Goal: Task Accomplishment & Management: Manage account settings

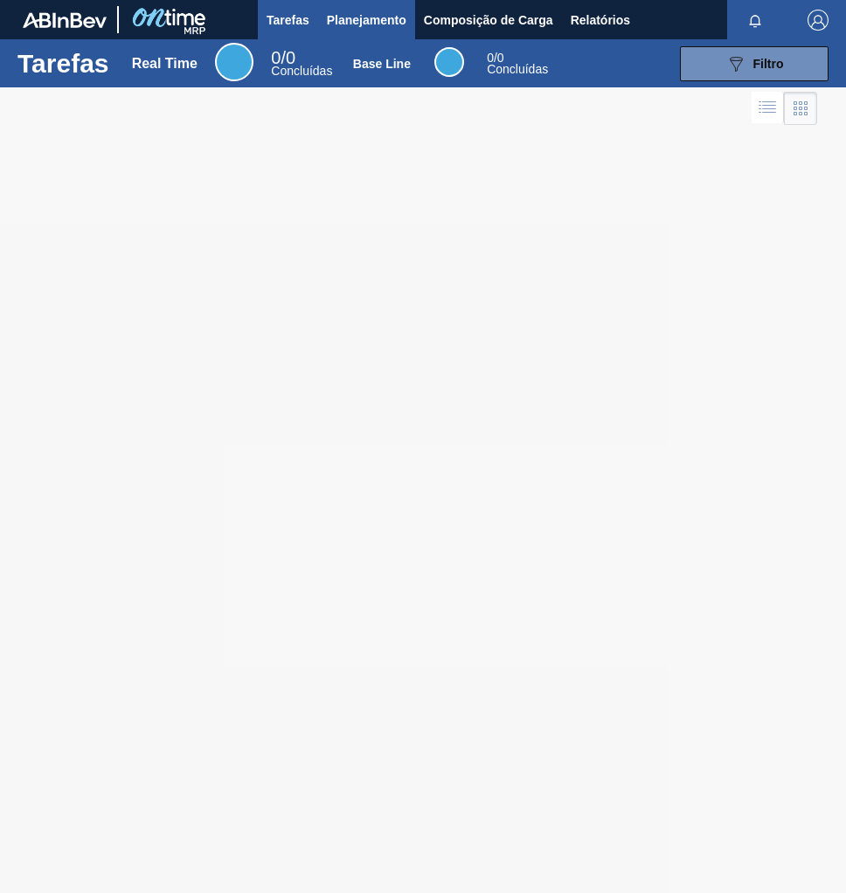
click at [359, 17] on span "Planejamento" at bounding box center [366, 20] width 79 height 21
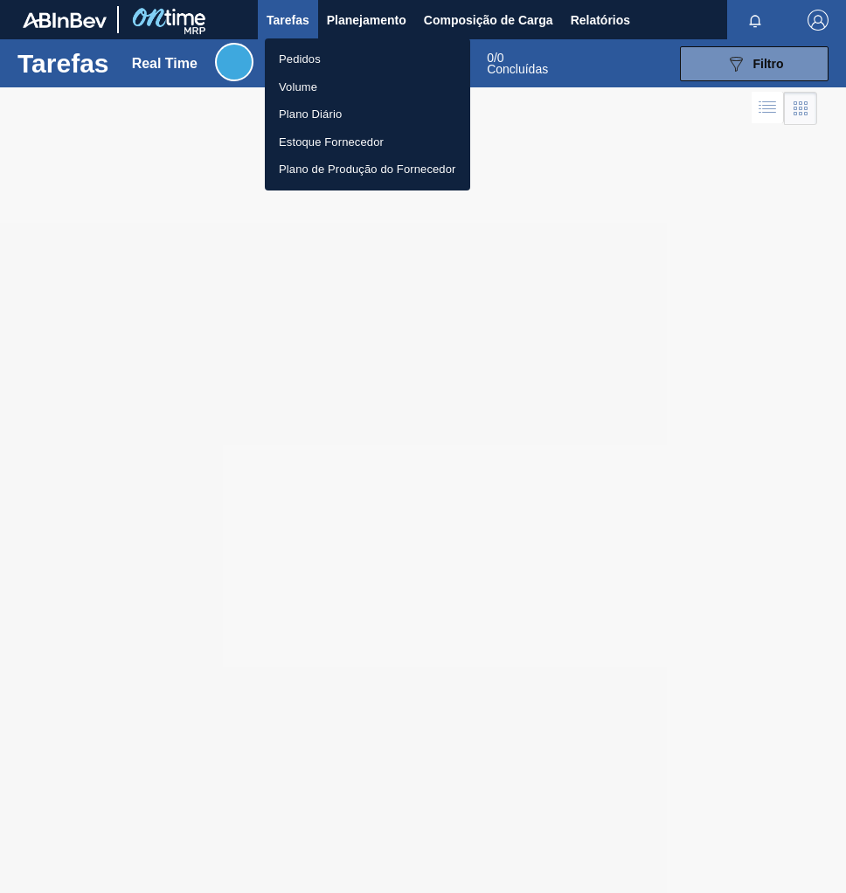
click at [323, 64] on li "Pedidos" at bounding box center [367, 59] width 205 height 28
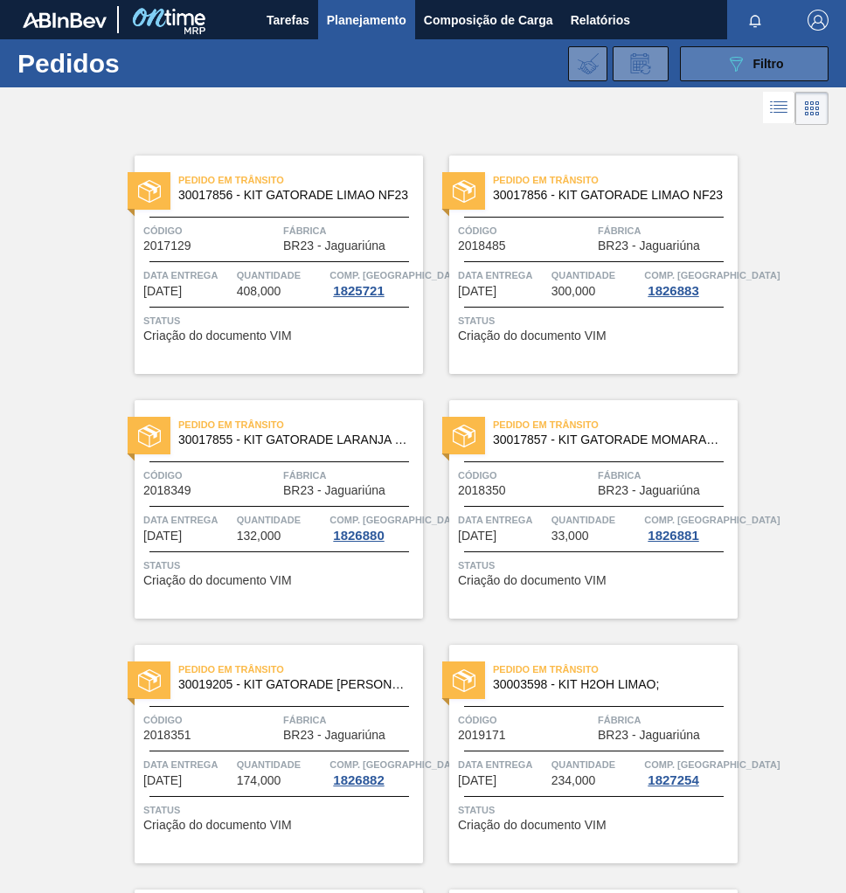
click at [747, 71] on div "089F7B8B-B2A5-4AFE-B5C0-19BA573D28AC Filtro" at bounding box center [754, 63] width 59 height 21
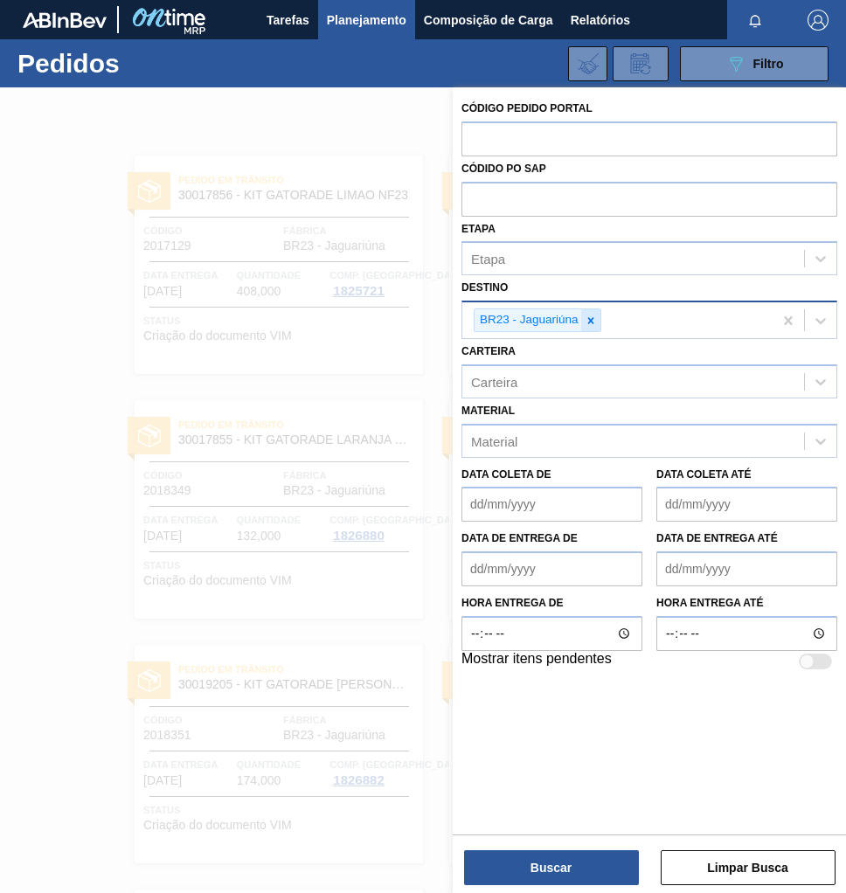
click at [596, 319] on div at bounding box center [590, 320] width 19 height 22
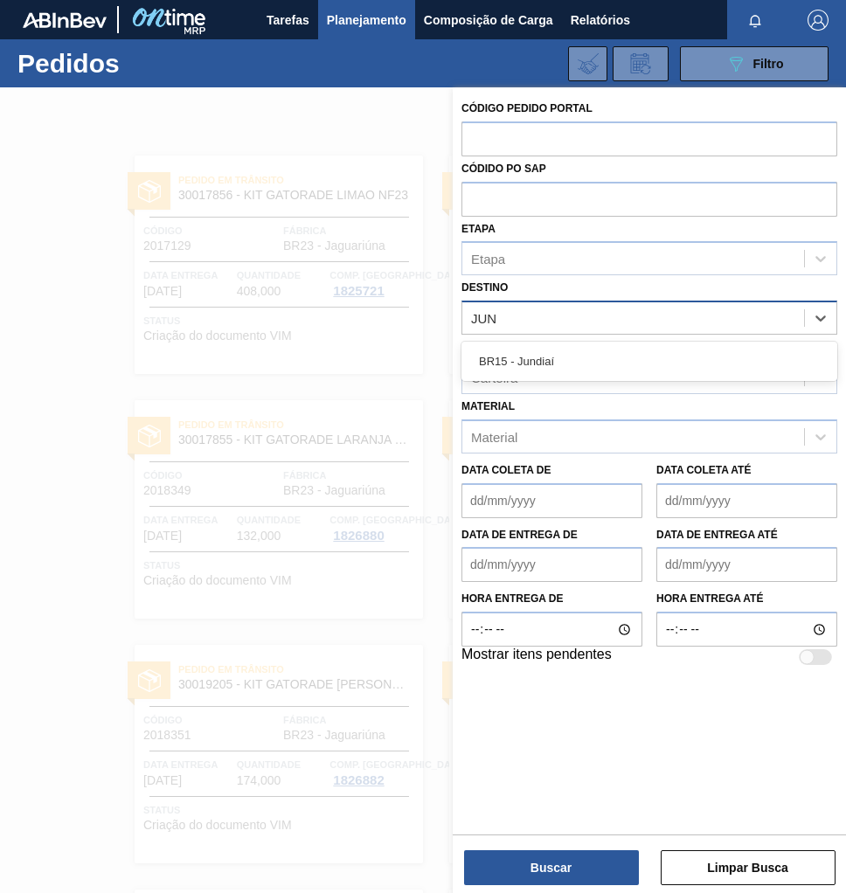
type input "JUND"
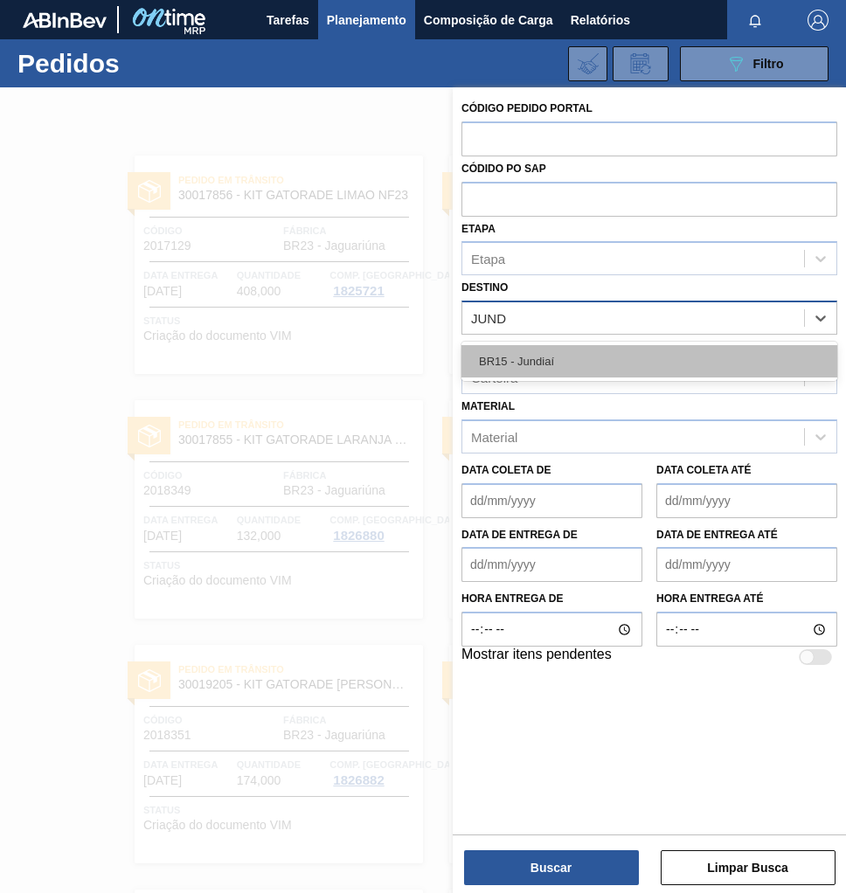
click at [550, 358] on div "BR15 - Jundiaí" at bounding box center [649, 361] width 376 height 32
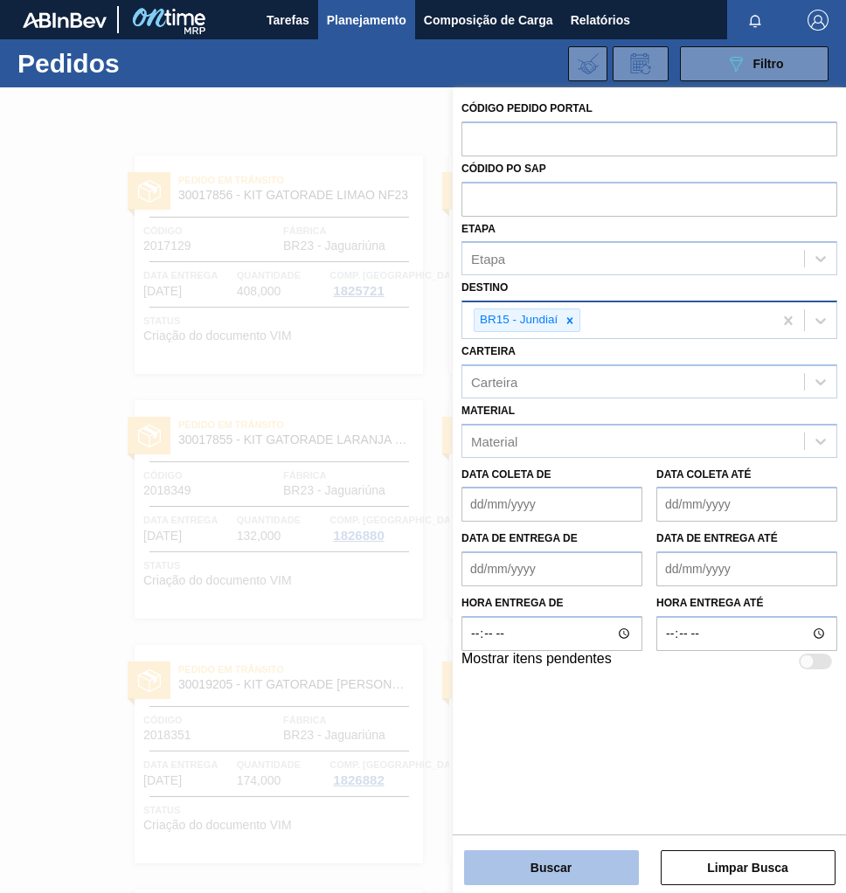
click at [574, 868] on button "Buscar" at bounding box center [551, 867] width 175 height 35
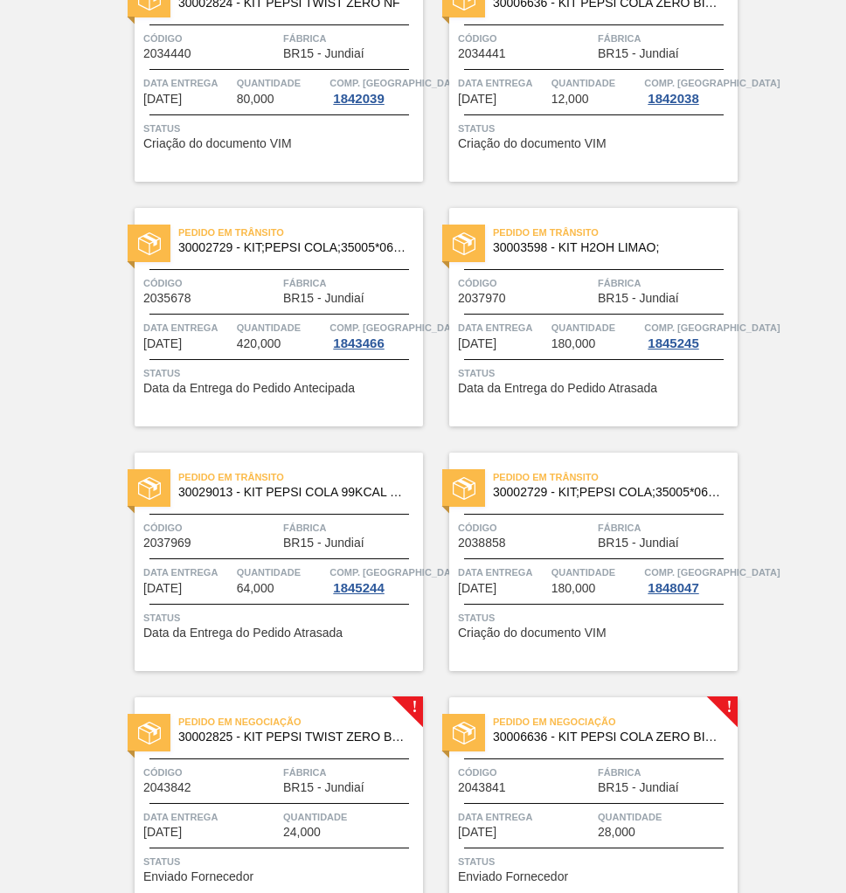
scroll to position [769, 0]
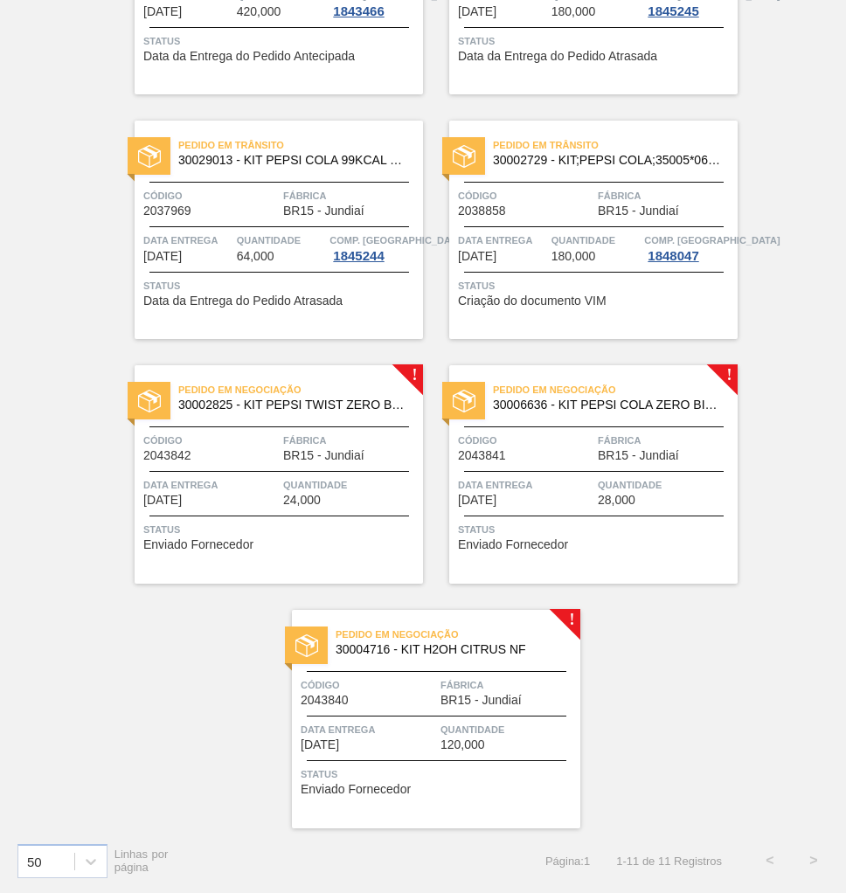
click at [454, 660] on div "Pedido em Negociação 30004716 - KIT H2OH CITRUS NF" at bounding box center [436, 642] width 288 height 39
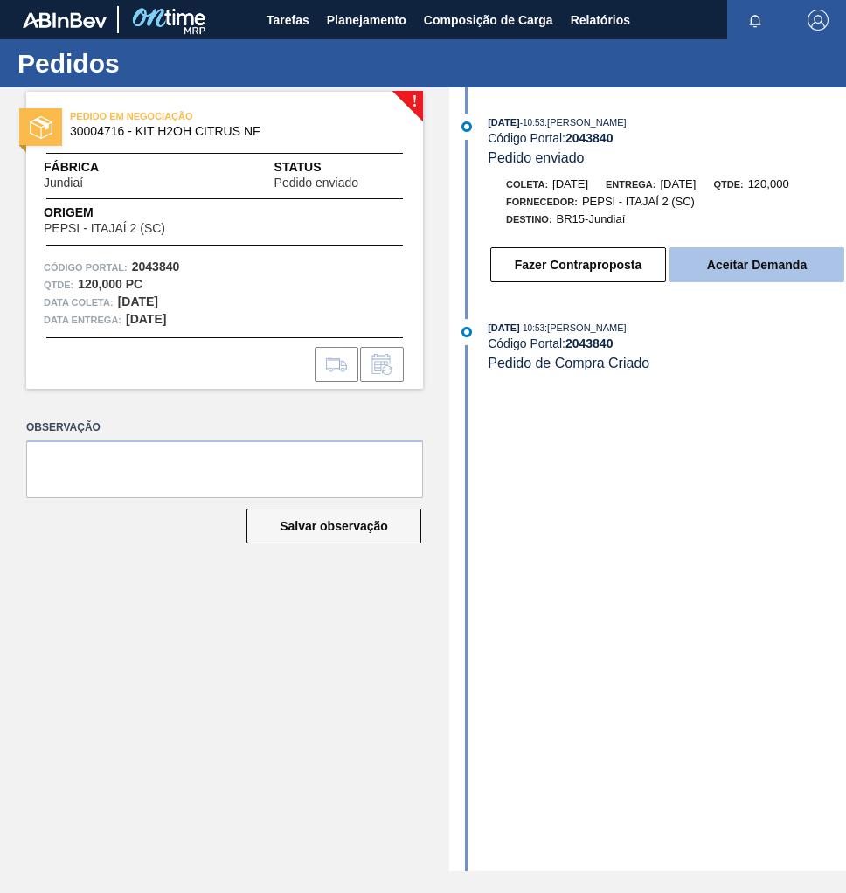
click at [769, 270] on button "Aceitar Demanda" at bounding box center [756, 264] width 175 height 35
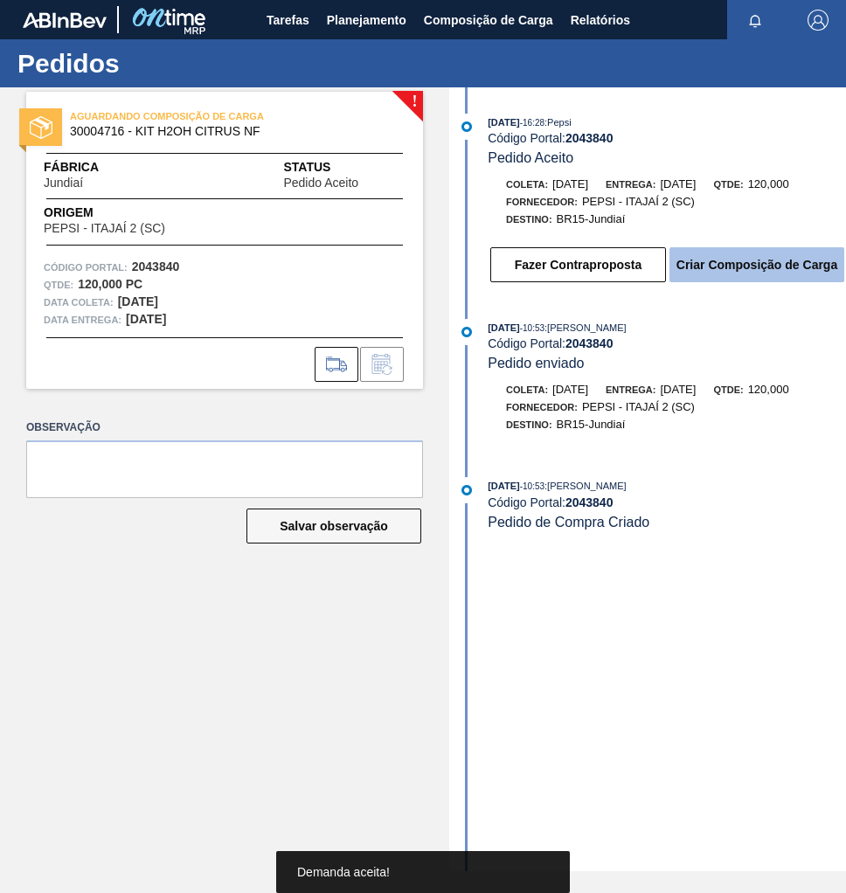
click at [773, 266] on button "Criar Composição de Carga" at bounding box center [756, 264] width 175 height 35
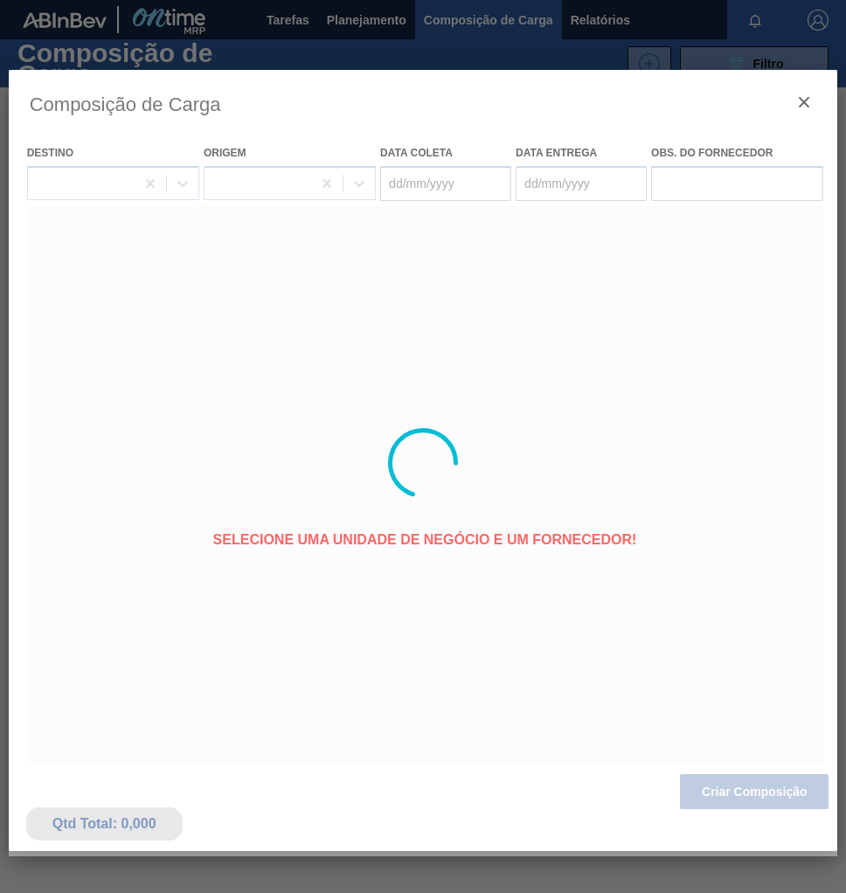
type coleta "[DATE]"
type entrega "[DATE]"
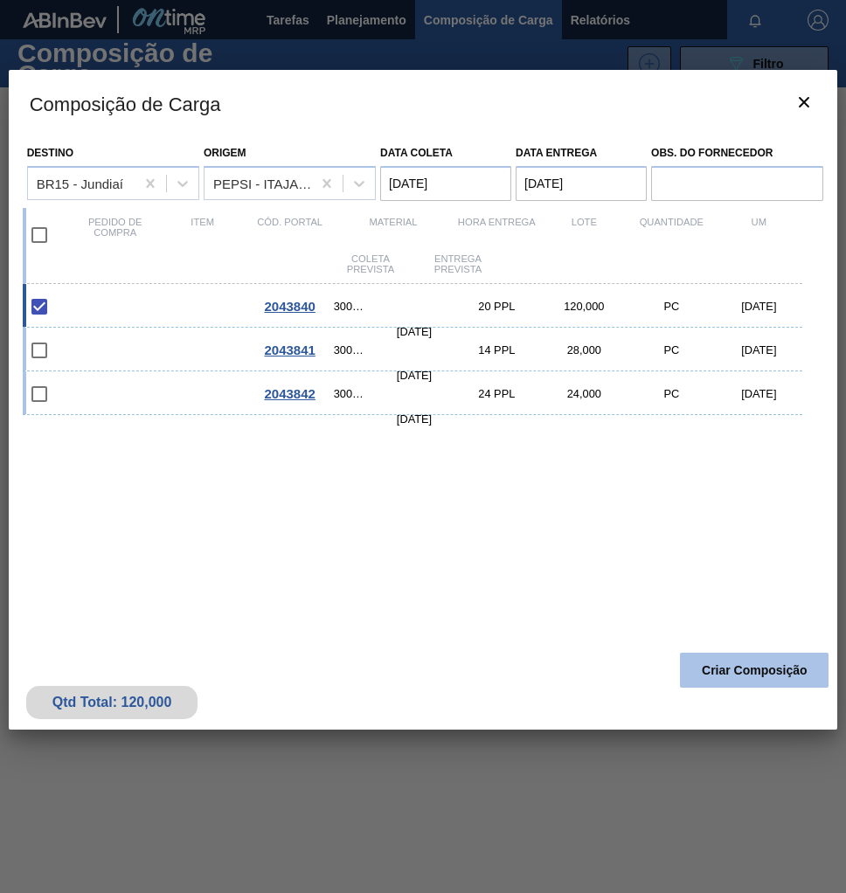
click at [743, 675] on button "Criar Composição" at bounding box center [754, 670] width 149 height 35
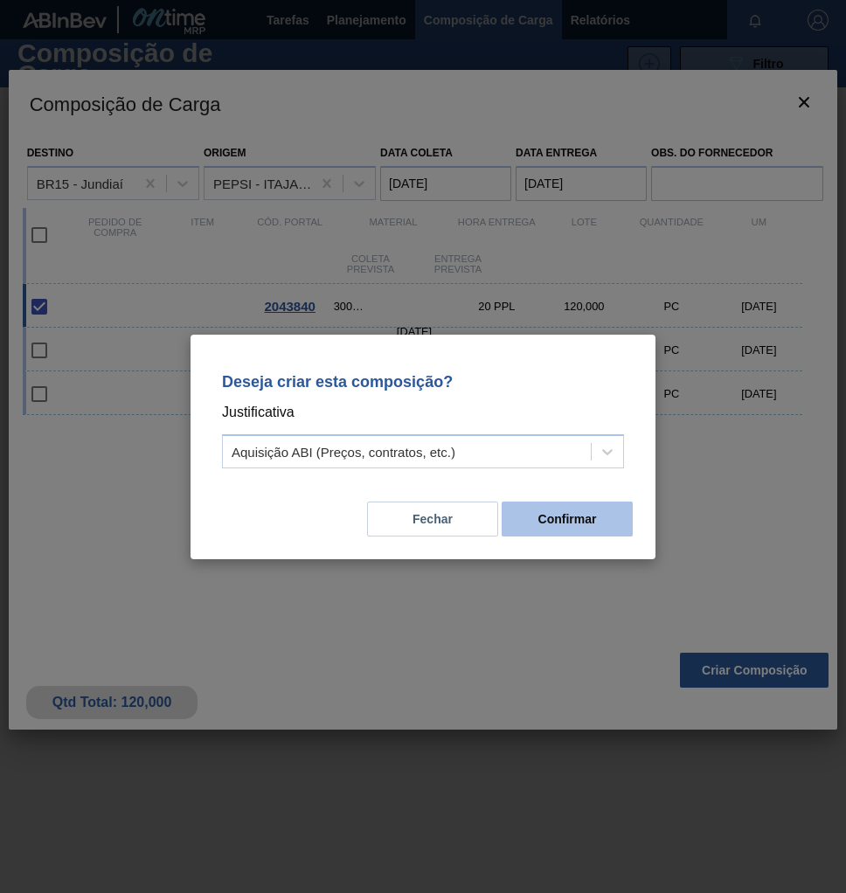
click at [556, 523] on button "Confirmar" at bounding box center [566, 518] width 131 height 35
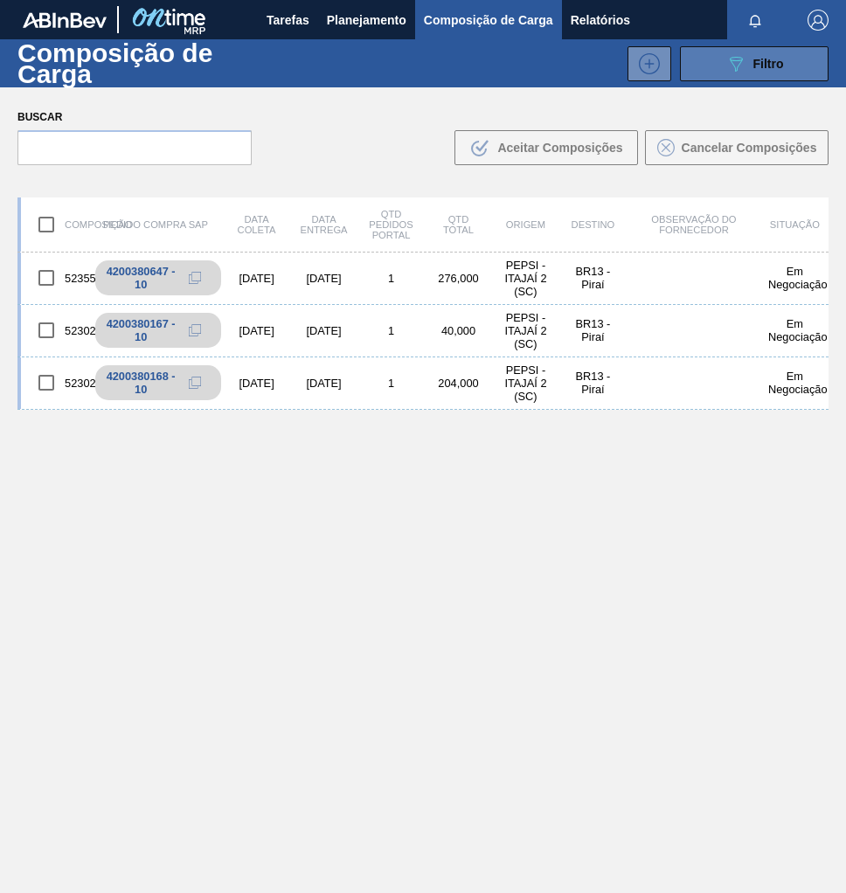
click at [756, 66] on span "Filtro" at bounding box center [768, 64] width 31 height 14
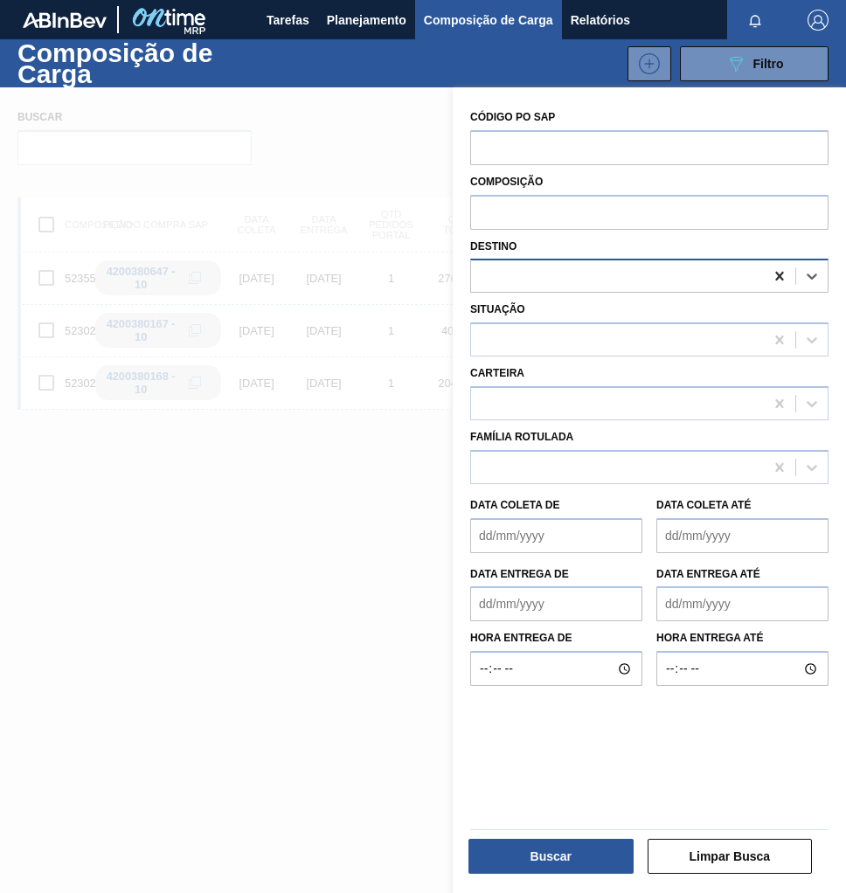
click at [775, 279] on icon at bounding box center [779, 276] width 8 height 9
type input "JUND"
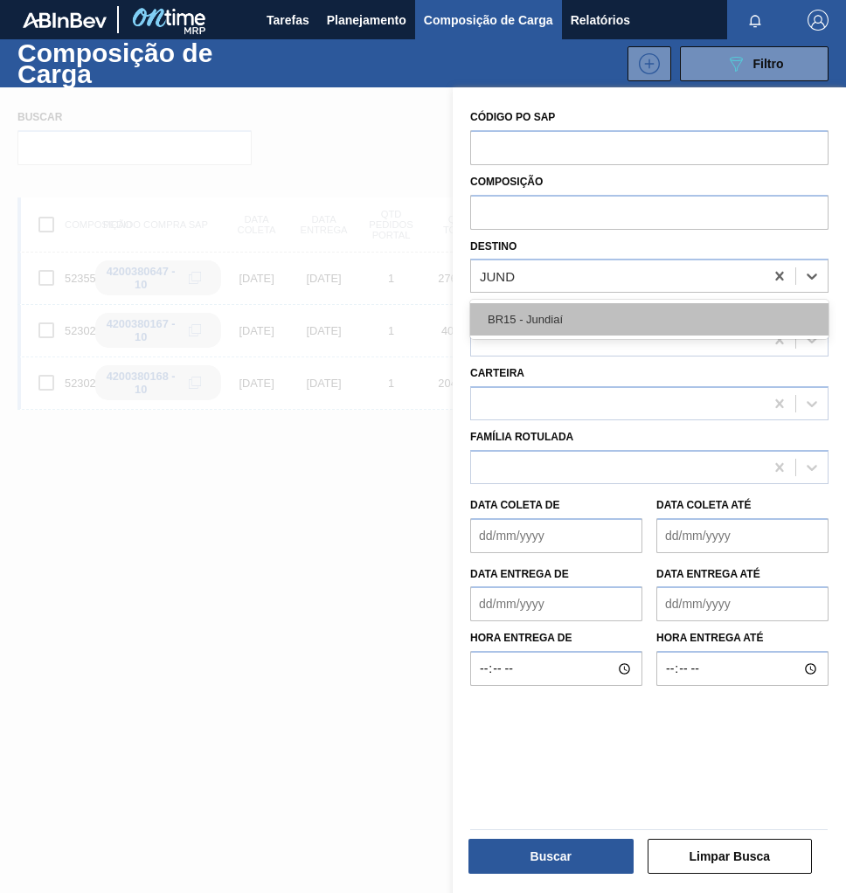
click at [631, 309] on div "BR15 - Jundiaí" at bounding box center [649, 319] width 358 height 32
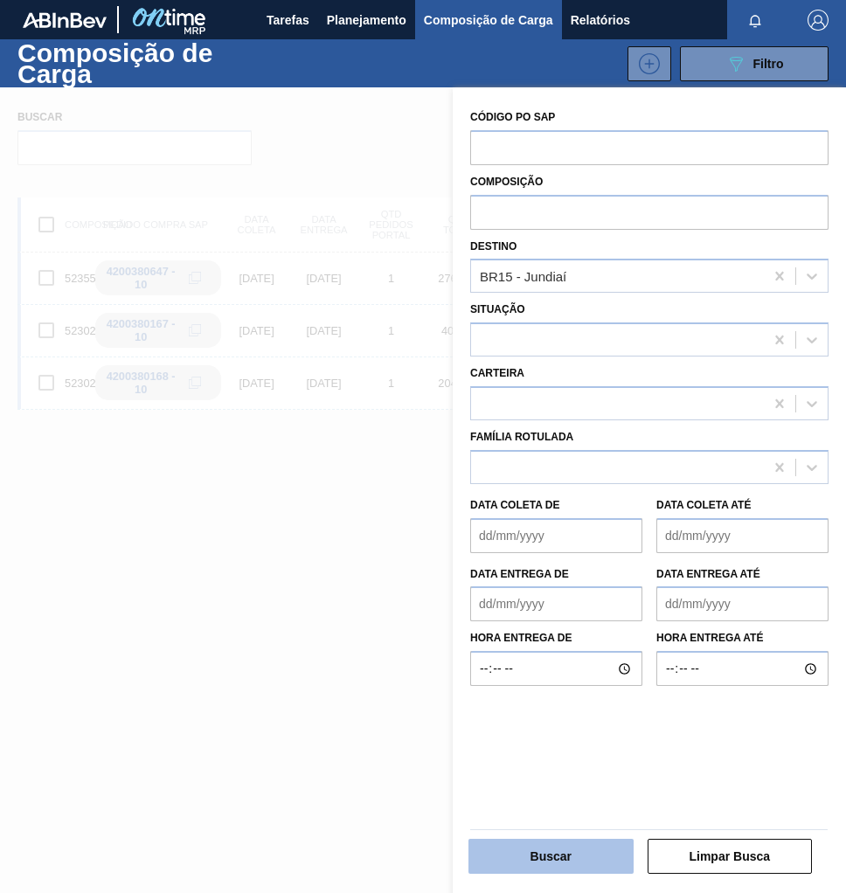
click at [561, 854] on button "Buscar" at bounding box center [550, 856] width 165 height 35
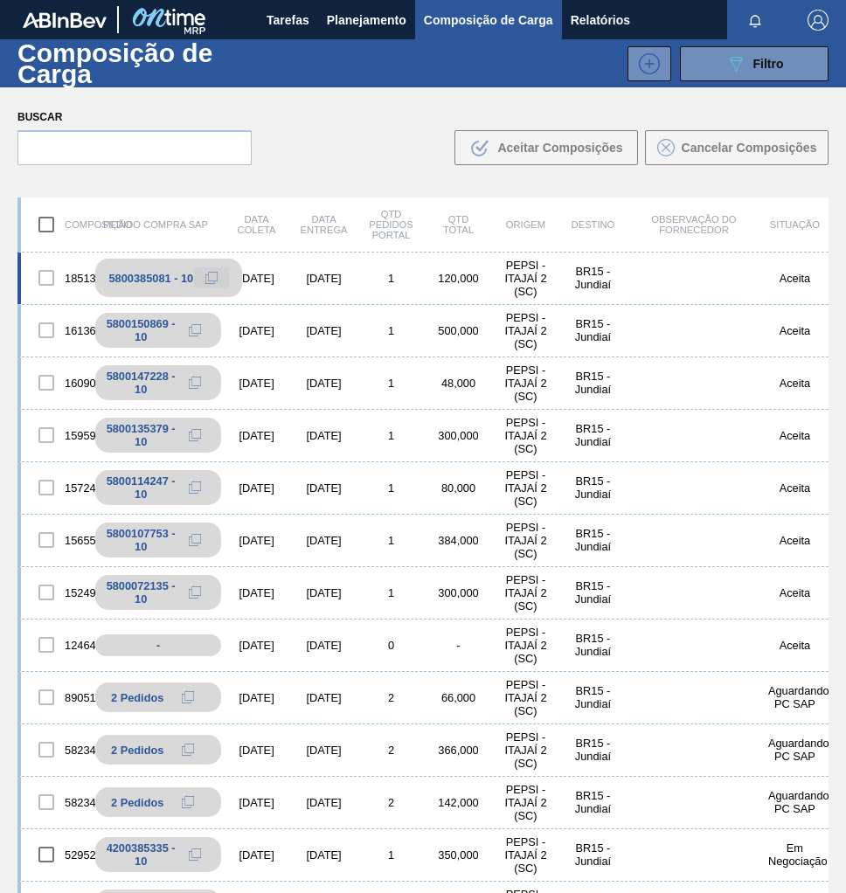
click at [214, 277] on icon at bounding box center [211, 278] width 12 height 12
click at [344, 7] on button "Planejamento" at bounding box center [366, 19] width 97 height 39
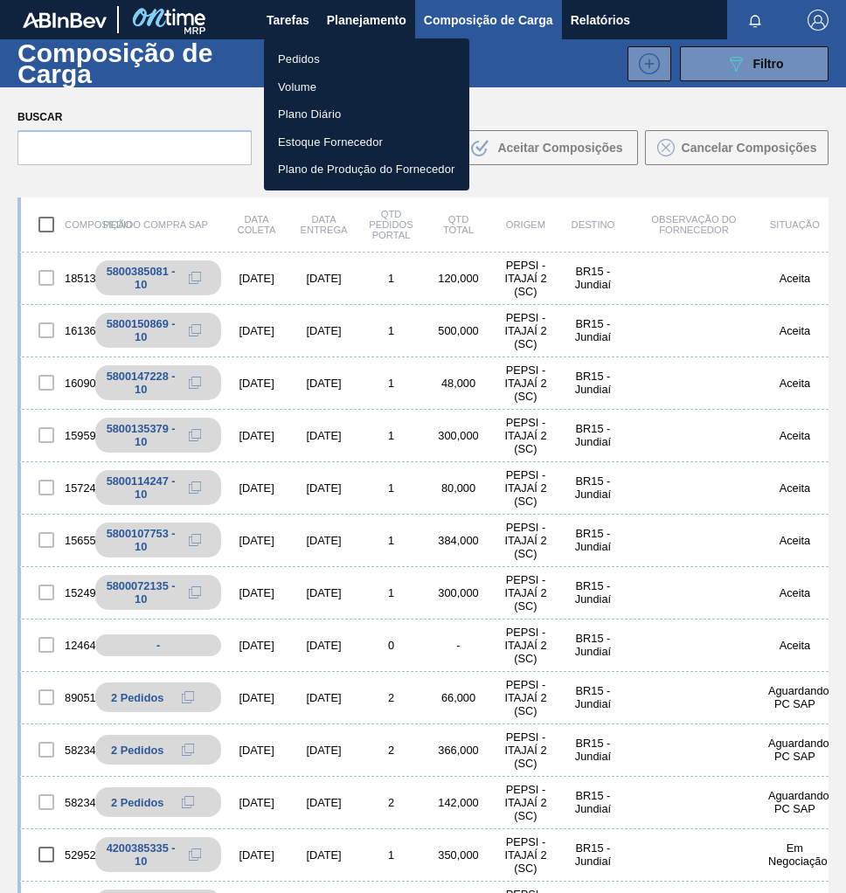
click at [311, 59] on li "Pedidos" at bounding box center [366, 59] width 205 height 28
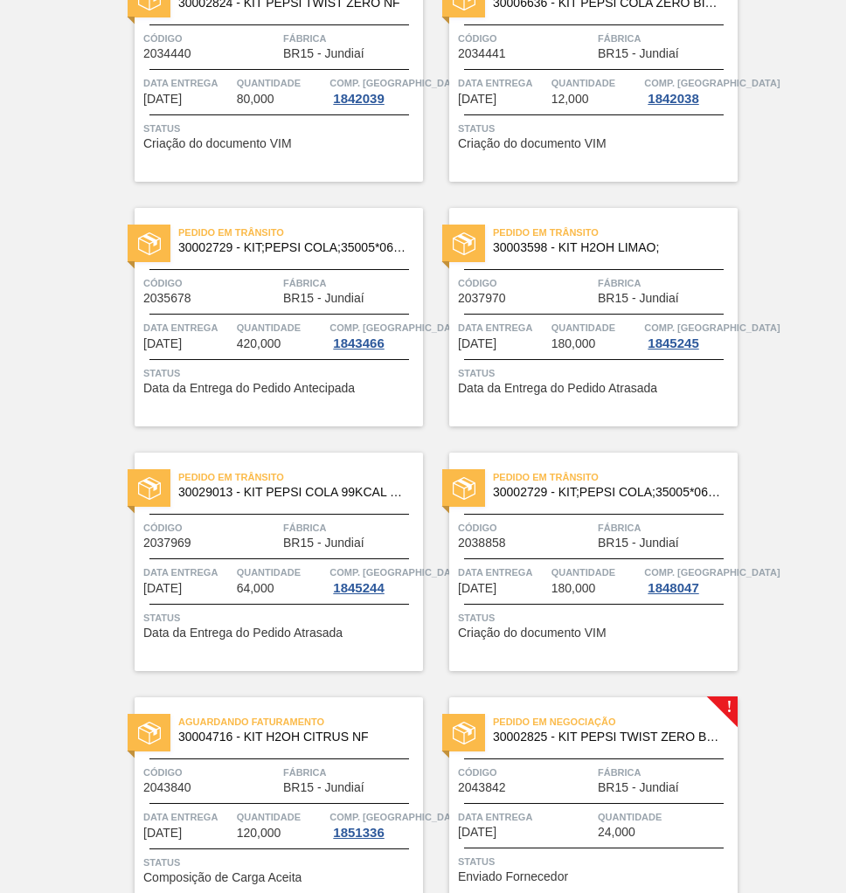
scroll to position [769, 0]
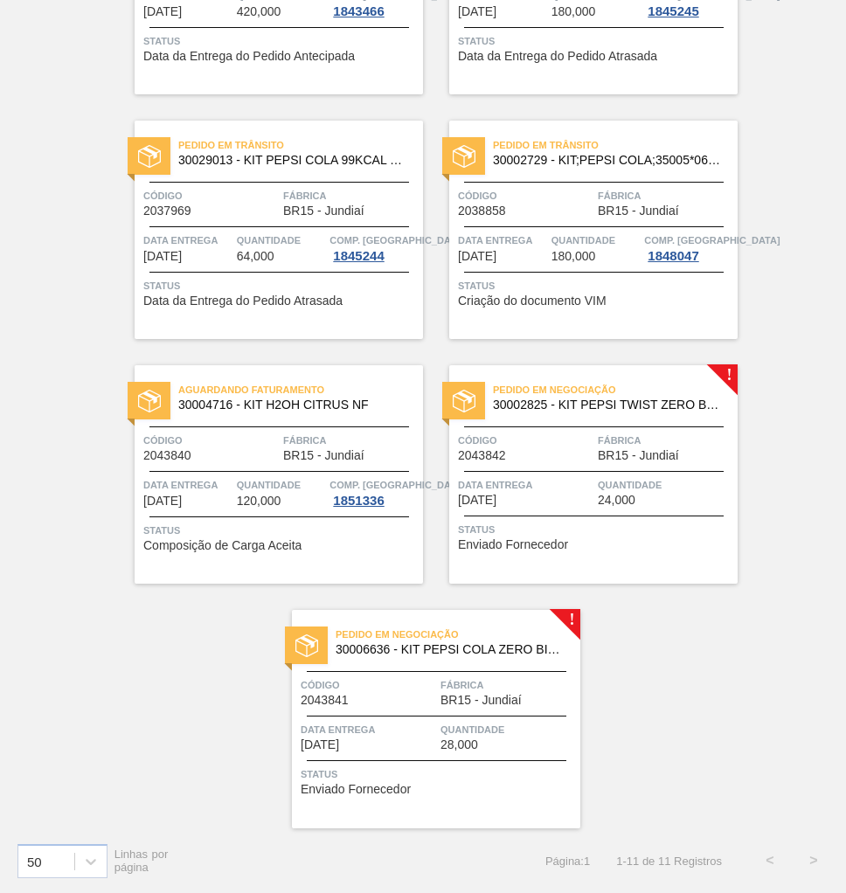
click at [511, 651] on span "30006636 - KIT PEPSI COLA ZERO BIB NF" at bounding box center [450, 649] width 231 height 13
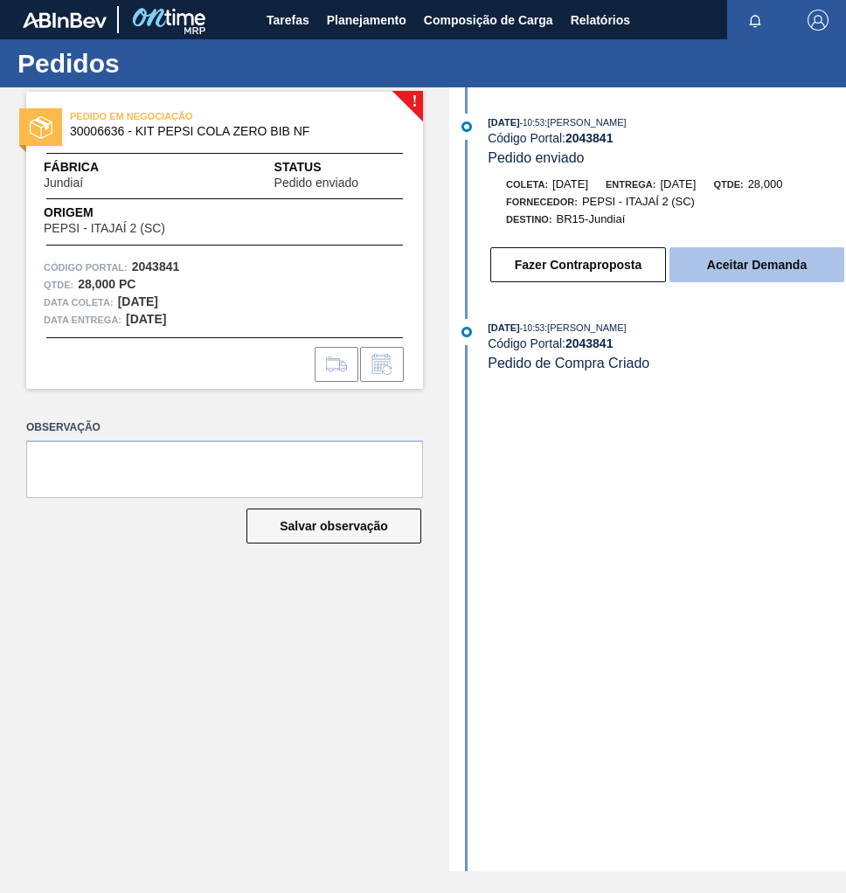
click at [786, 279] on button "Aceitar Demanda" at bounding box center [756, 264] width 175 height 35
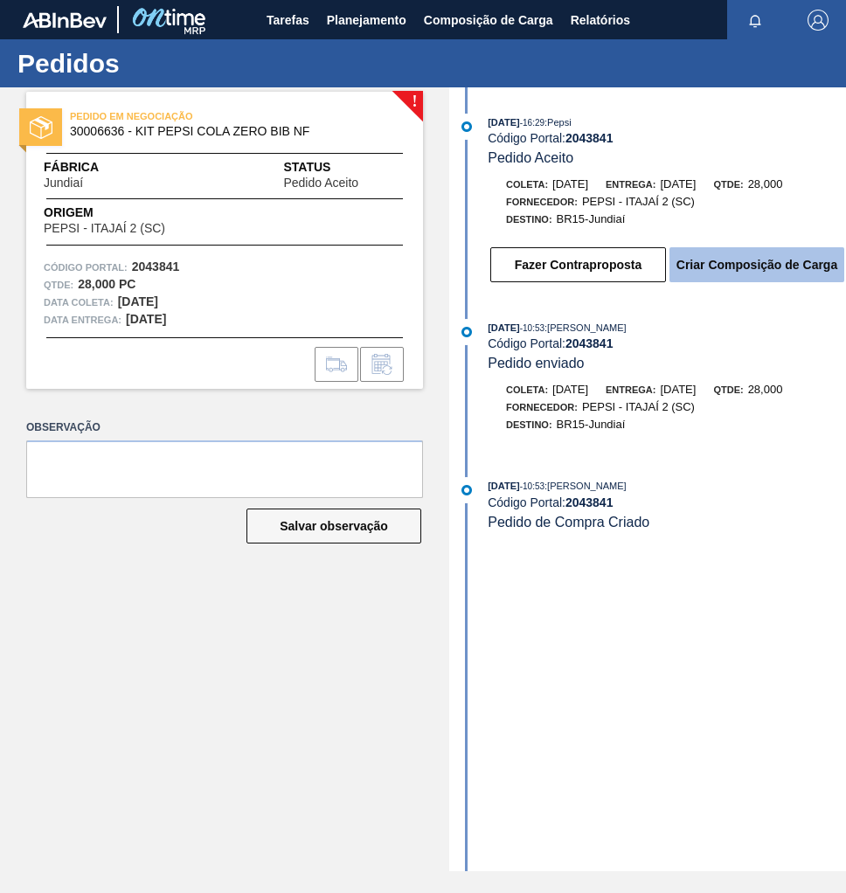
click at [766, 269] on button "Criar Composição de Carga" at bounding box center [756, 264] width 175 height 35
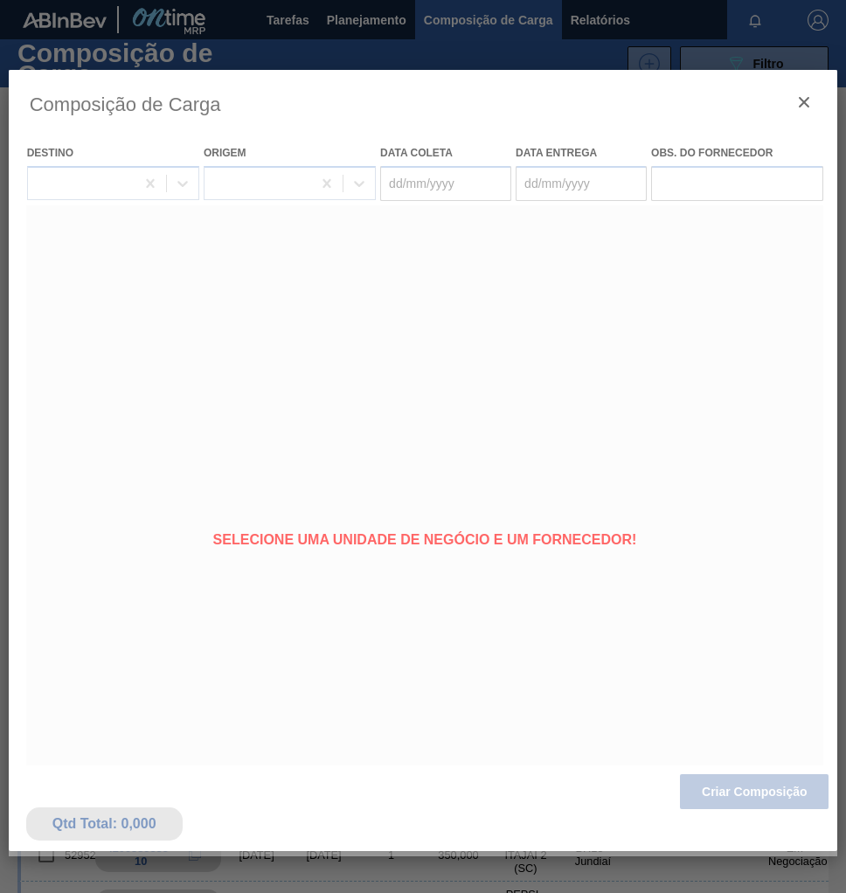
type coleta "[DATE]"
type entrega "[DATE]"
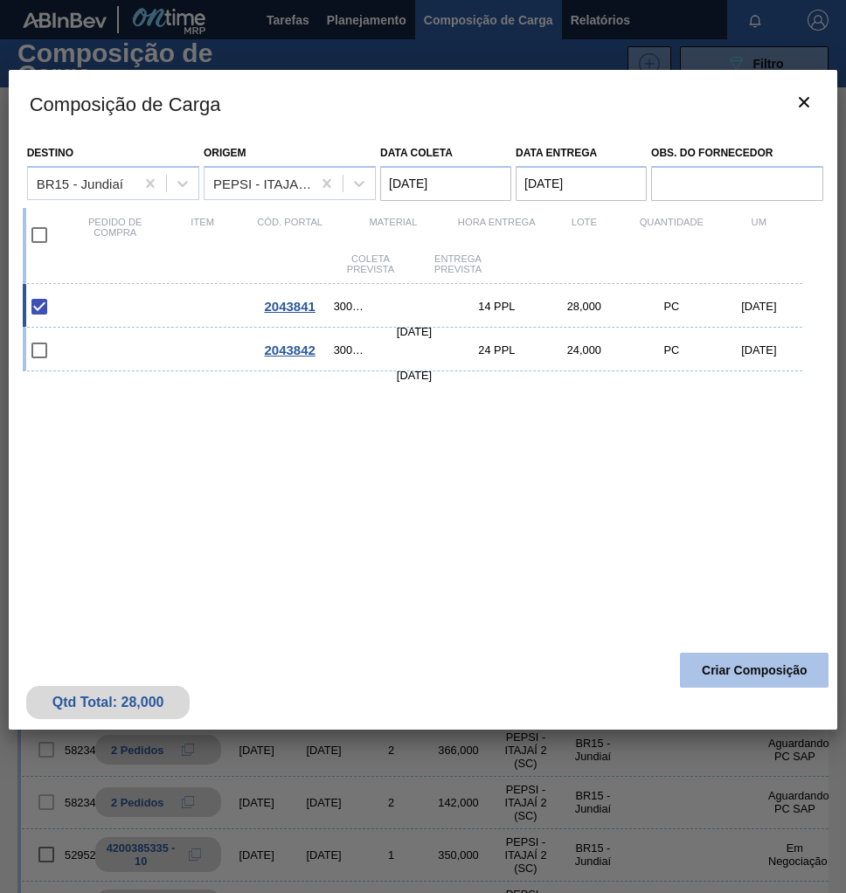
click at [753, 676] on button "Criar Composição" at bounding box center [754, 670] width 149 height 35
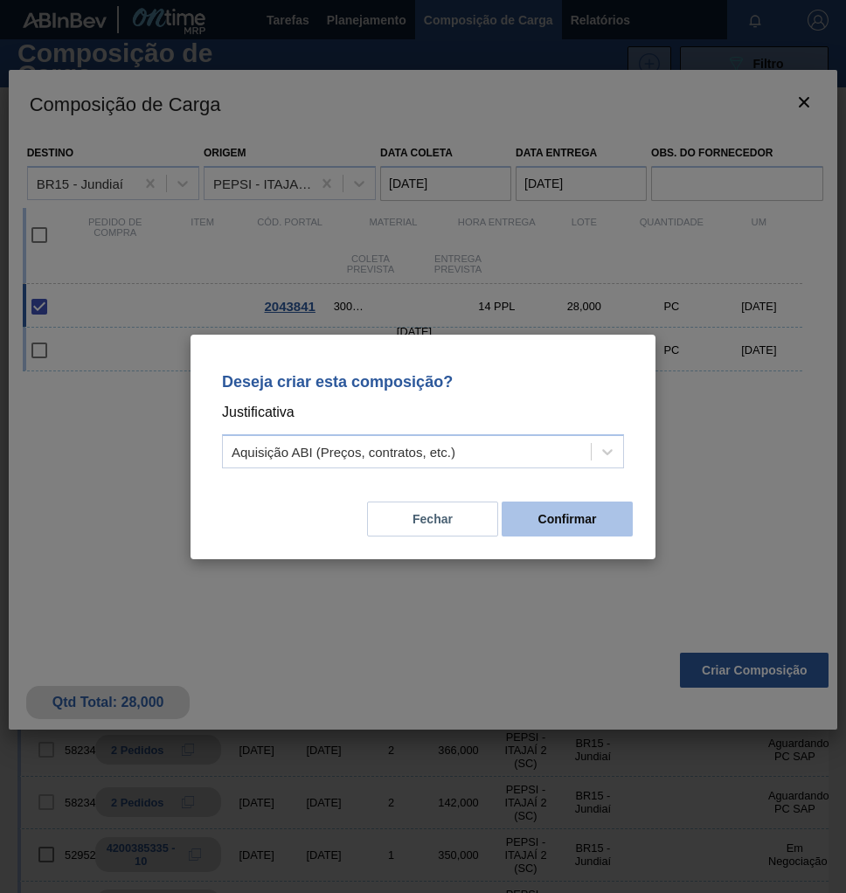
click at [581, 529] on button "Confirmar" at bounding box center [566, 518] width 131 height 35
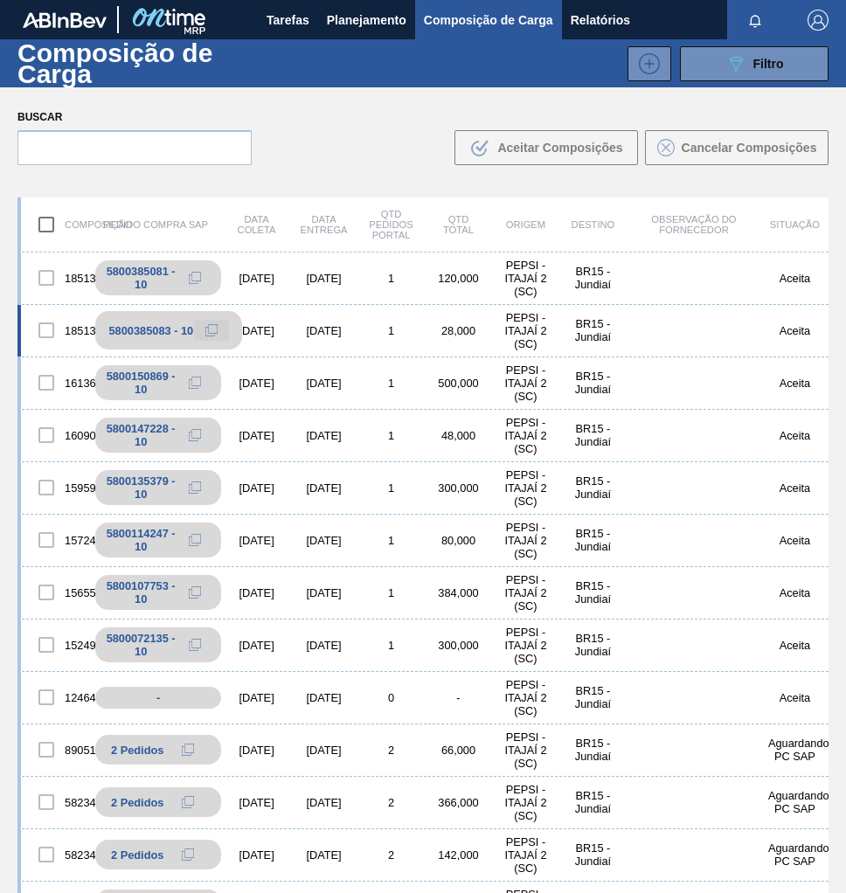
click at [213, 329] on icon at bounding box center [211, 330] width 12 height 12
drag, startPoint x: 296, startPoint y: 17, endPoint x: 359, endPoint y: 25, distance: 63.4
click at [296, 17] on span "Tarefas" at bounding box center [287, 20] width 43 height 21
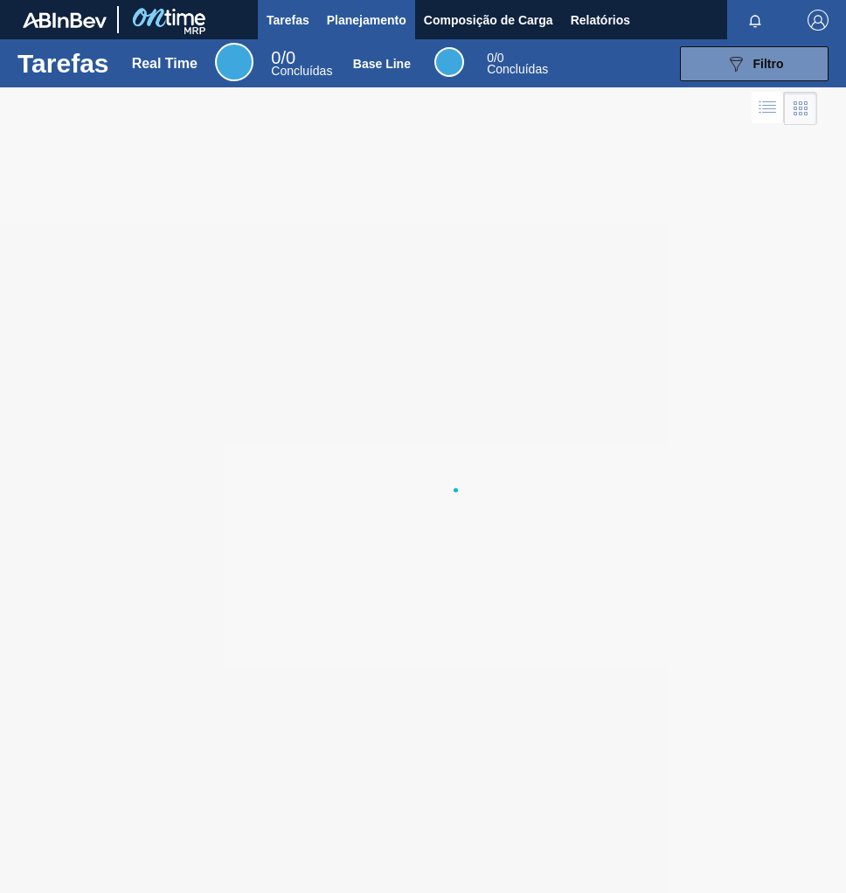
click at [359, 25] on span "Planejamento" at bounding box center [366, 20] width 79 height 21
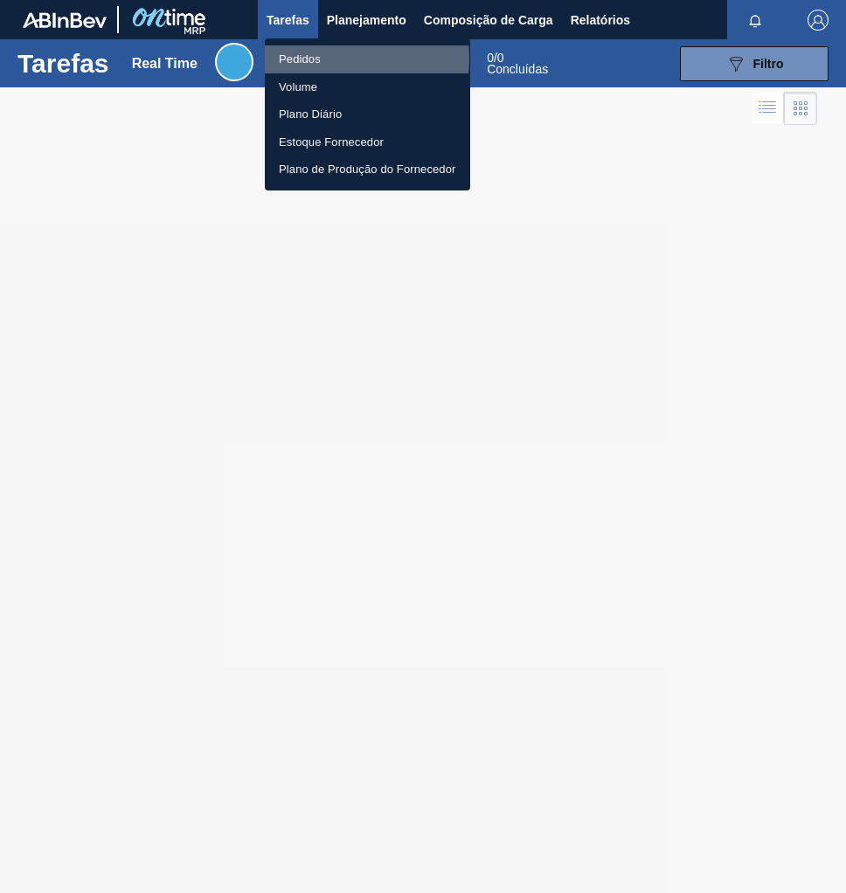
click at [295, 59] on li "Pedidos" at bounding box center [367, 59] width 205 height 28
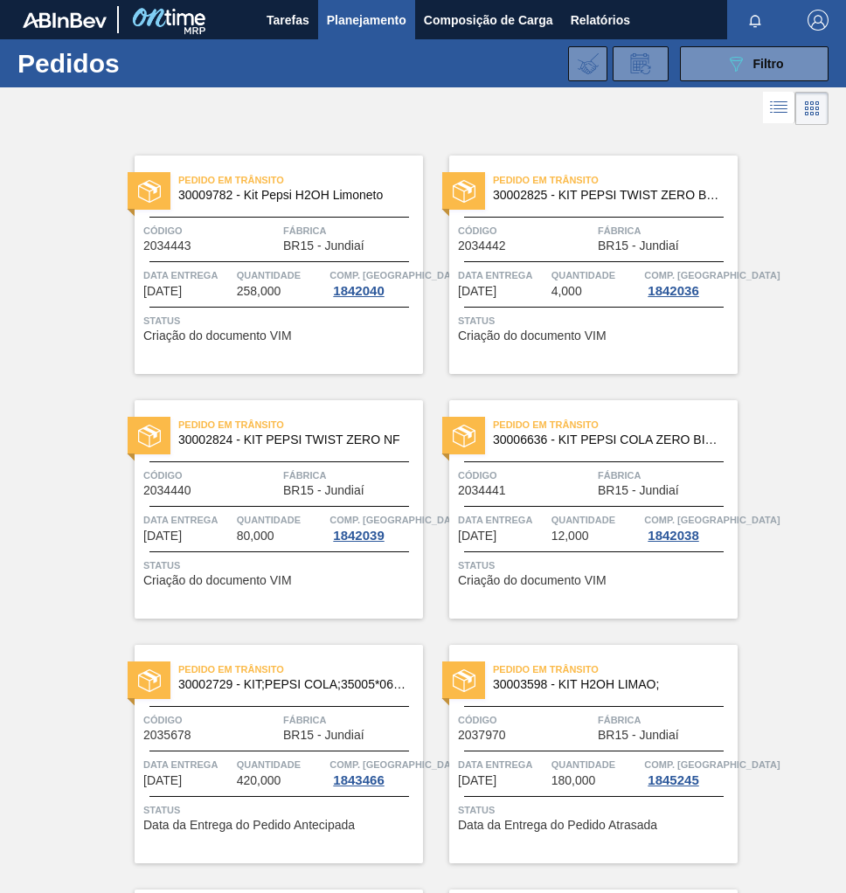
scroll to position [769, 0]
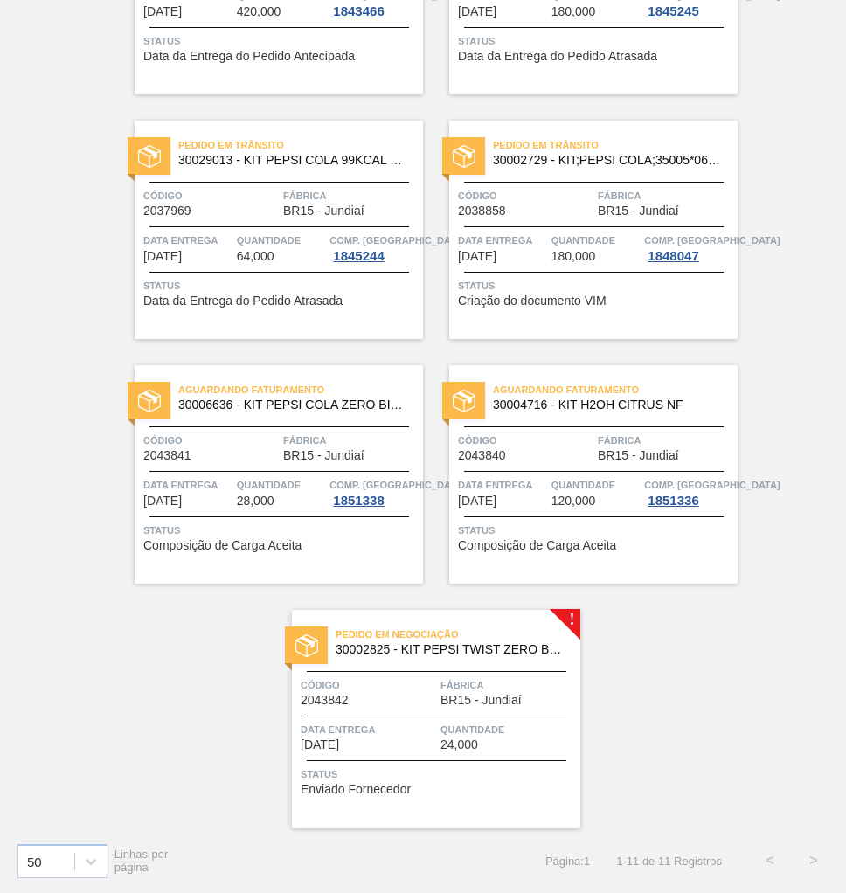
click at [475, 697] on span "BR15 - Jundiaí" at bounding box center [480, 700] width 81 height 13
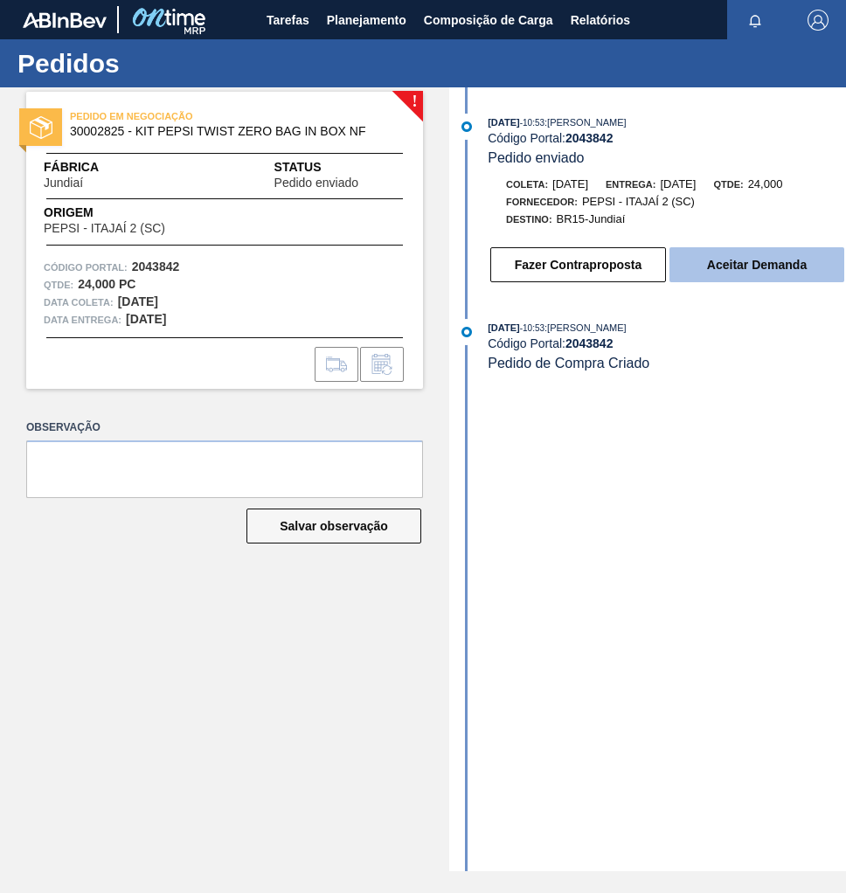
click at [731, 275] on button "Aceitar Demanda" at bounding box center [756, 264] width 175 height 35
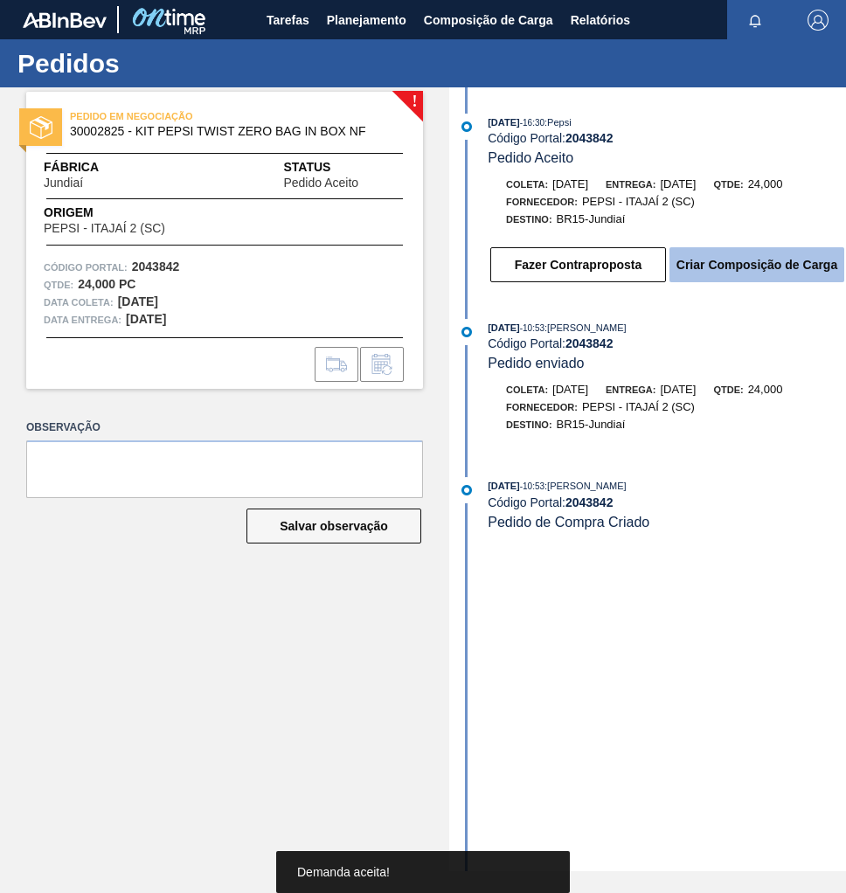
click at [719, 276] on button "Criar Composição de Carga" at bounding box center [756, 264] width 175 height 35
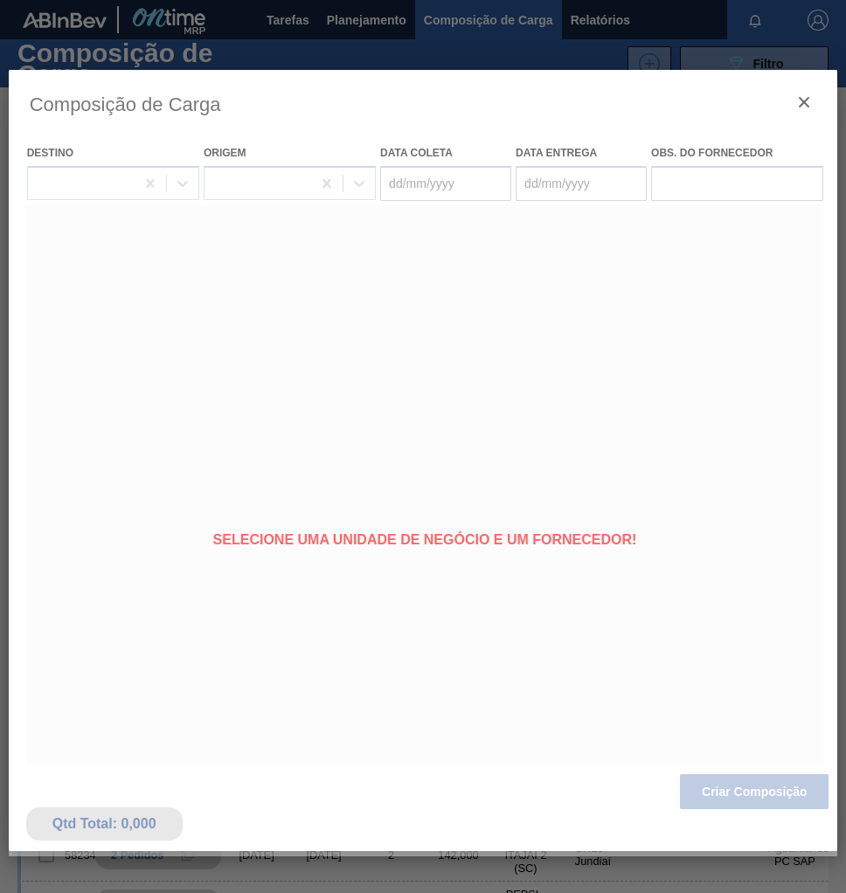
type coleta "[DATE]"
type entrega "04/10/2025"
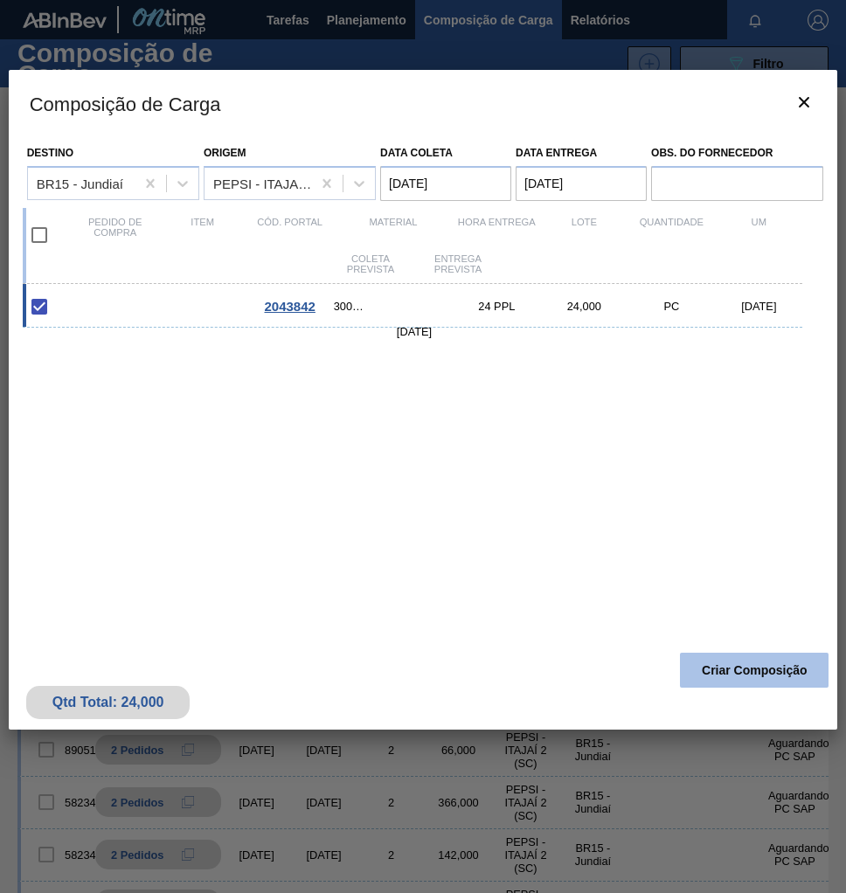
click at [771, 675] on button "Criar Composição" at bounding box center [754, 670] width 149 height 35
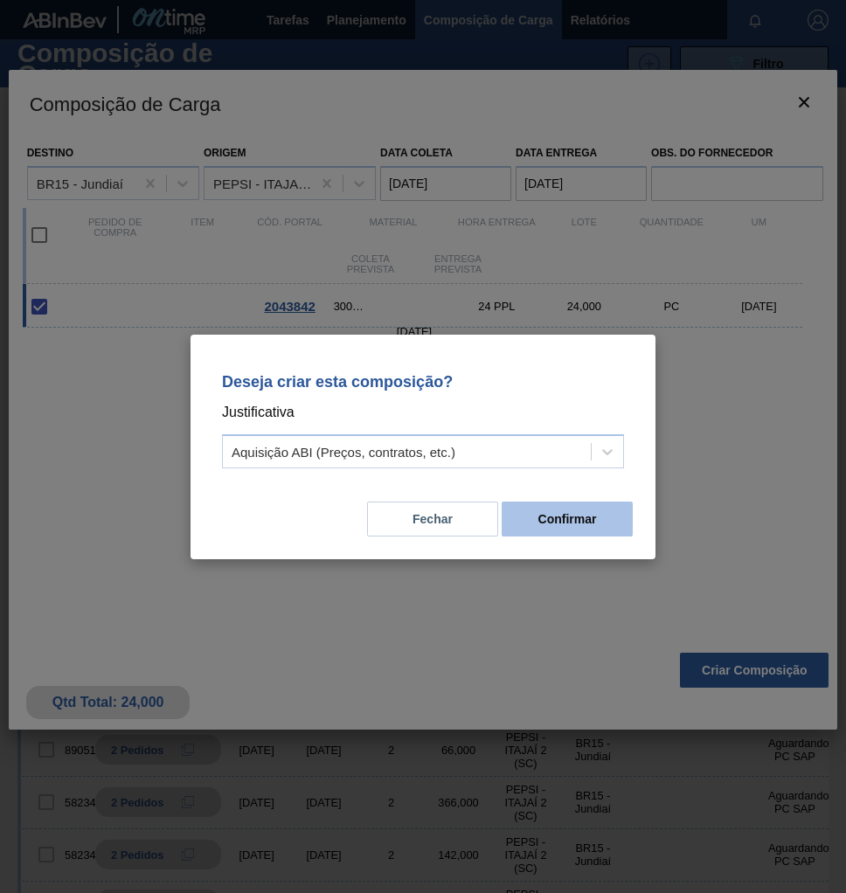
click at [577, 522] on button "Confirmar" at bounding box center [566, 518] width 131 height 35
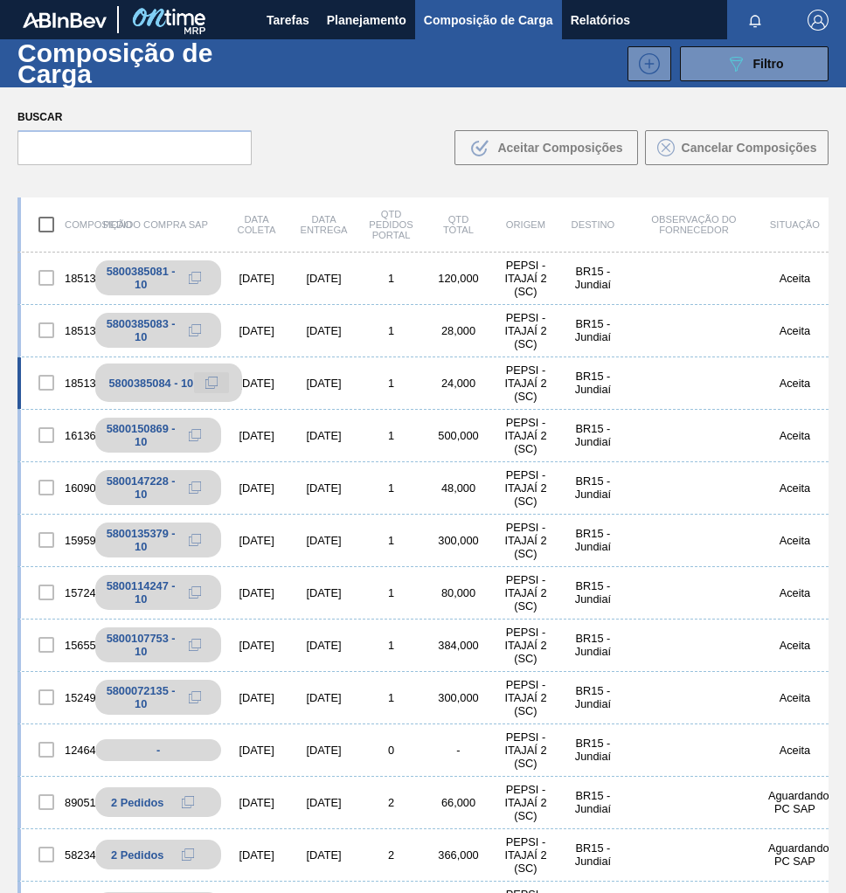
click at [213, 382] on icon at bounding box center [211, 383] width 12 height 12
click at [385, 15] on span "Planejamento" at bounding box center [366, 20] width 79 height 21
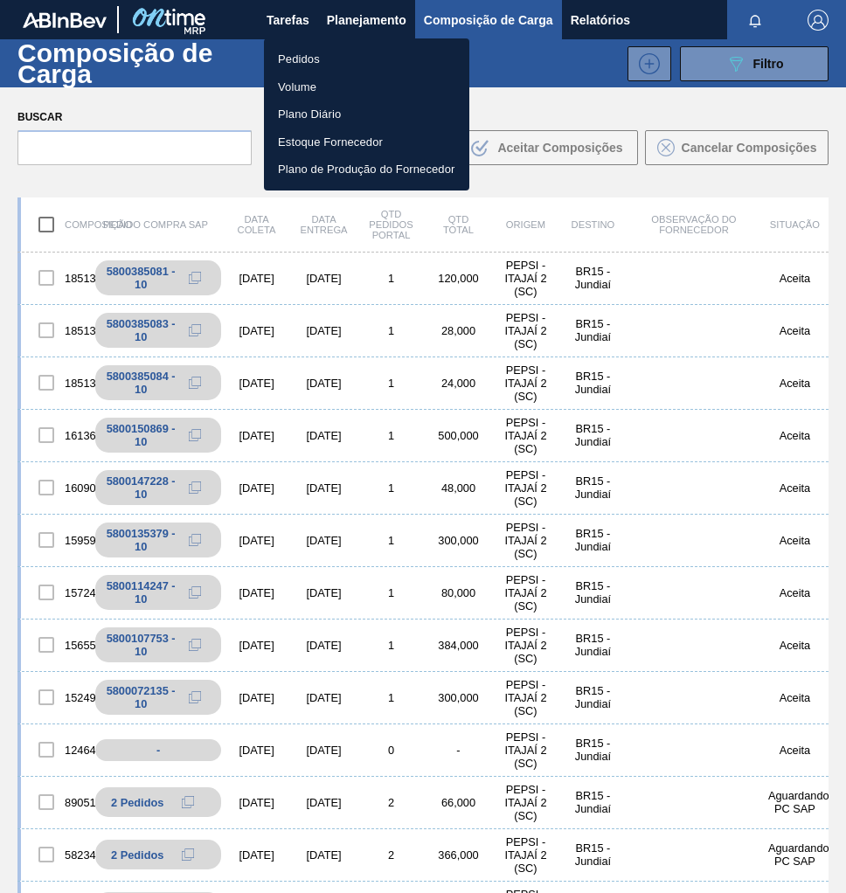
click at [301, 59] on li "Pedidos" at bounding box center [366, 59] width 205 height 28
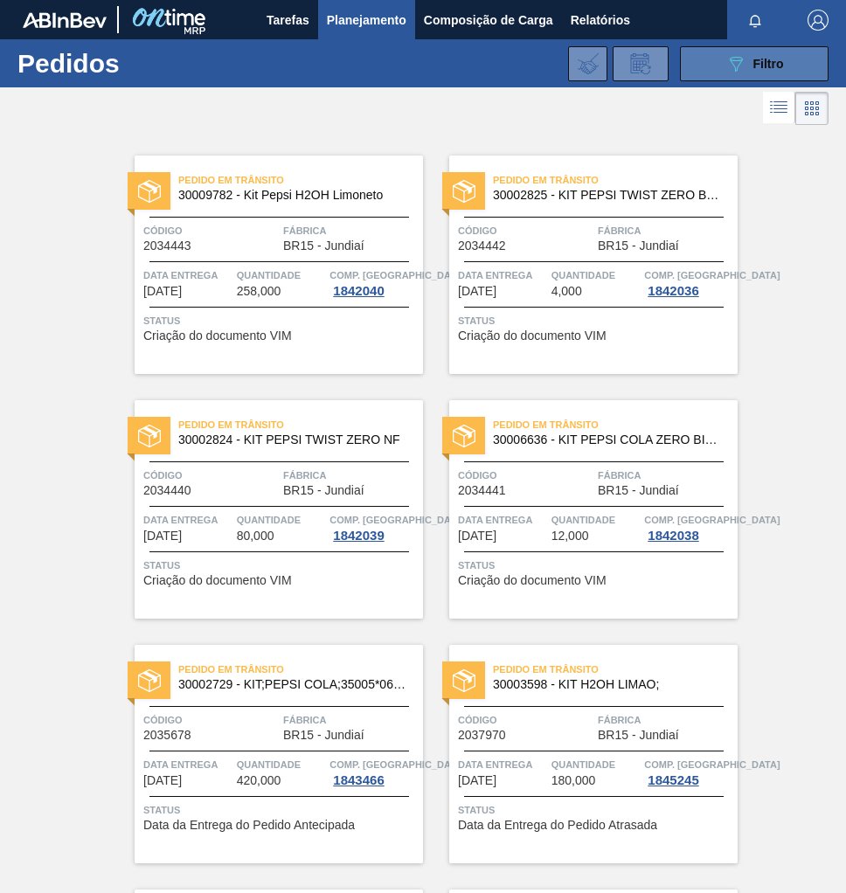
click at [738, 58] on icon "089F7B8B-B2A5-4AFE-B5C0-19BA573D28AC" at bounding box center [735, 63] width 21 height 21
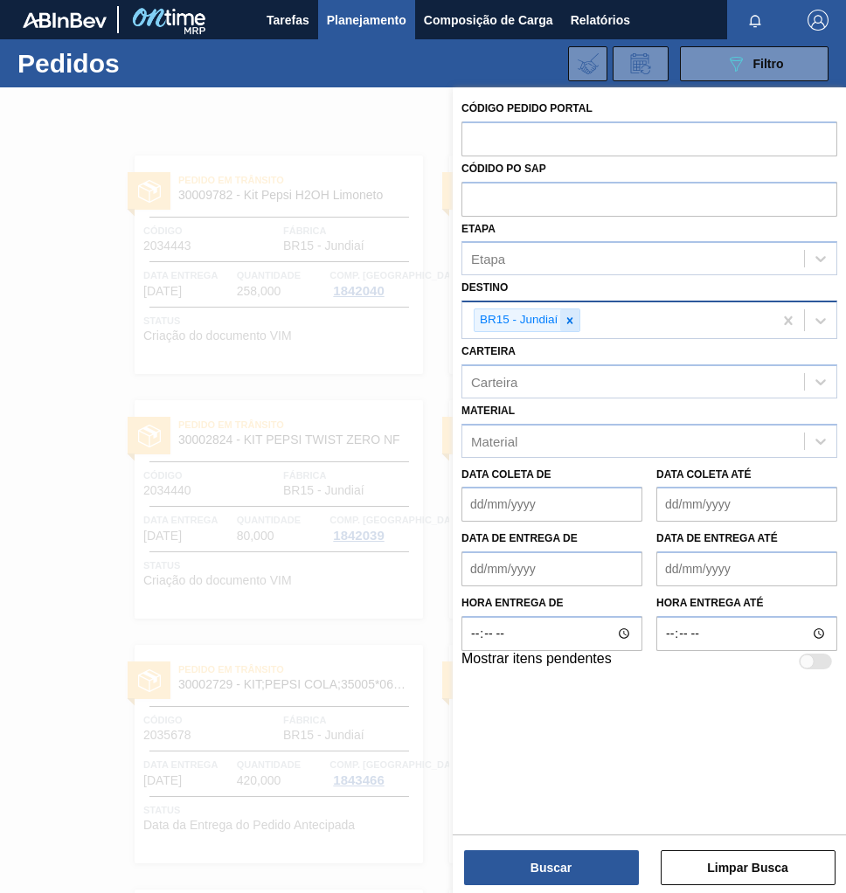
click at [570, 322] on icon at bounding box center [569, 321] width 12 height 12
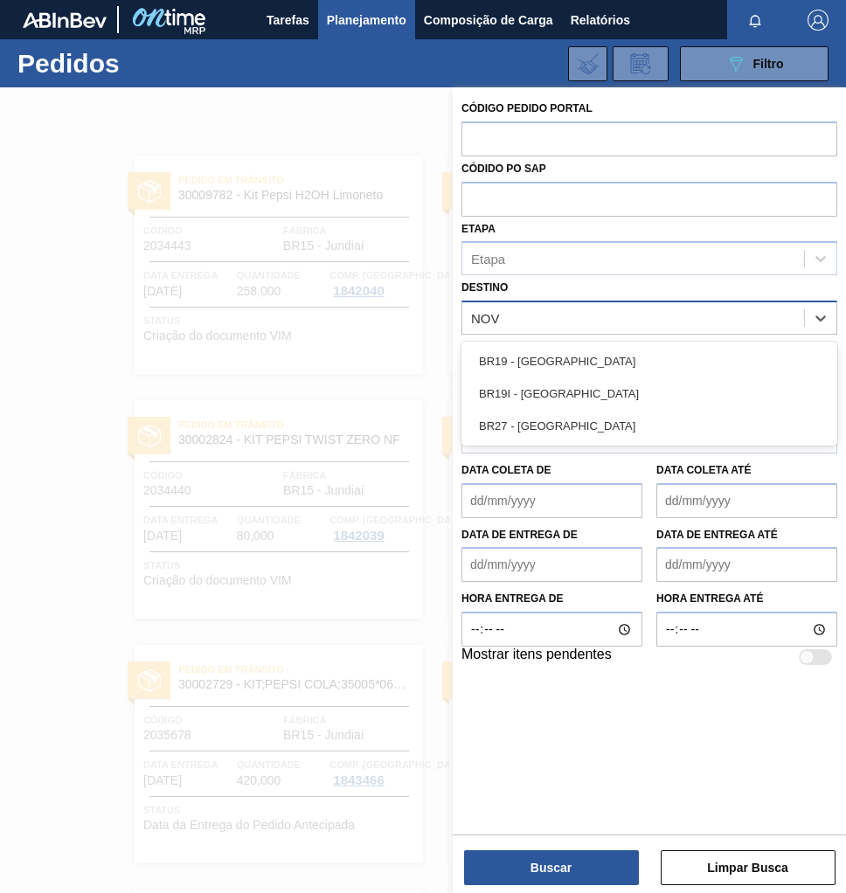
type input "NOVA"
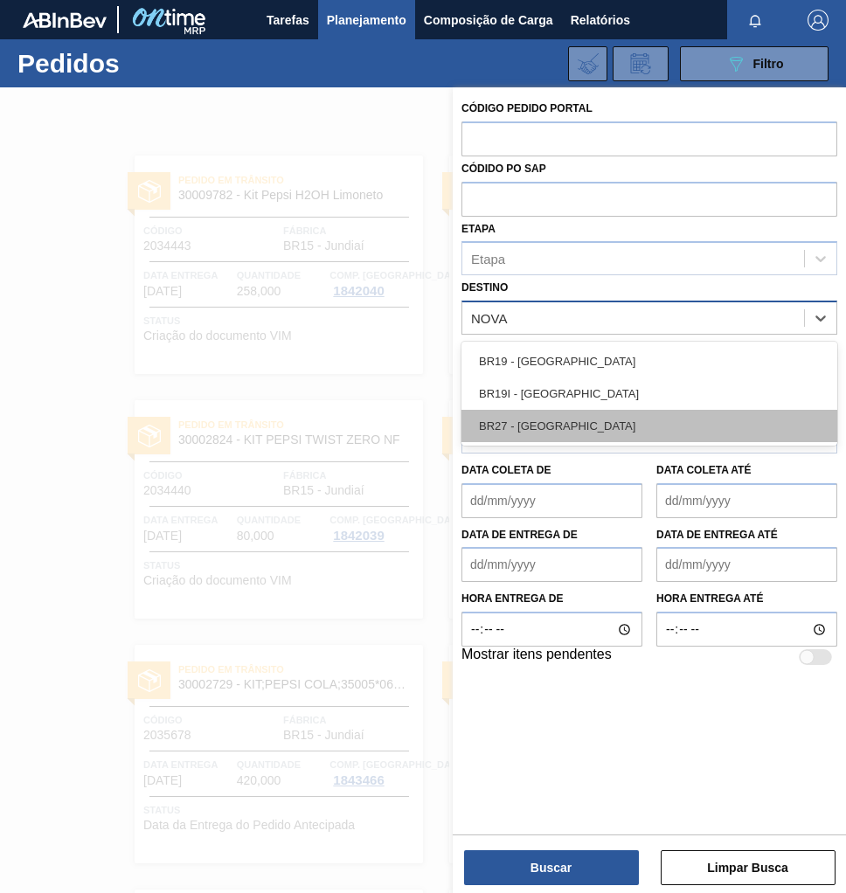
click at [564, 424] on div "BR27 - [GEOGRAPHIC_DATA]" at bounding box center [649, 426] width 376 height 32
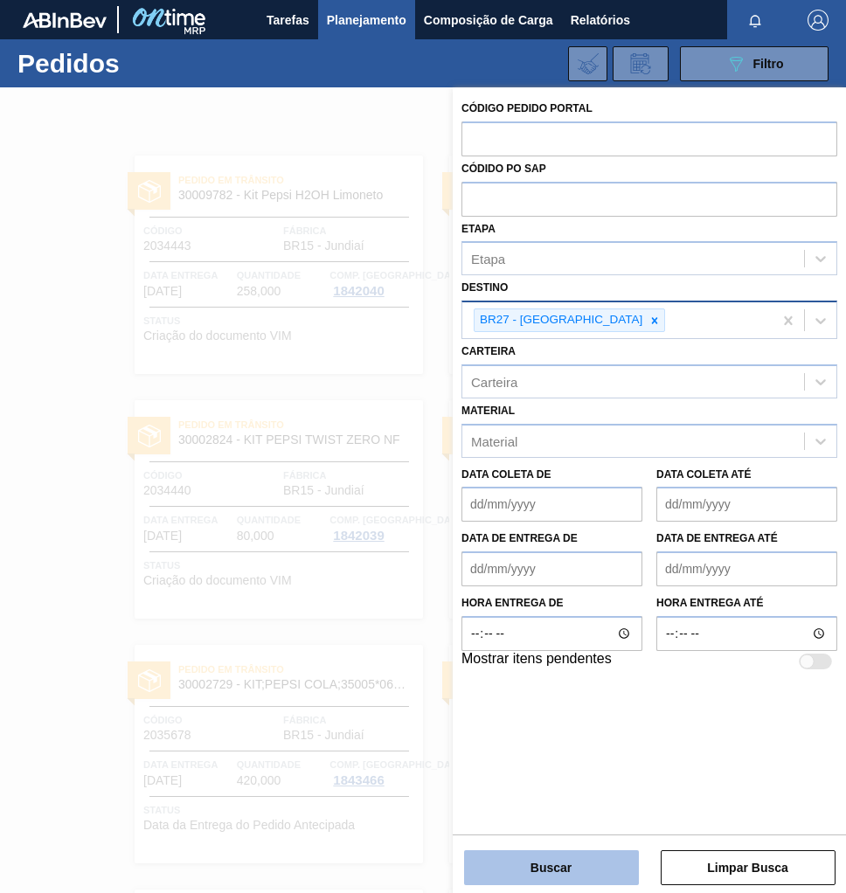
click at [541, 868] on button "Buscar" at bounding box center [551, 867] width 175 height 35
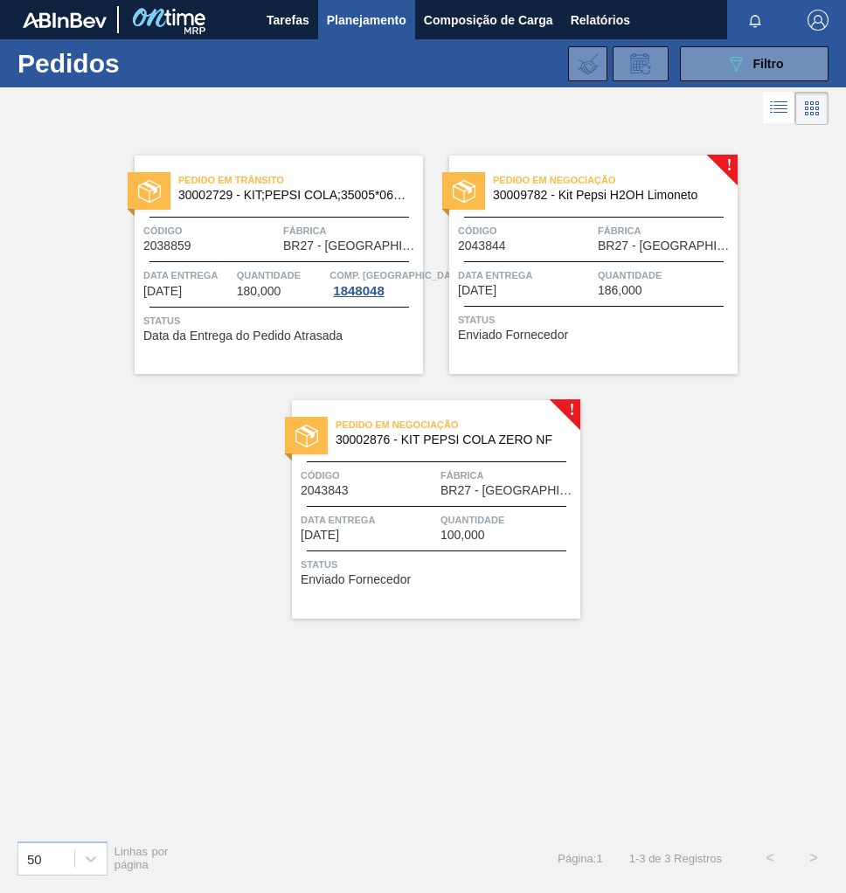
click at [399, 455] on div "Pedido em Negociação 30002876 - KIT PEPSI COLA ZERO NF Código 2043843 Fábrica B…" at bounding box center [436, 509] width 288 height 218
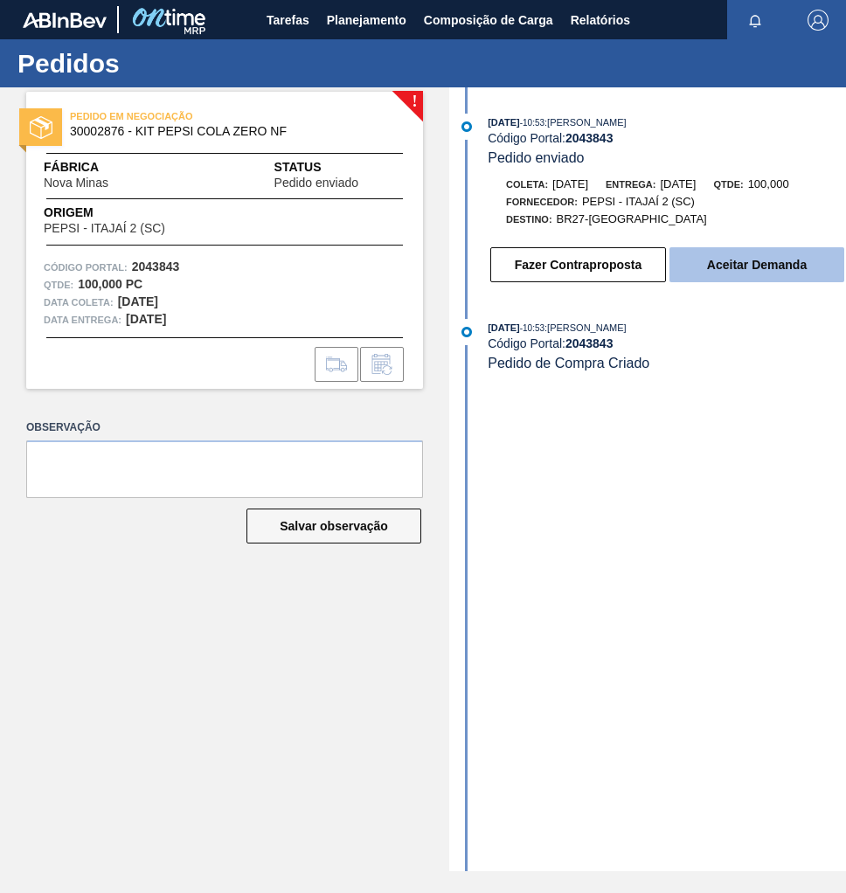
click at [743, 271] on button "Aceitar Demanda" at bounding box center [756, 264] width 175 height 35
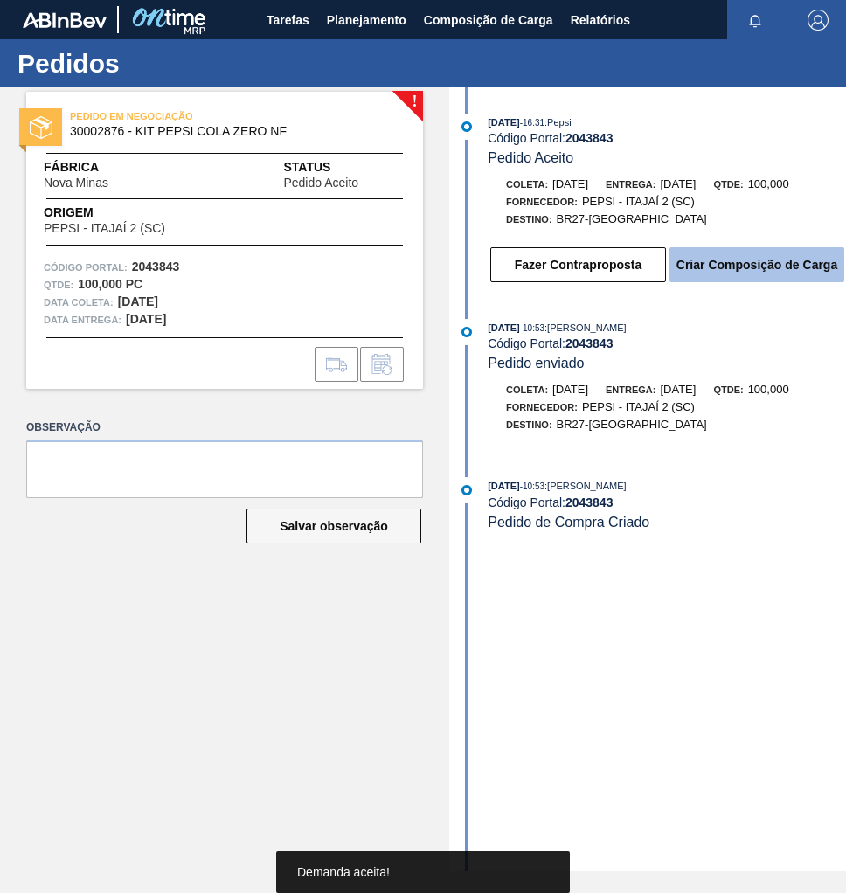
click at [737, 267] on button "Criar Composição de Carga" at bounding box center [756, 264] width 175 height 35
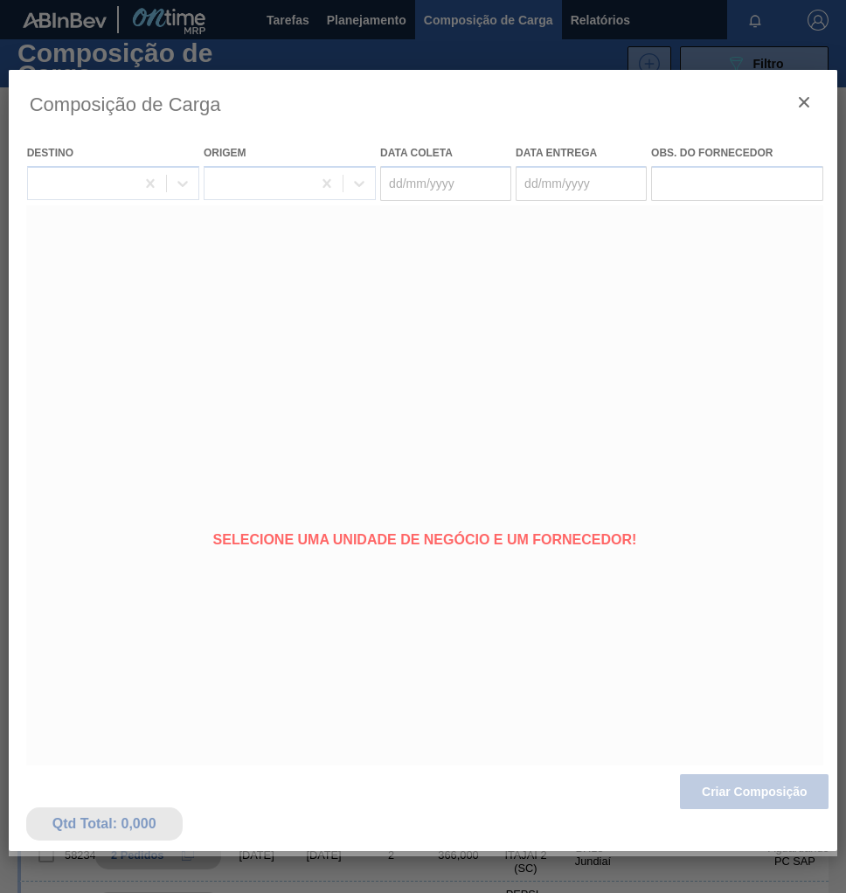
type coleta "[DATE]"
type entrega "[DATE]"
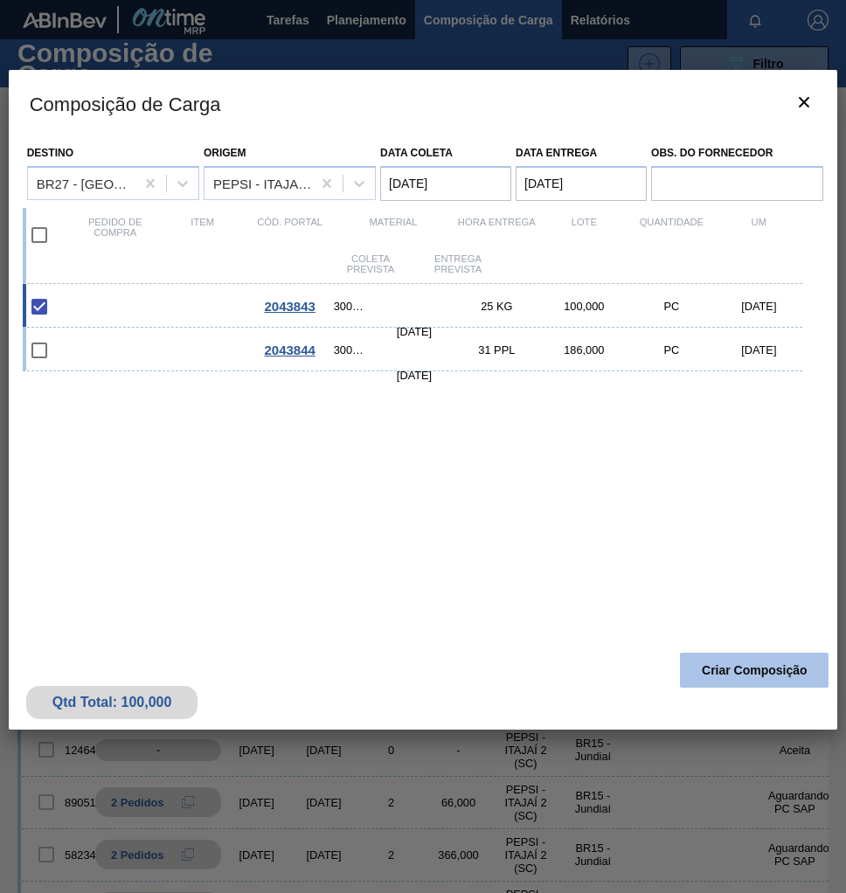
click at [705, 679] on button "Criar Composição" at bounding box center [754, 670] width 149 height 35
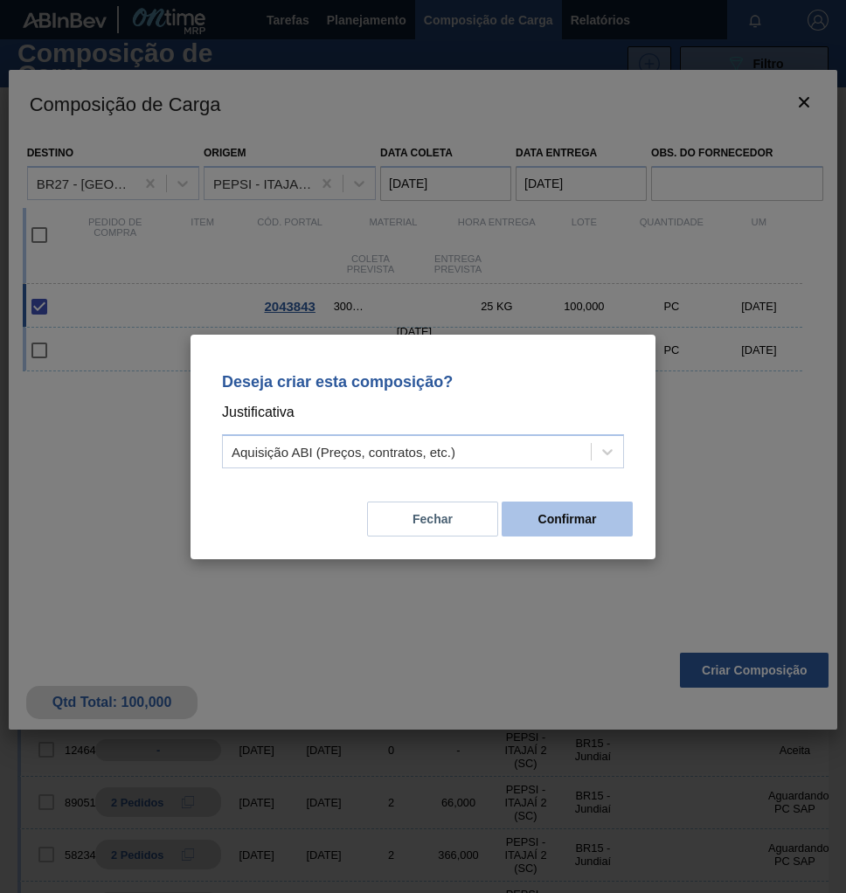
click at [564, 524] on button "Confirmar" at bounding box center [566, 518] width 131 height 35
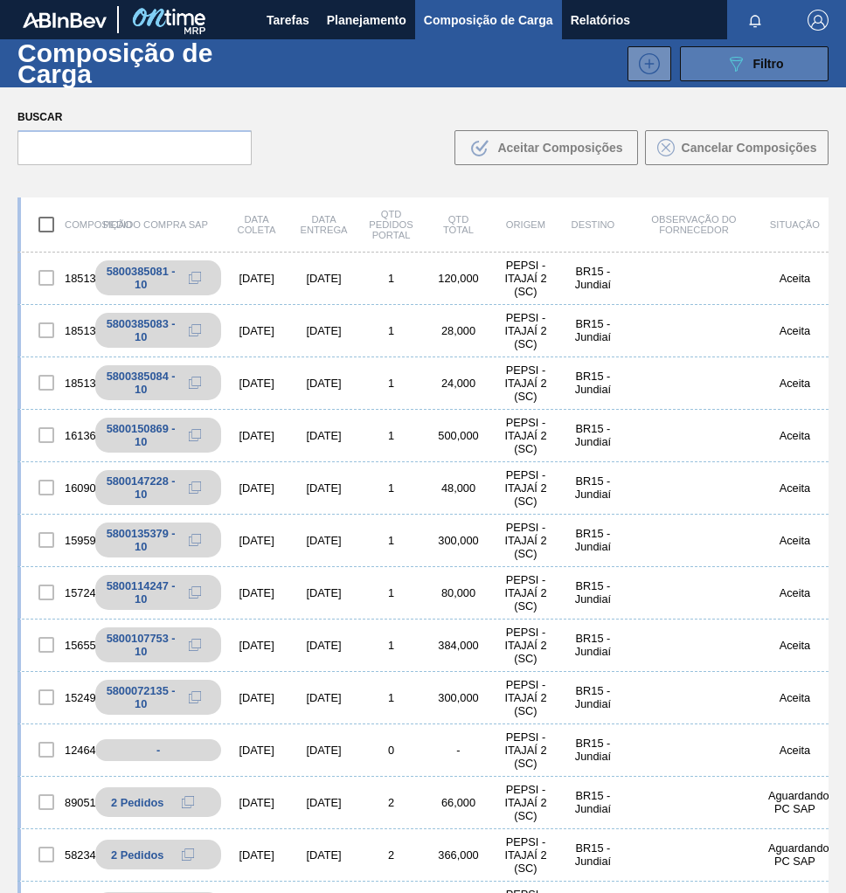
click at [738, 67] on icon "089F7B8B-B2A5-4AFE-B5C0-19BA573D28AC" at bounding box center [735, 63] width 21 height 21
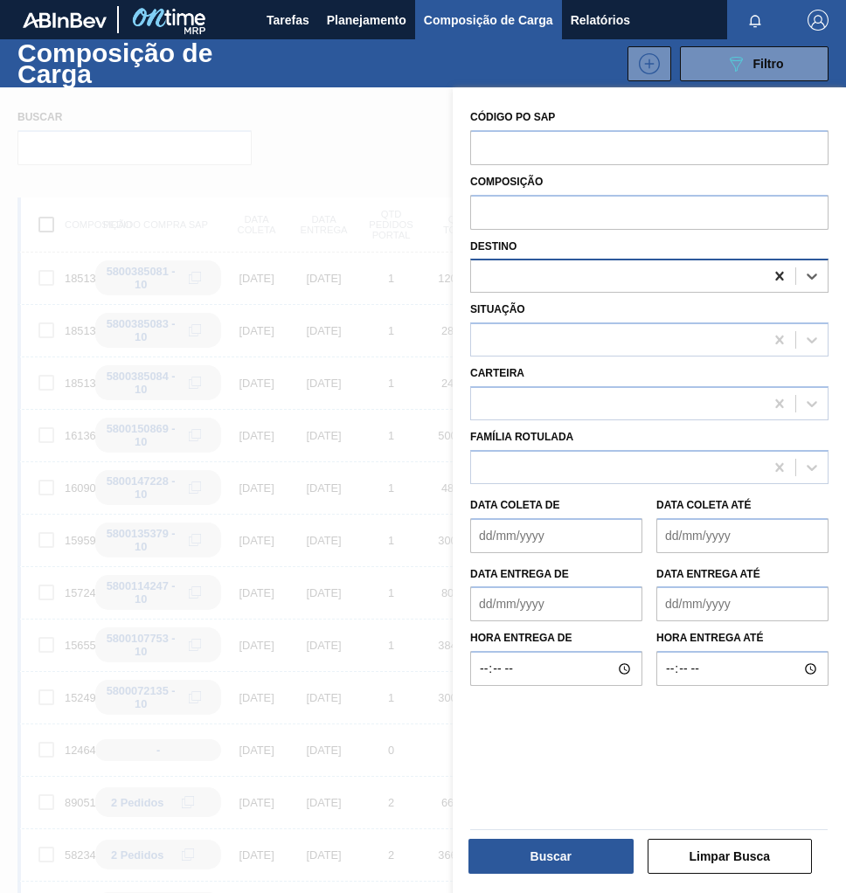
click at [785, 274] on icon at bounding box center [779, 275] width 17 height 17
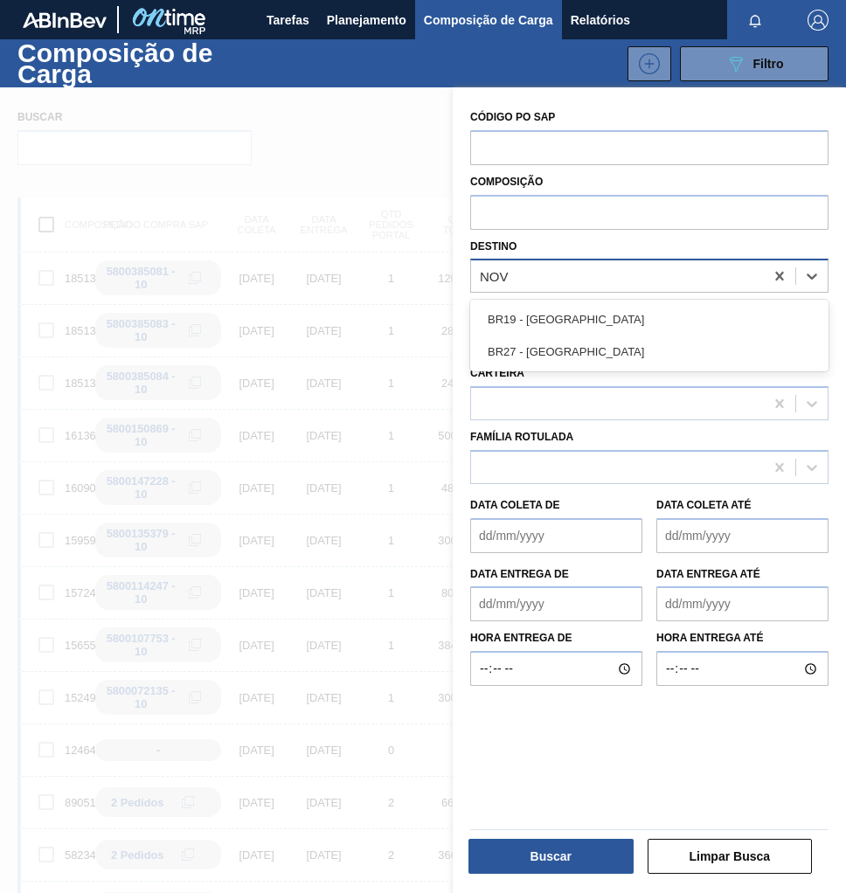
type input "NOVA"
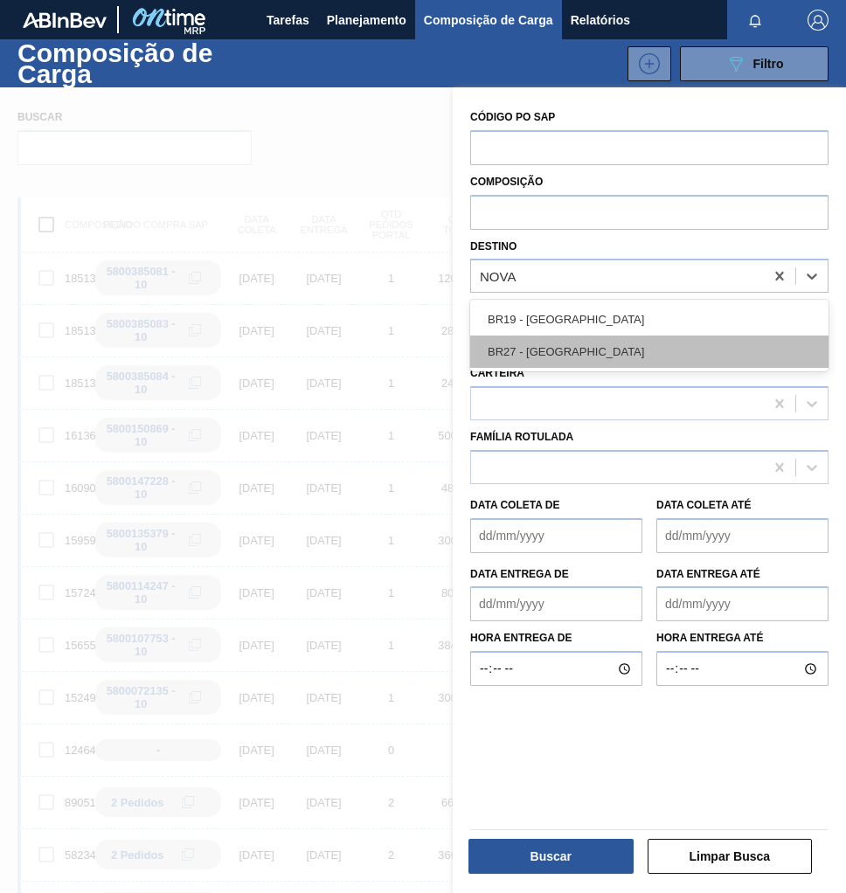
click at [626, 345] on div "BR27 - [GEOGRAPHIC_DATA]" at bounding box center [649, 351] width 358 height 32
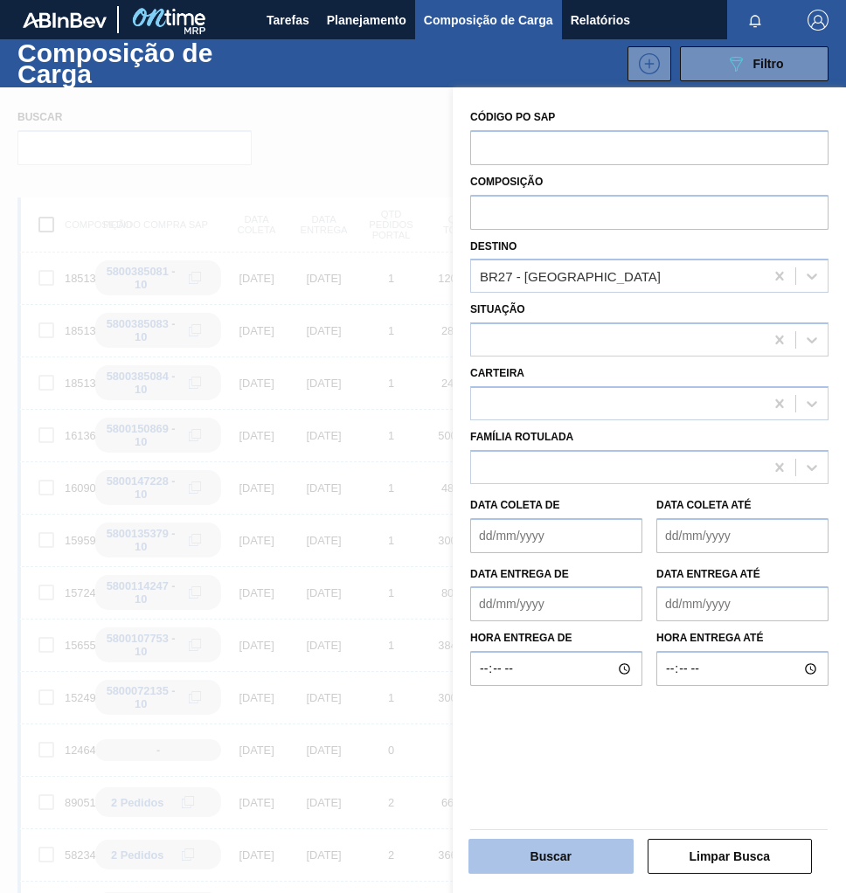
click at [529, 841] on button "Buscar" at bounding box center [550, 856] width 165 height 35
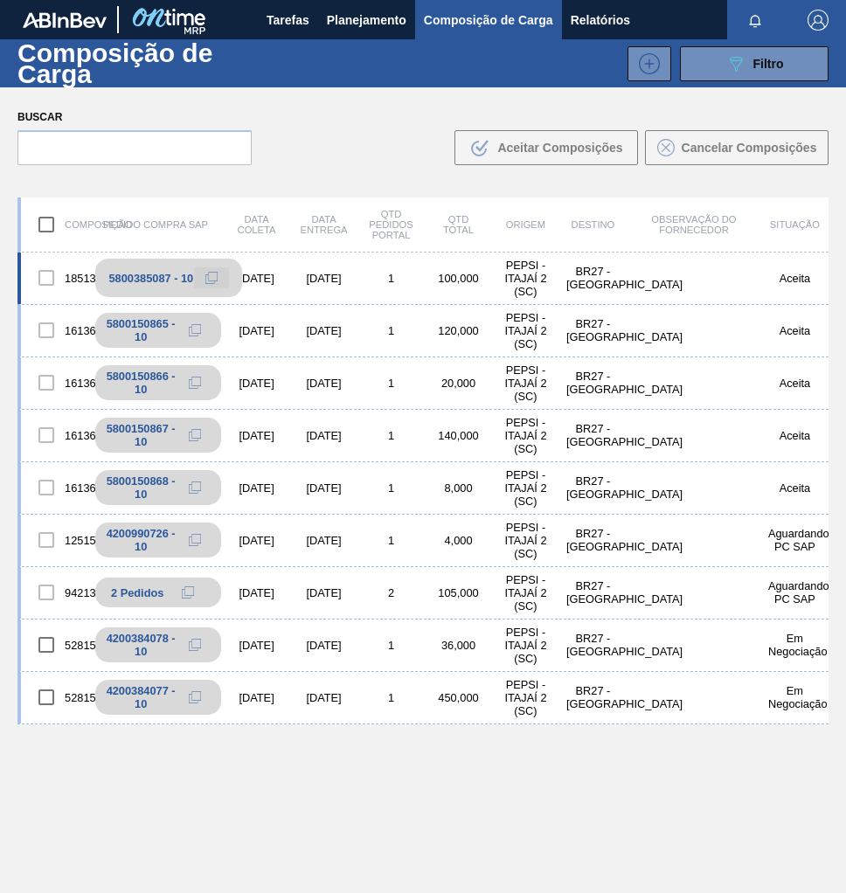
click at [211, 280] on icon at bounding box center [211, 277] width 6 height 7
drag, startPoint x: 377, startPoint y: 24, endPoint x: 371, endPoint y: 57, distance: 32.7
click at [377, 24] on span "Planejamento" at bounding box center [366, 20] width 79 height 21
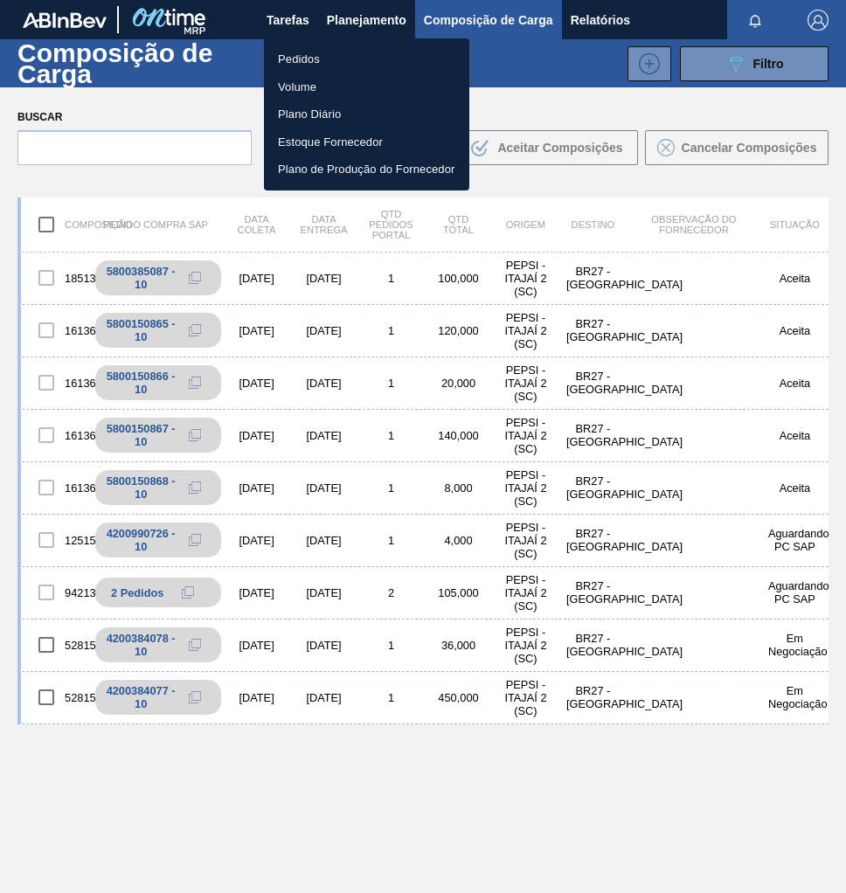
click at [315, 63] on li "Pedidos" at bounding box center [366, 59] width 205 height 28
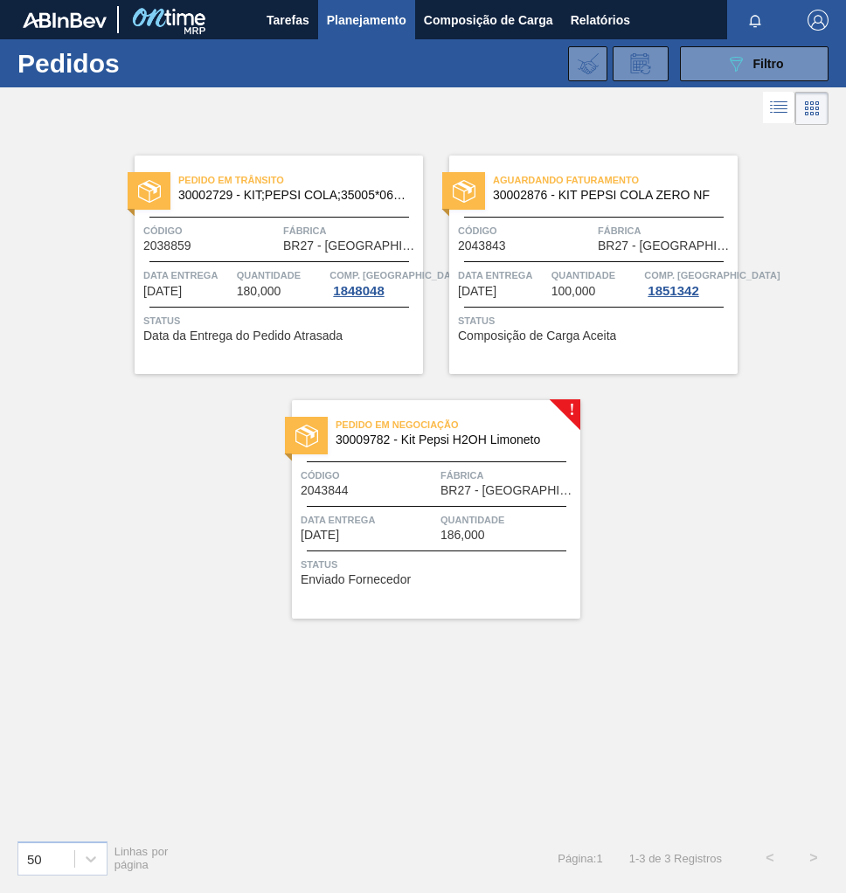
click at [522, 482] on span "Fábrica" at bounding box center [507, 475] width 135 height 17
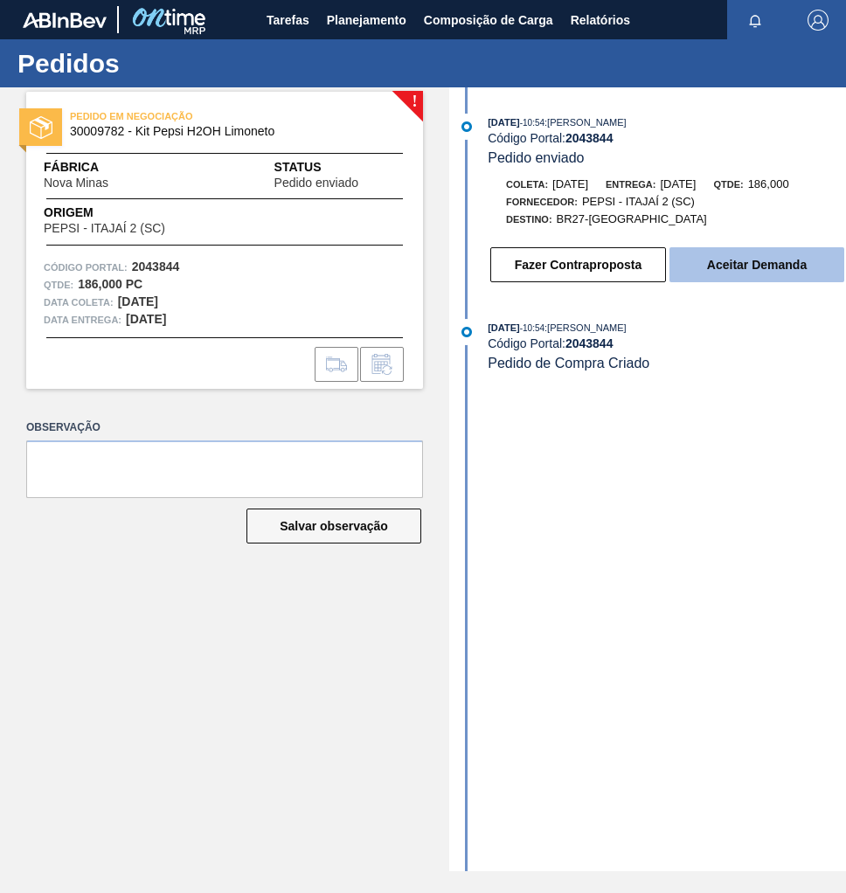
click at [750, 271] on button "Aceitar Demanda" at bounding box center [756, 264] width 175 height 35
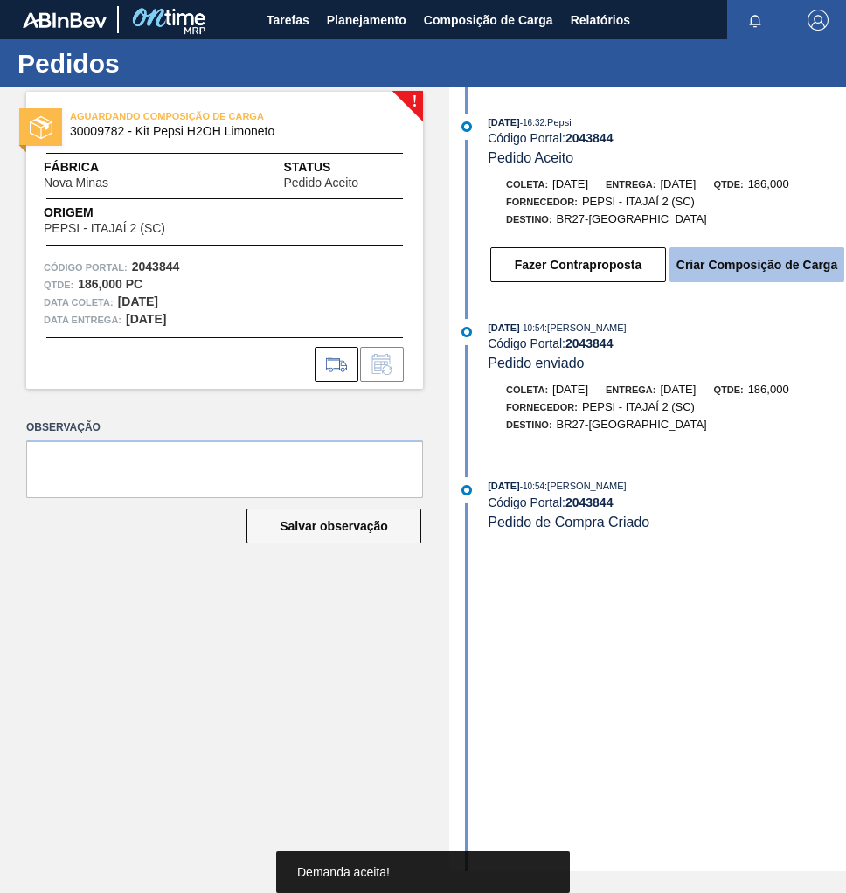
click at [782, 271] on button "Criar Composição de Carga" at bounding box center [756, 264] width 175 height 35
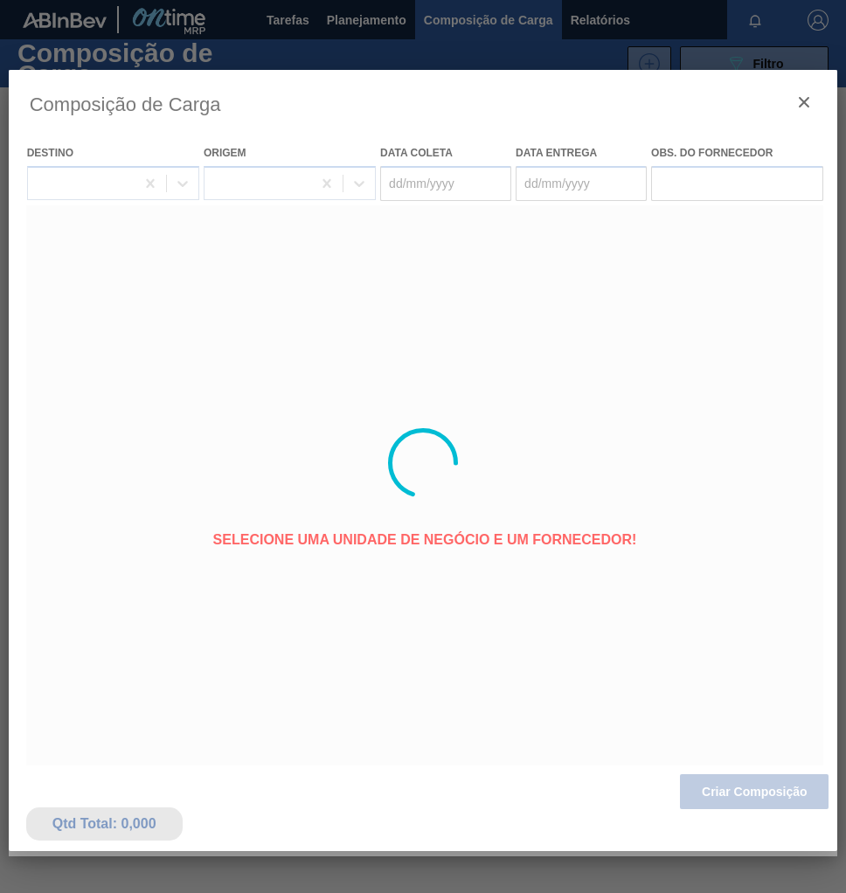
type coleta "[DATE]"
type entrega "[DATE]"
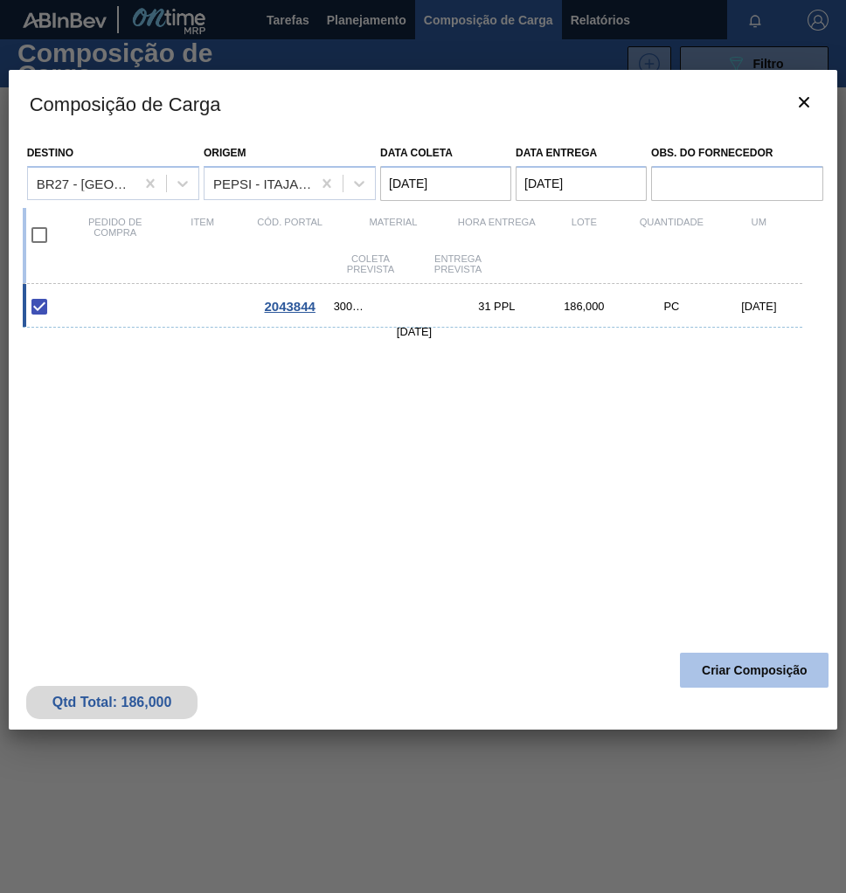
click at [750, 673] on button "Criar Composição" at bounding box center [754, 670] width 149 height 35
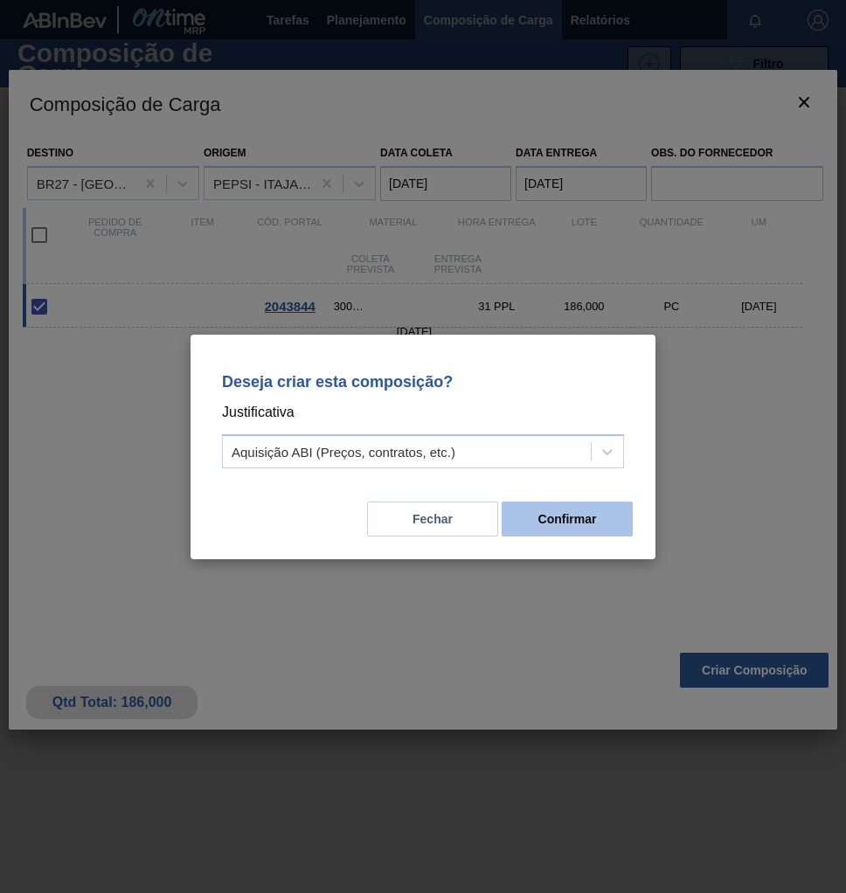
click at [552, 525] on button "Confirmar" at bounding box center [566, 518] width 131 height 35
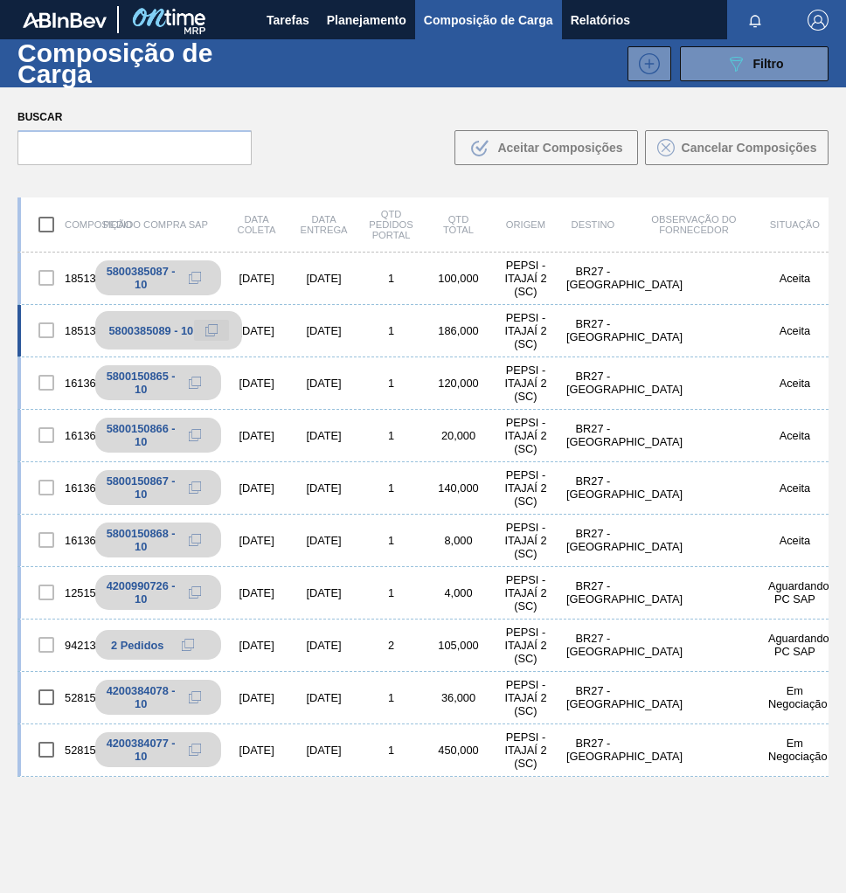
click at [210, 329] on icon at bounding box center [211, 330] width 12 height 12
click at [381, 14] on span "Planejamento" at bounding box center [366, 20] width 79 height 21
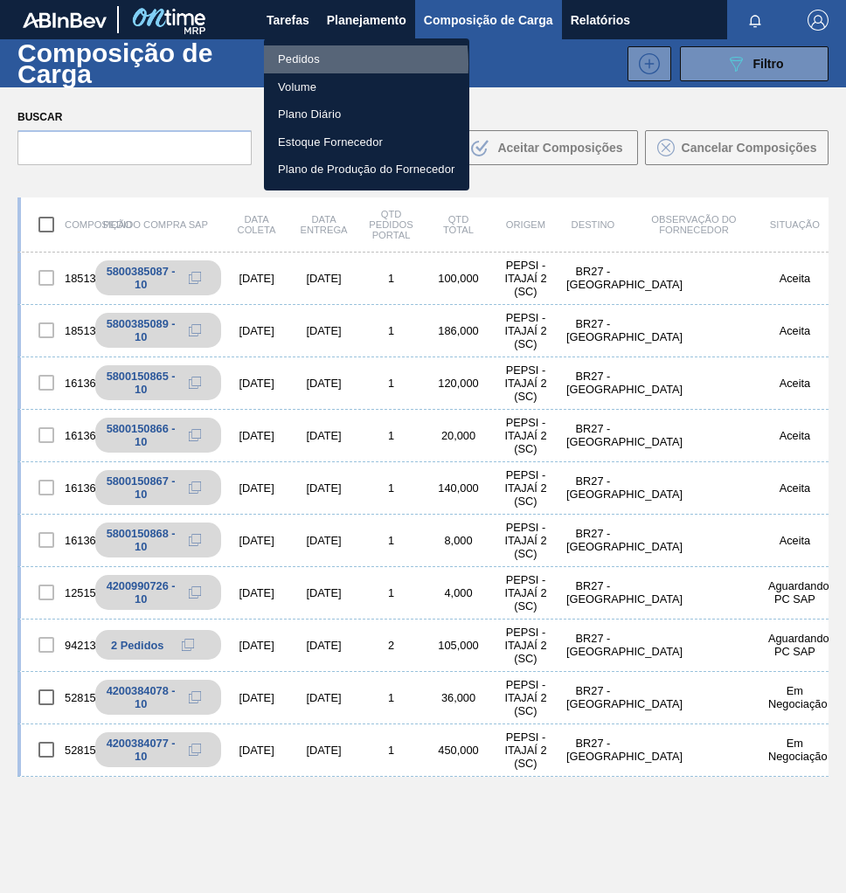
click at [301, 64] on li "Pedidos" at bounding box center [366, 59] width 205 height 28
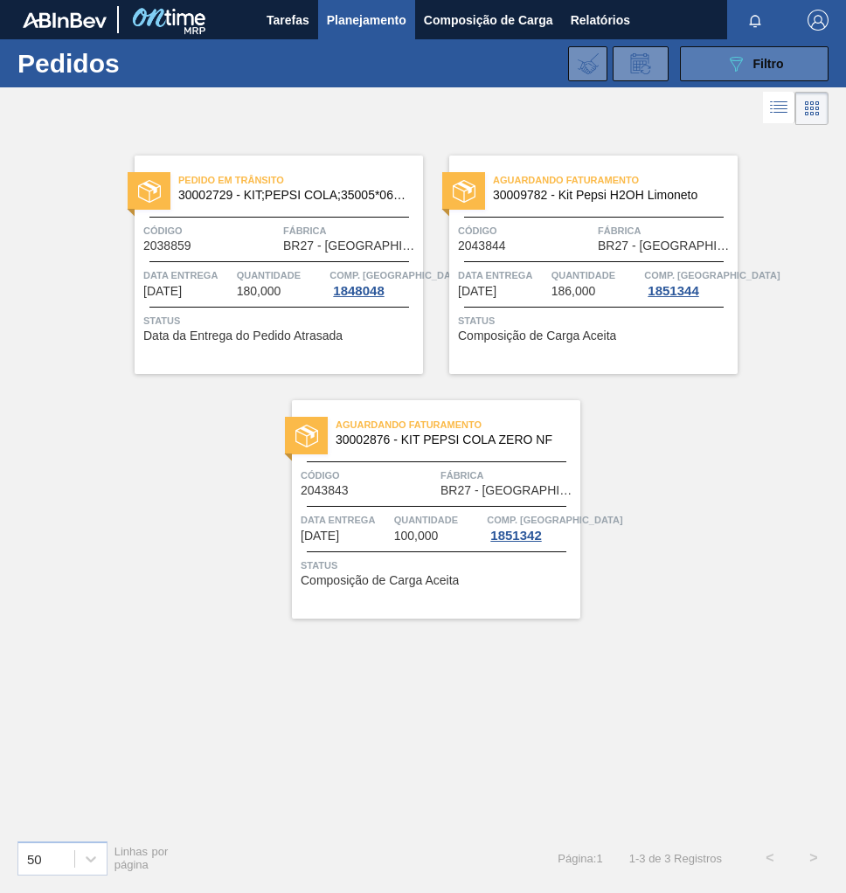
click at [728, 76] on button "089F7B8B-B2A5-4AFE-B5C0-19BA573D28AC Filtro" at bounding box center [754, 63] width 149 height 35
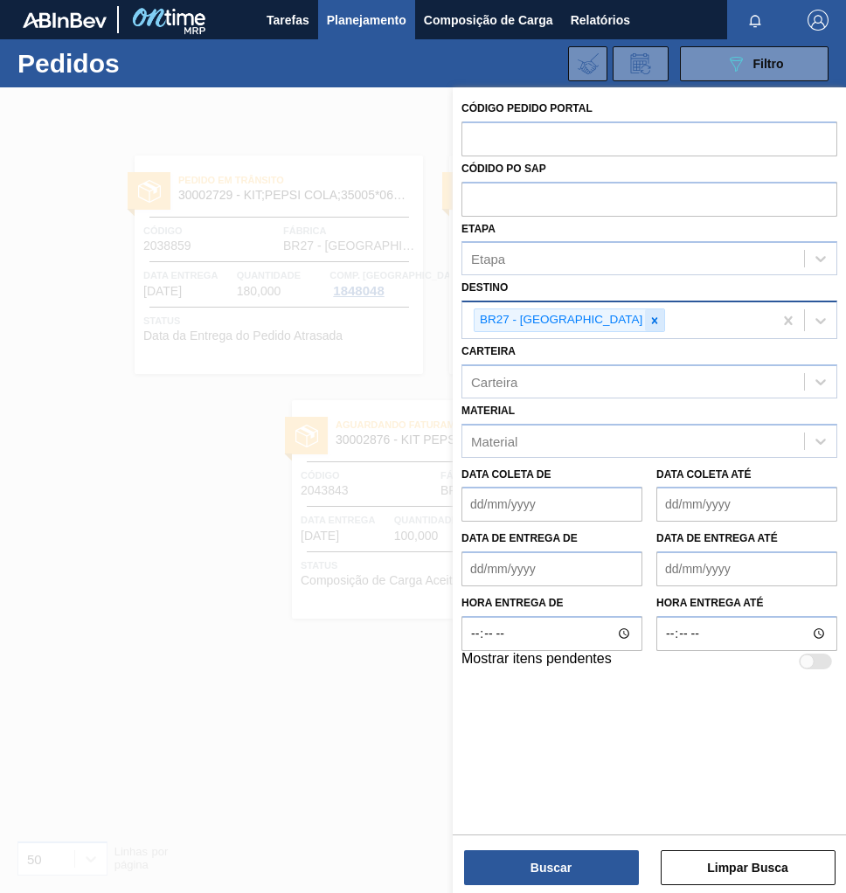
click at [645, 321] on div at bounding box center [654, 320] width 19 height 22
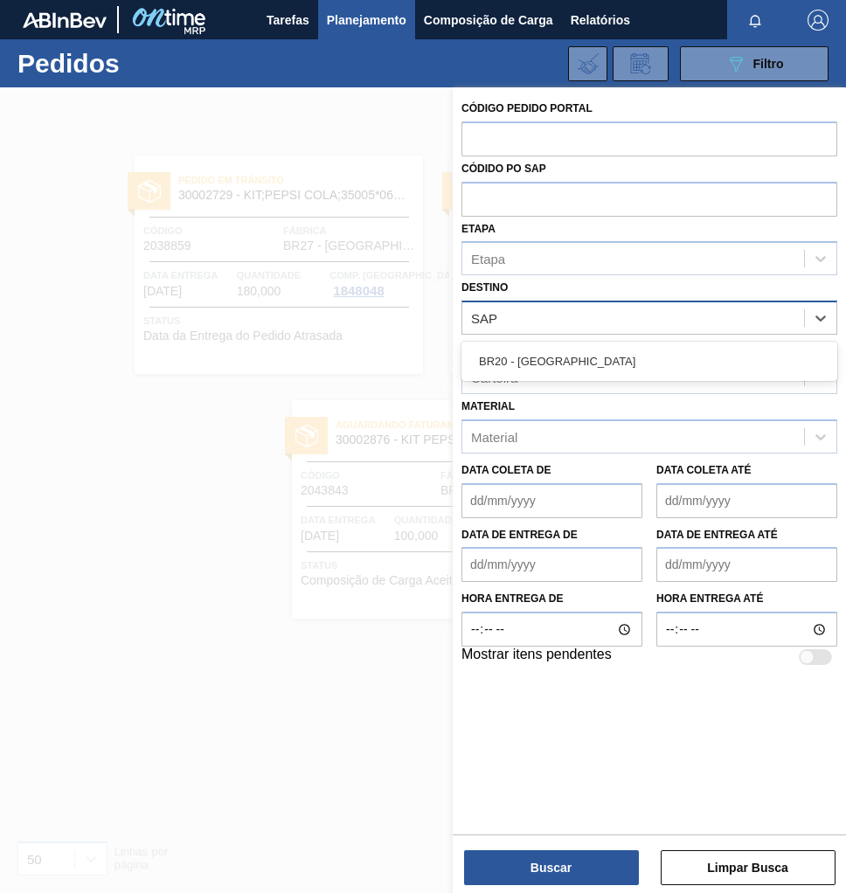
type input "SAPU"
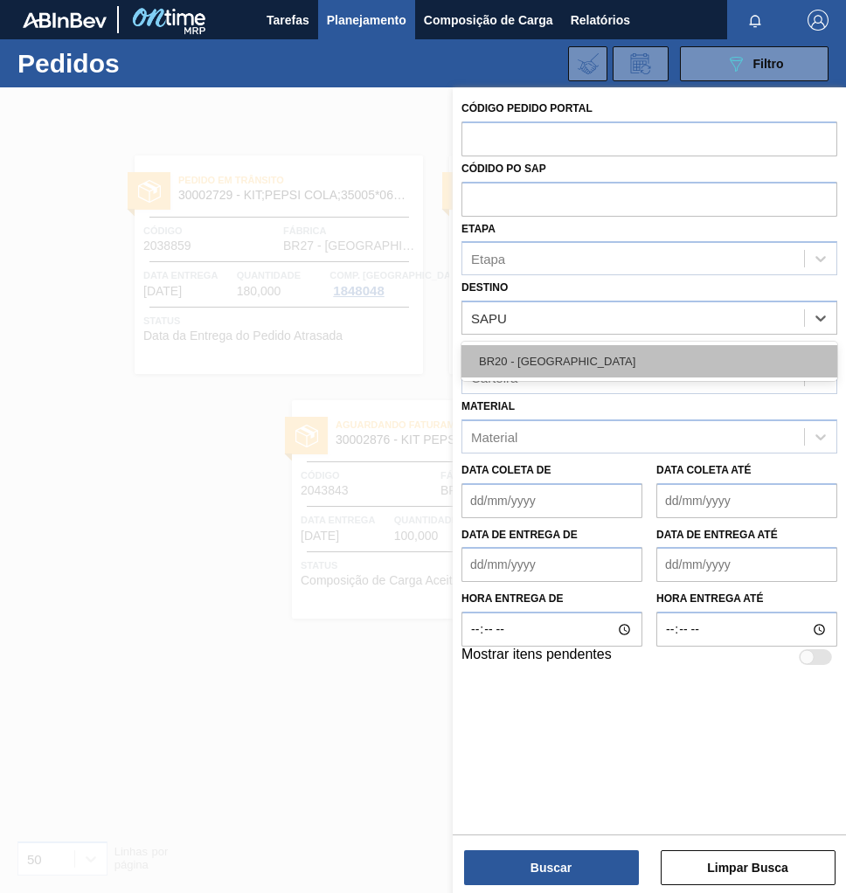
click at [560, 352] on div "BR20 - [GEOGRAPHIC_DATA]" at bounding box center [649, 361] width 376 height 32
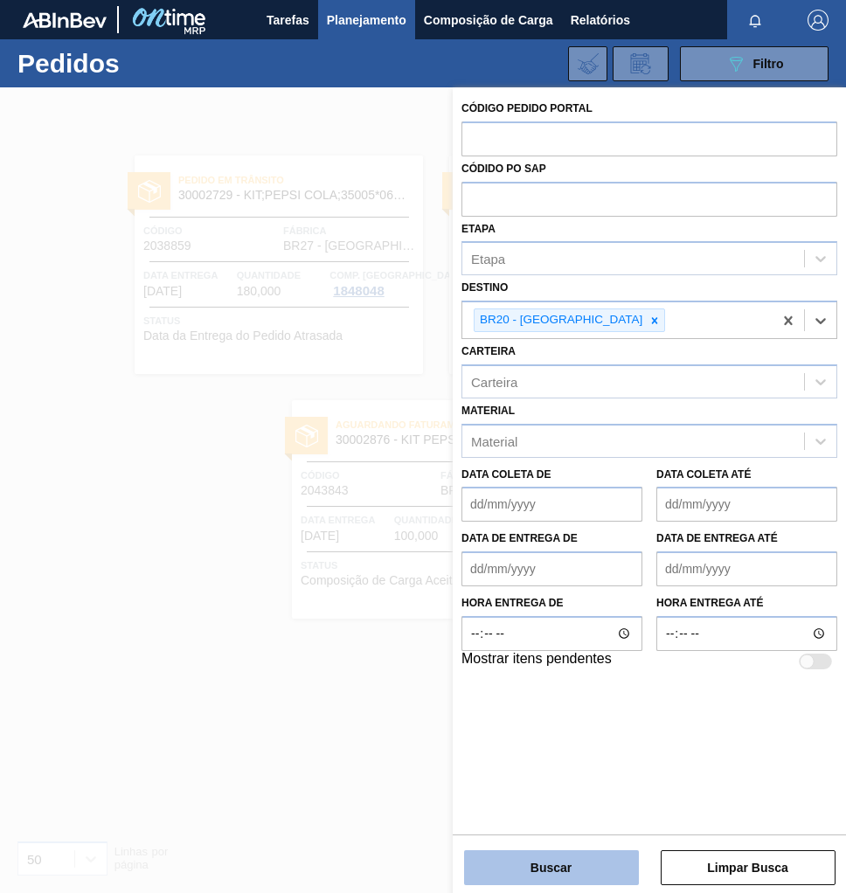
click at [575, 875] on button "Buscar" at bounding box center [551, 867] width 175 height 35
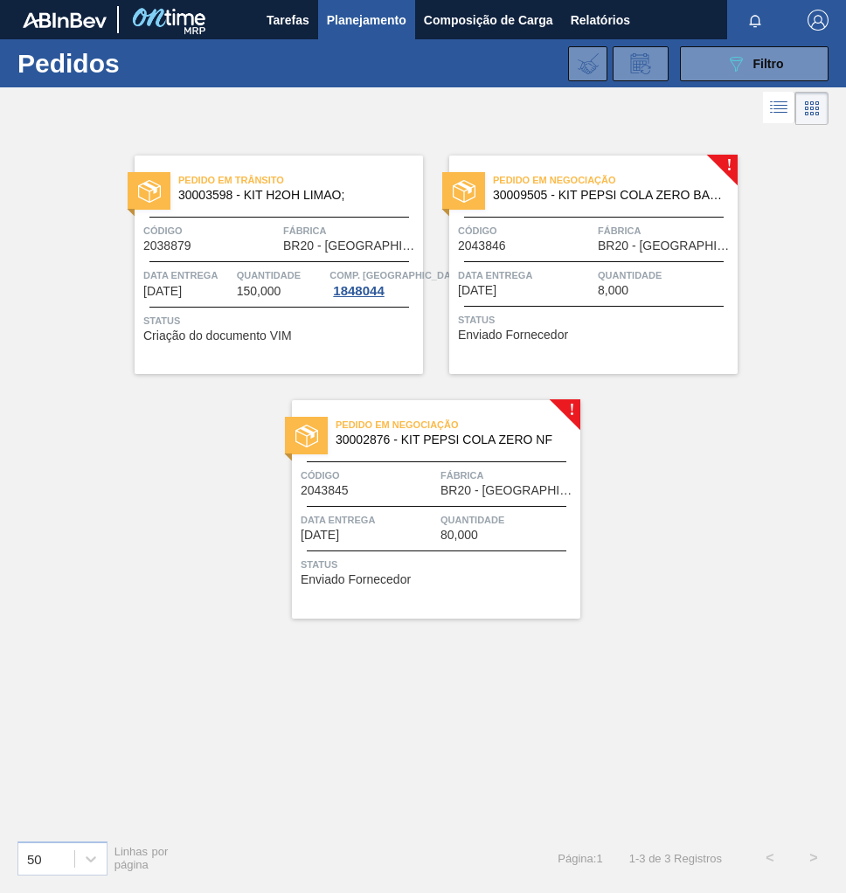
click at [606, 291] on span "8,000" at bounding box center [613, 290] width 31 height 13
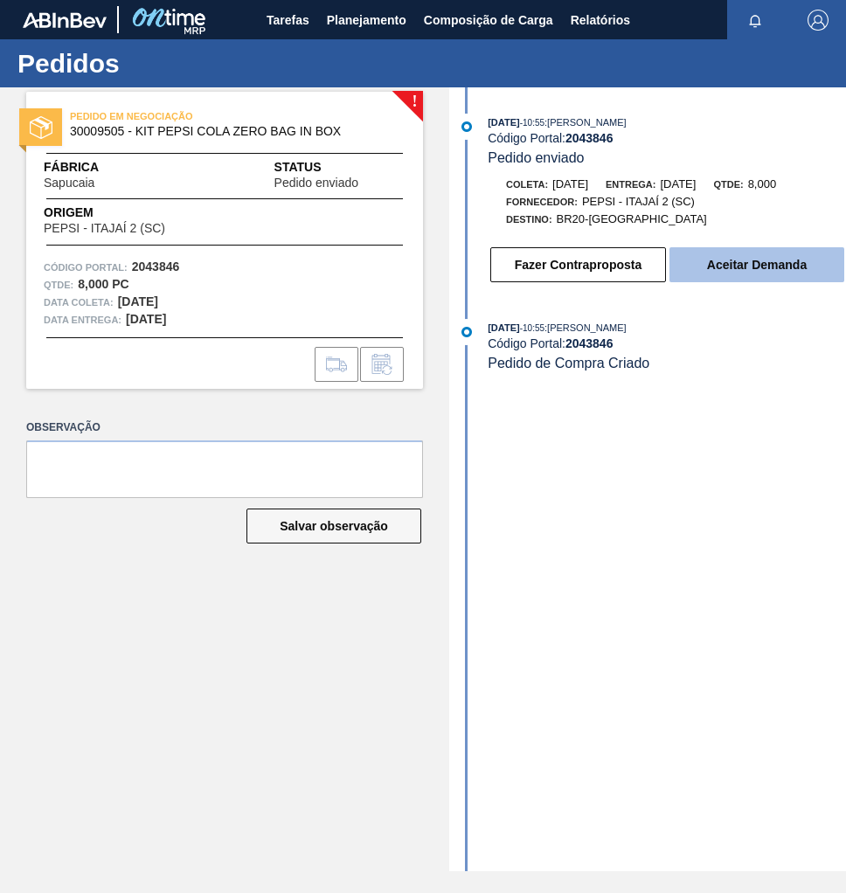
click at [750, 263] on button "Aceitar Demanda" at bounding box center [756, 264] width 175 height 35
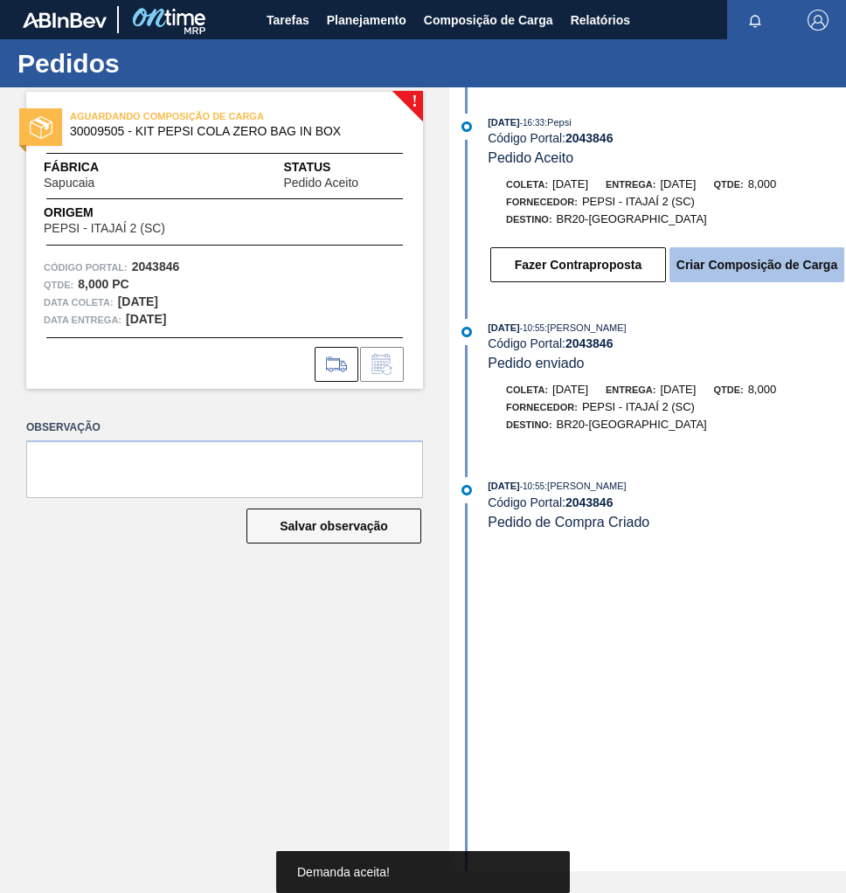
click at [735, 272] on button "Criar Composição de Carga" at bounding box center [756, 264] width 175 height 35
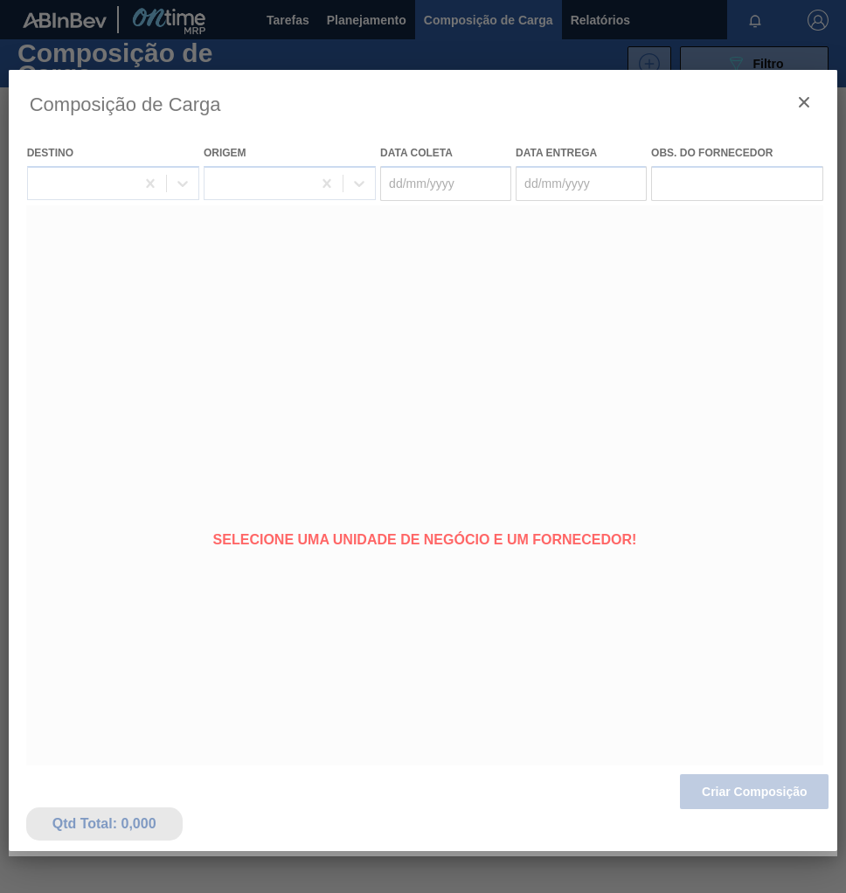
type coleta "[DATE]"
type entrega "[DATE]"
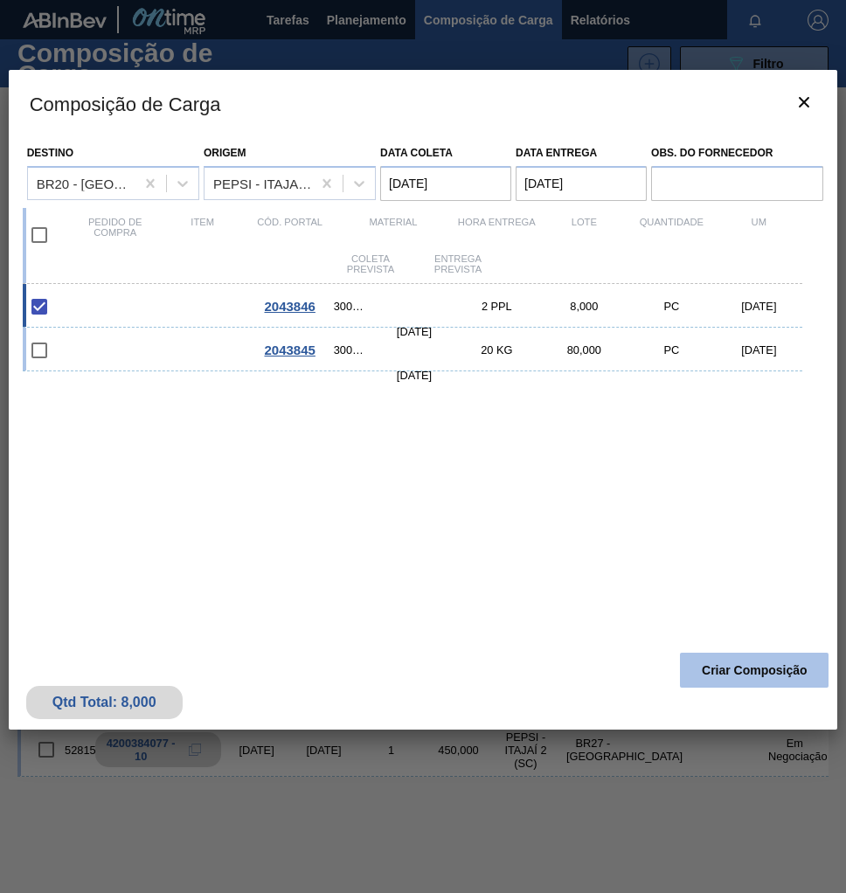
click at [742, 662] on button "Criar Composição" at bounding box center [754, 670] width 149 height 35
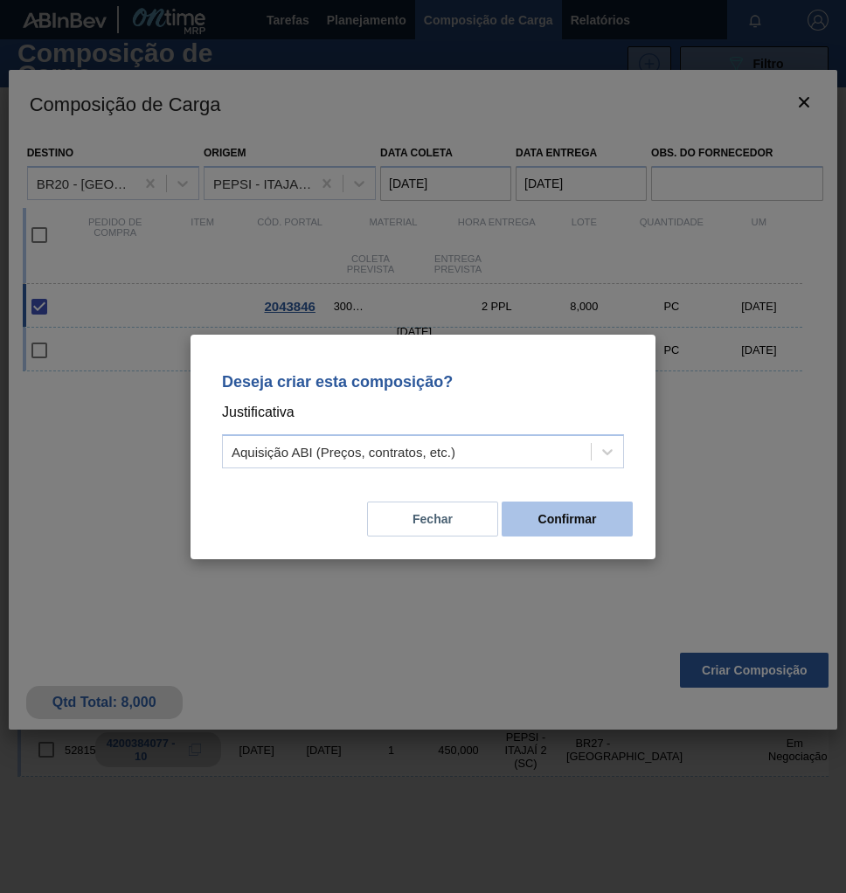
click at [600, 529] on button "Confirmar" at bounding box center [566, 518] width 131 height 35
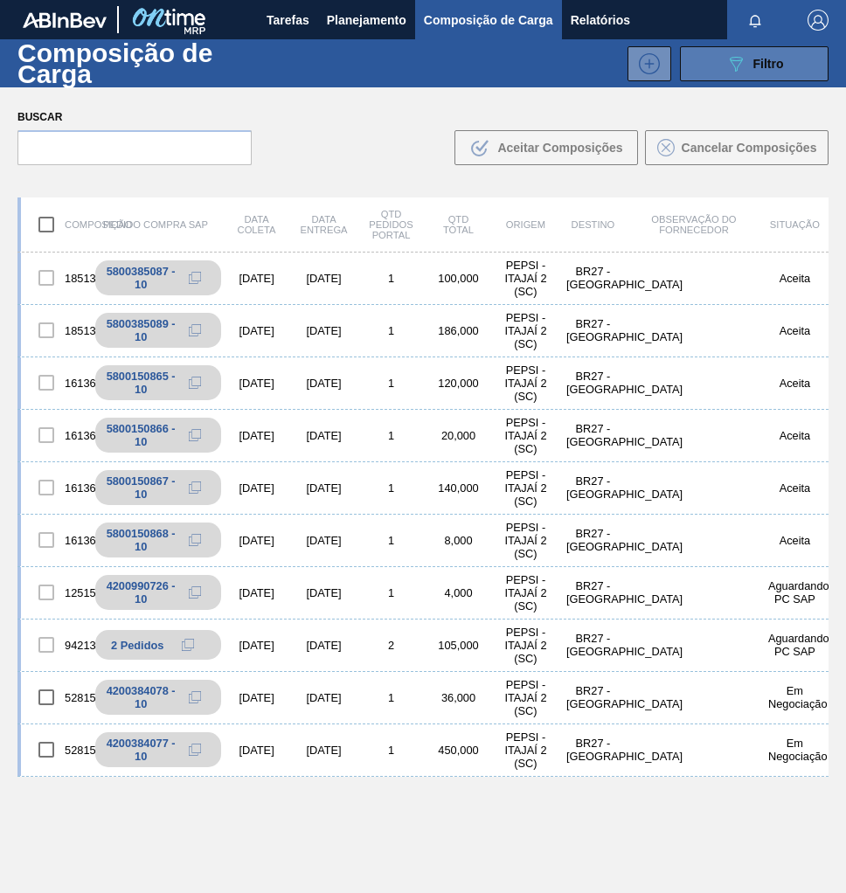
click at [737, 65] on icon "089F7B8B-B2A5-4AFE-B5C0-19BA573D28AC" at bounding box center [735, 63] width 21 height 21
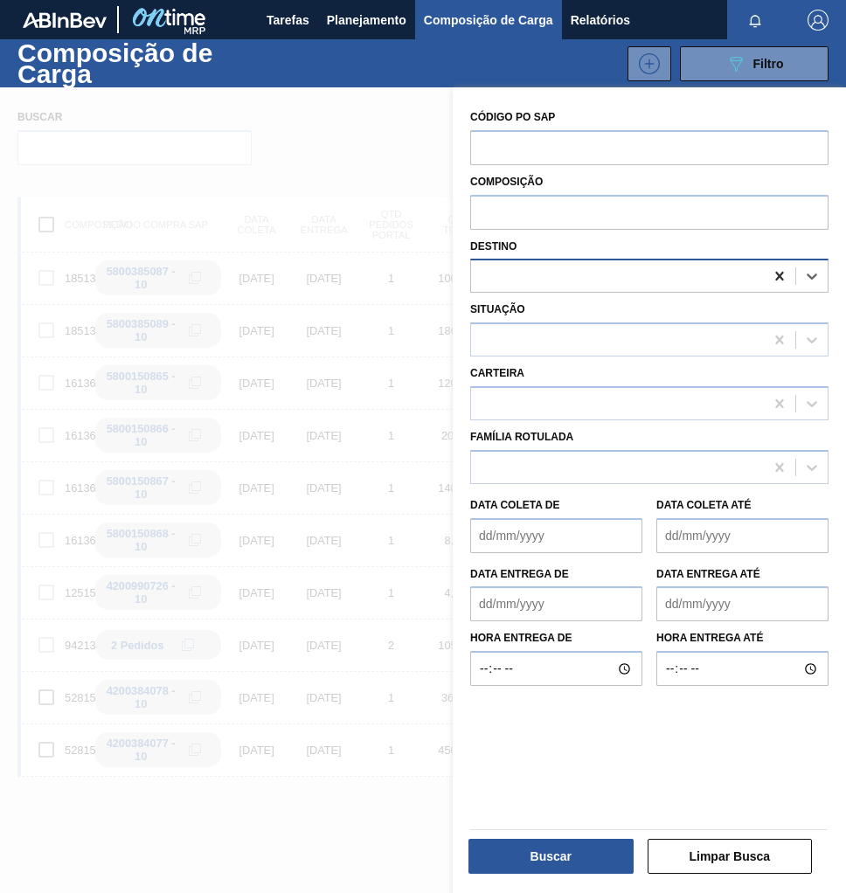
click at [771, 273] on icon at bounding box center [779, 275] width 17 height 17
type input "SAPU"
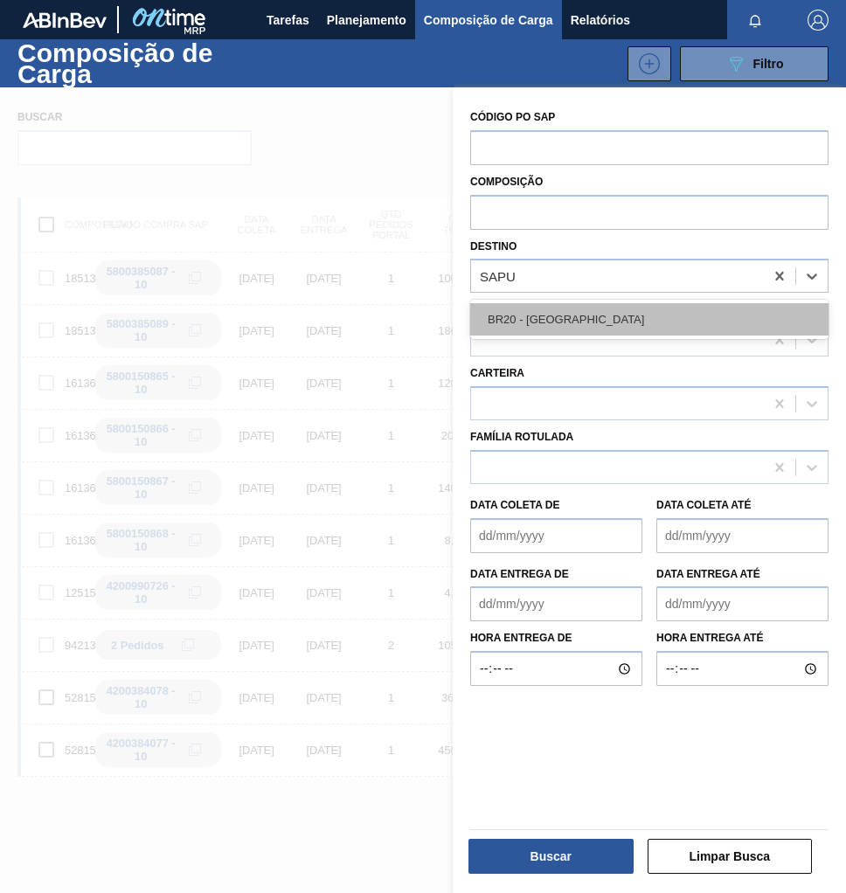
click at [653, 319] on div "BR20 - [GEOGRAPHIC_DATA]" at bounding box center [649, 319] width 358 height 32
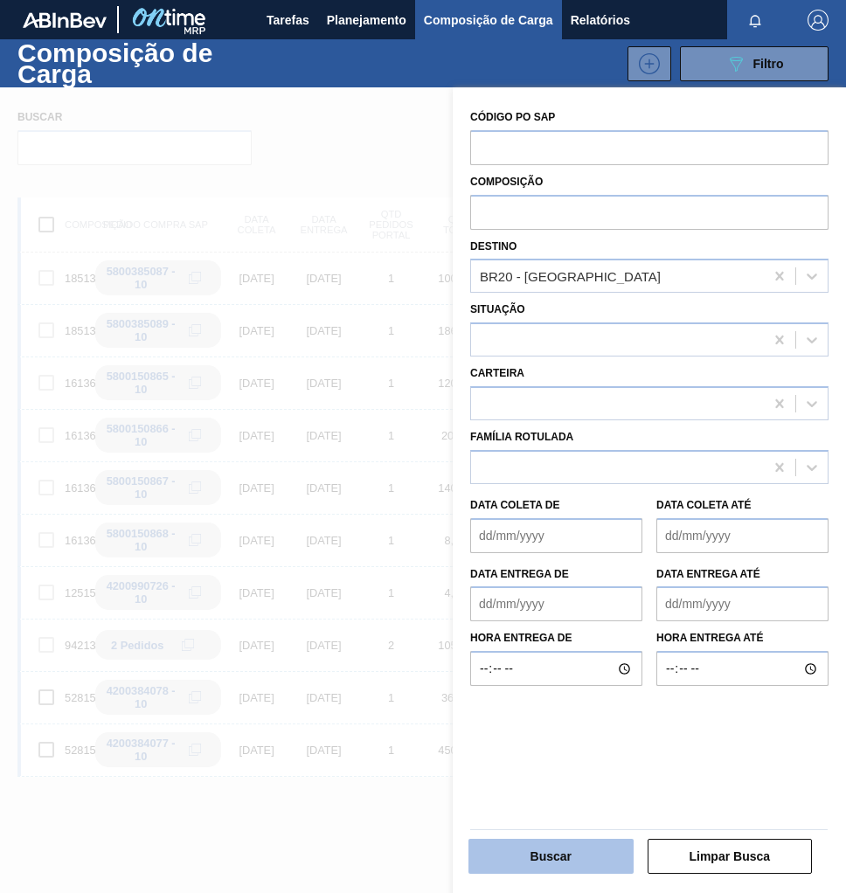
click at [508, 847] on button "Buscar" at bounding box center [550, 856] width 165 height 35
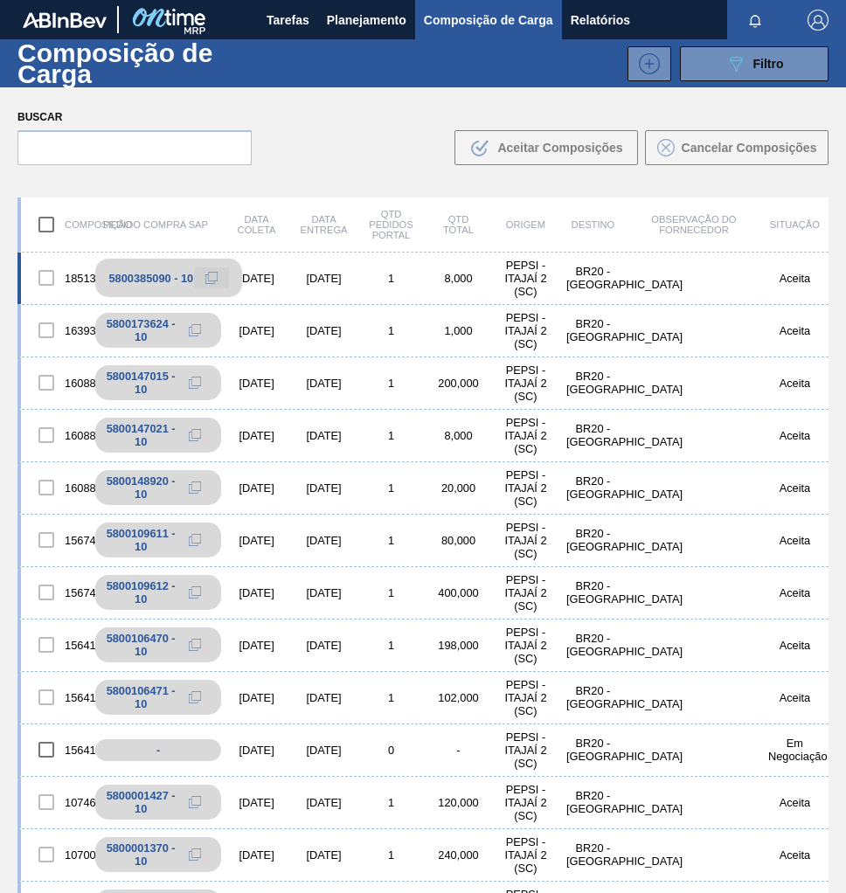
click at [207, 277] on icon at bounding box center [211, 278] width 12 height 12
click at [327, 19] on span "Planejamento" at bounding box center [366, 20] width 79 height 21
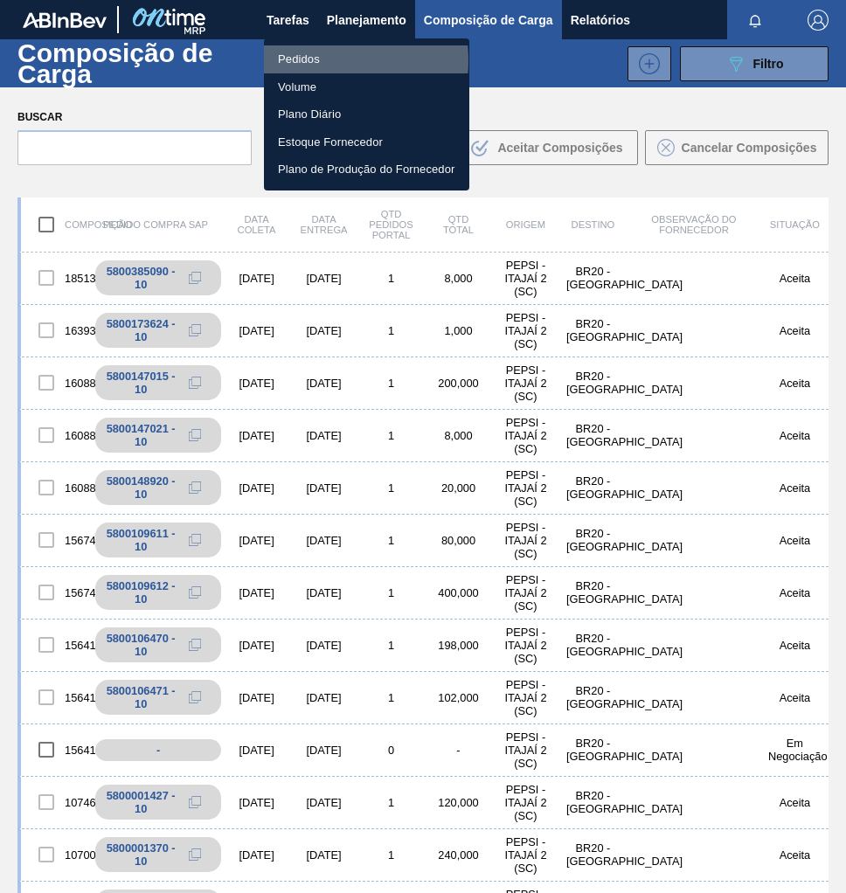
click at [308, 60] on li "Pedidos" at bounding box center [366, 59] width 205 height 28
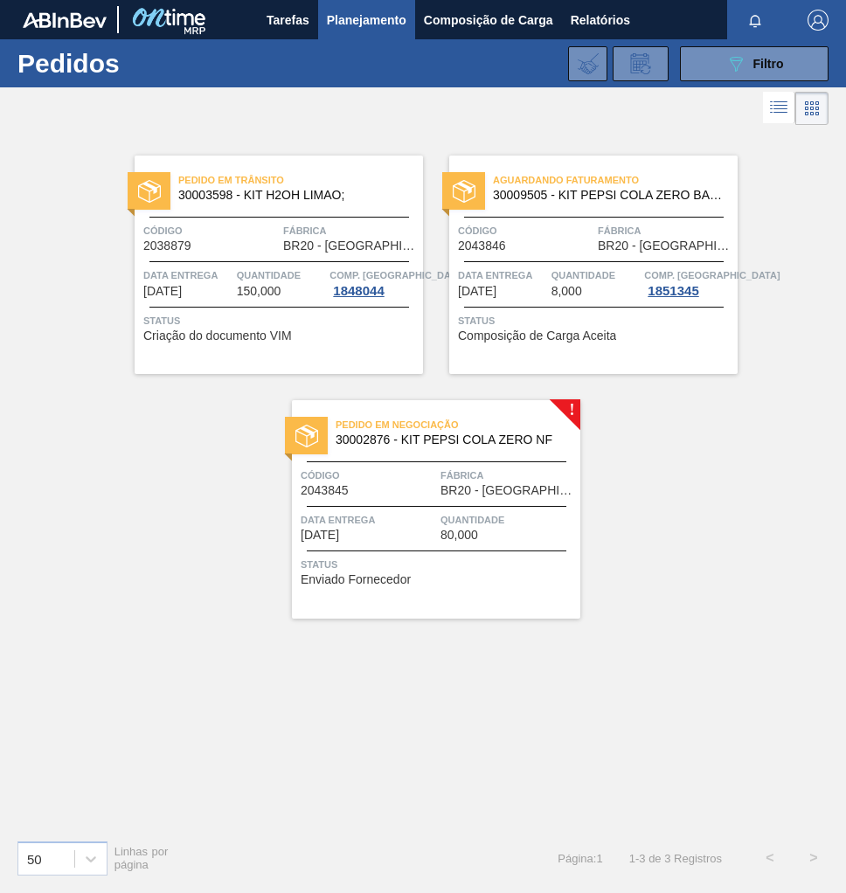
click at [417, 506] on div at bounding box center [436, 506] width 259 height 1
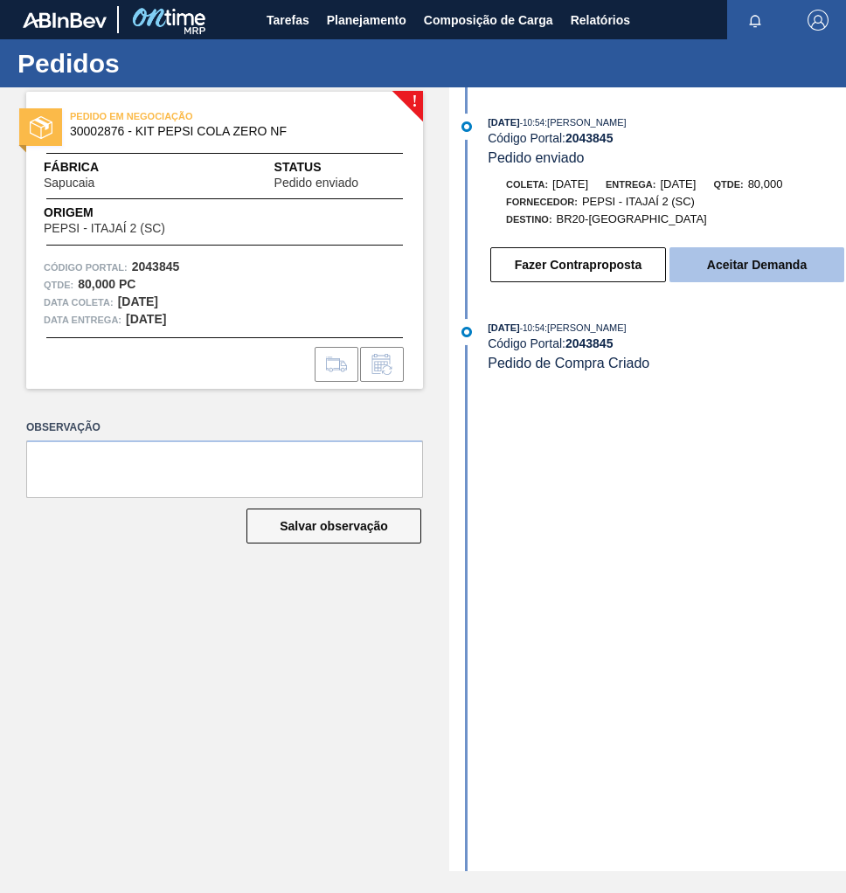
click at [763, 273] on button "Aceitar Demanda" at bounding box center [756, 264] width 175 height 35
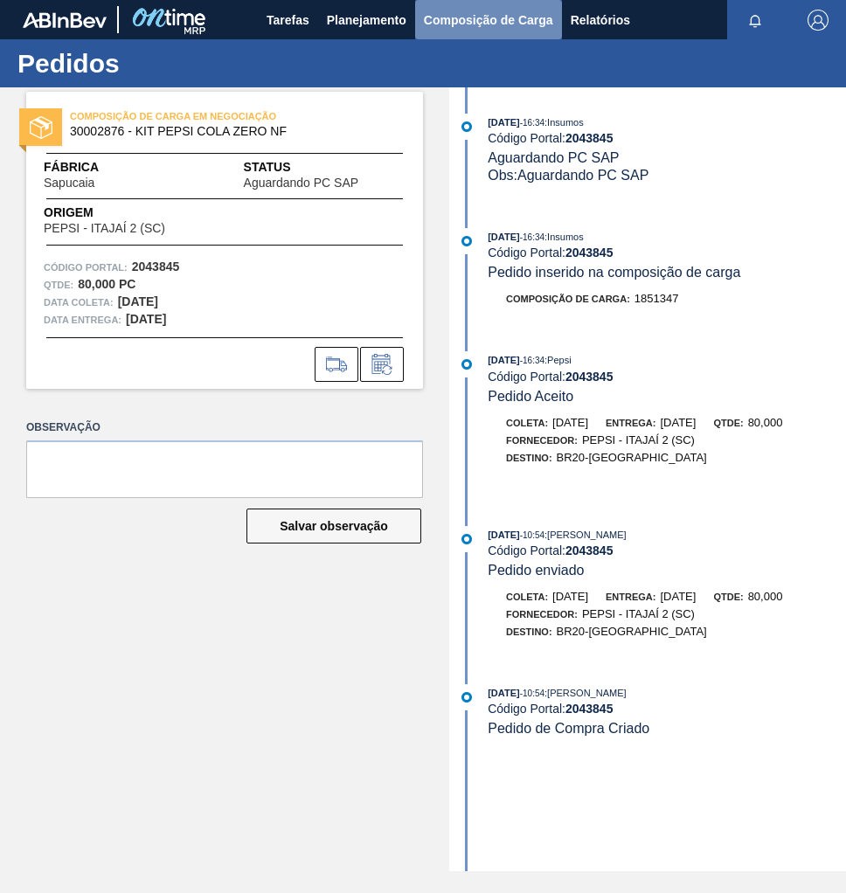
click at [476, 26] on span "Composição de Carga" at bounding box center [488, 20] width 129 height 21
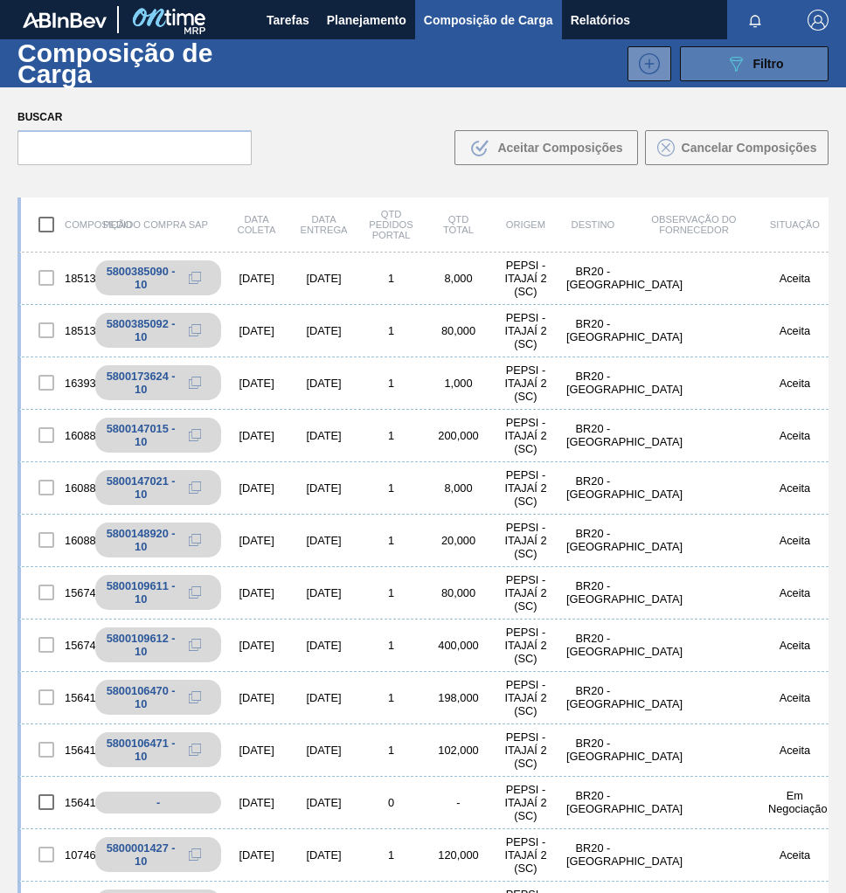
click at [768, 64] on span "Filtro" at bounding box center [768, 64] width 31 height 14
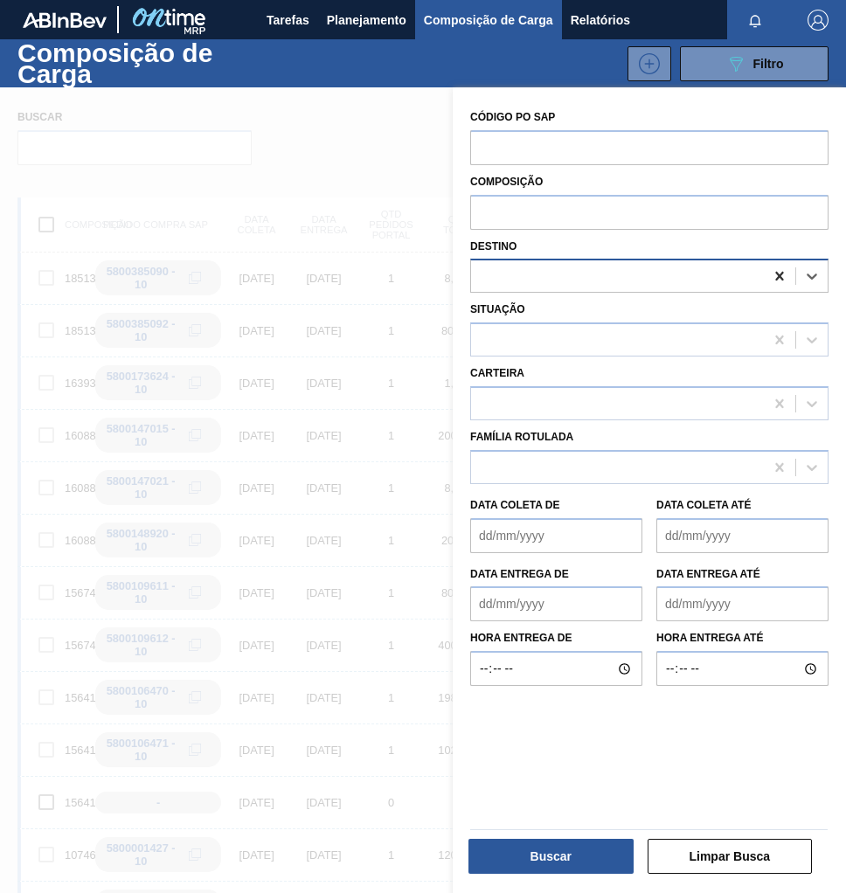
click at [775, 279] on icon at bounding box center [779, 276] width 8 height 9
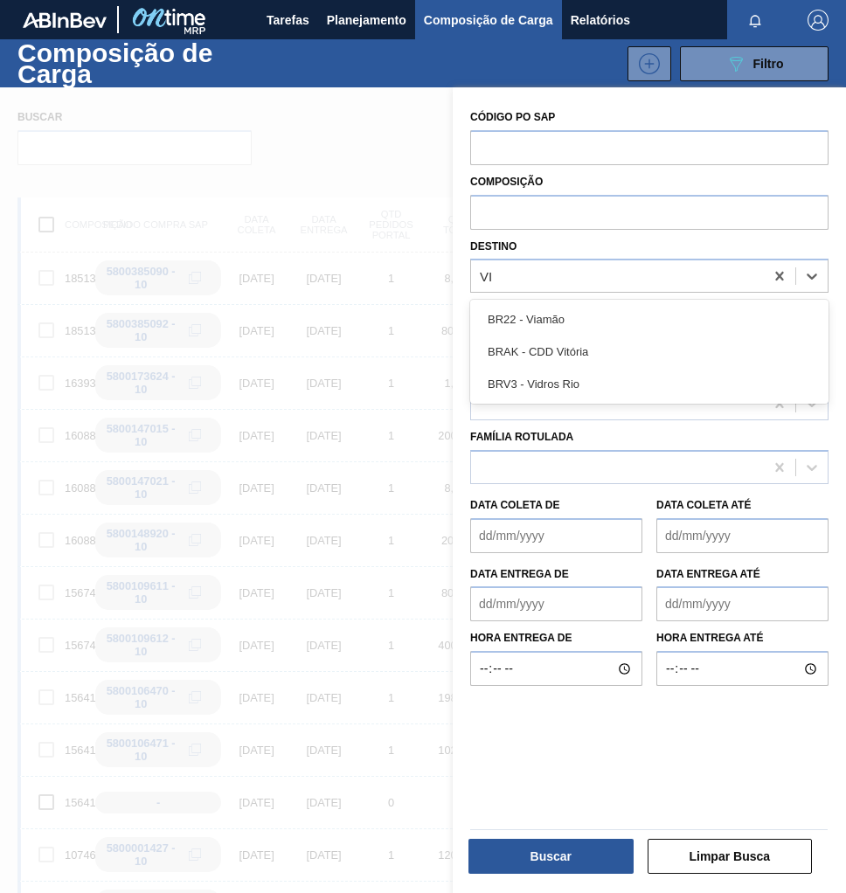
type input "VIA"
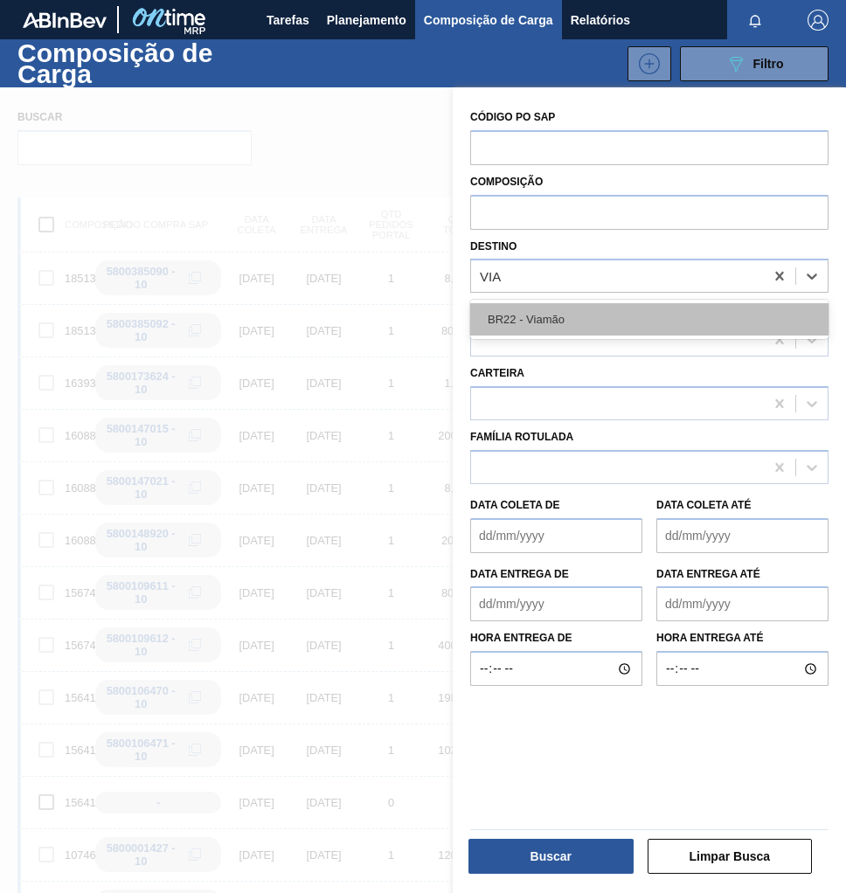
click at [643, 317] on div "BR22 - Viamão" at bounding box center [649, 319] width 358 height 32
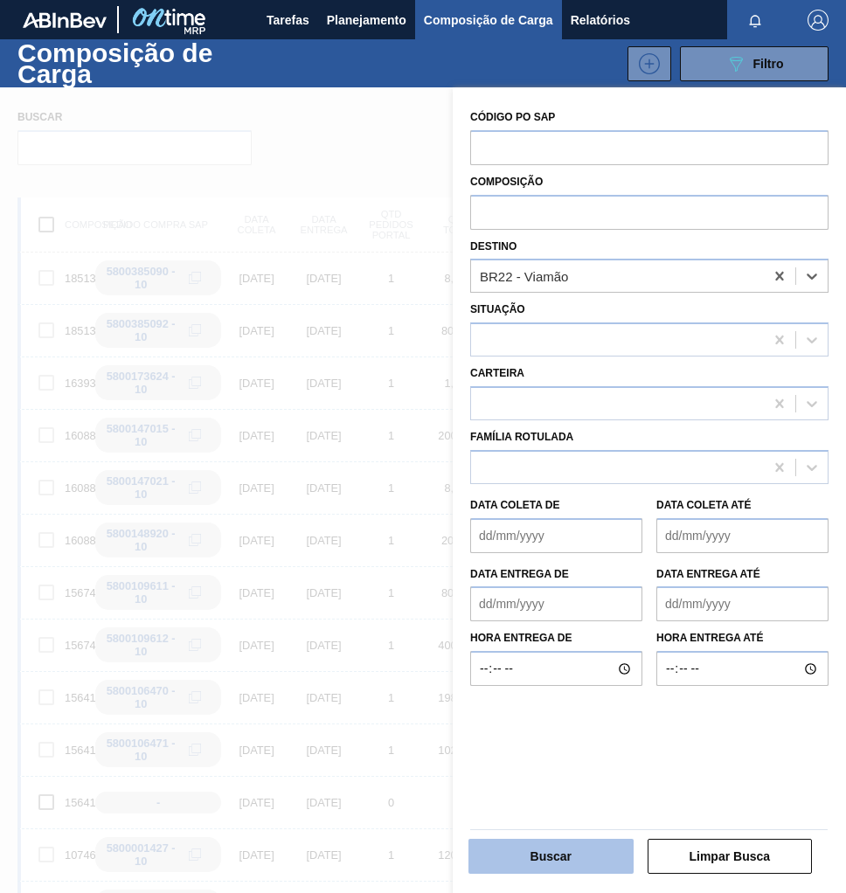
click at [576, 857] on button "Buscar" at bounding box center [550, 856] width 165 height 35
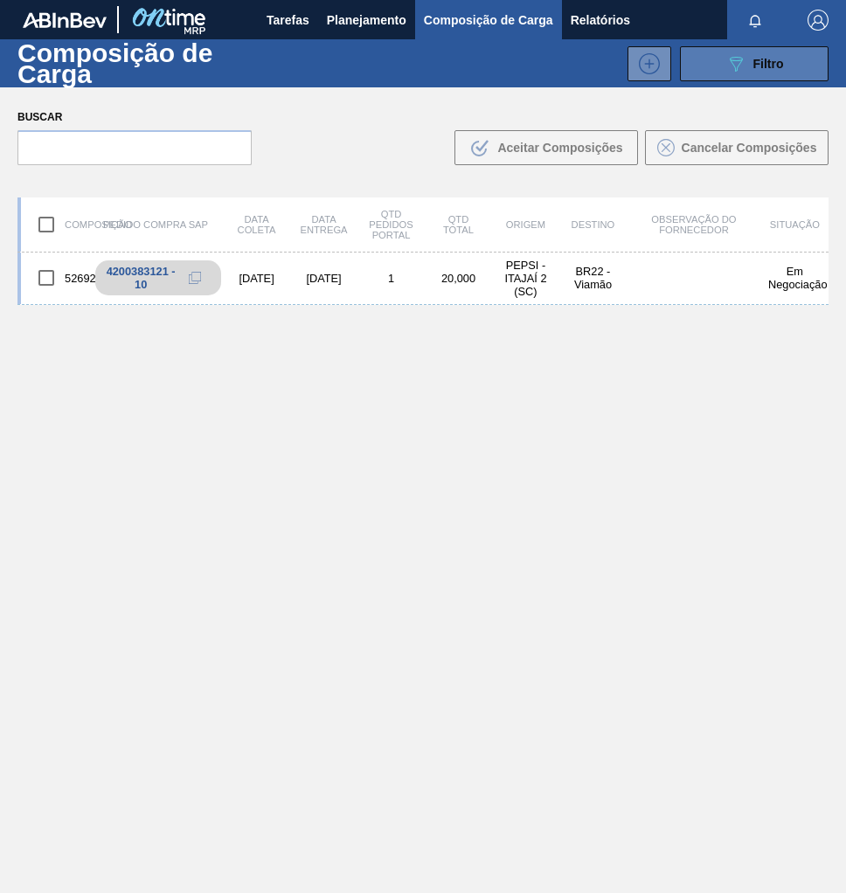
click at [764, 73] on div "089F7B8B-B2A5-4AFE-B5C0-19BA573D28AC Filtro" at bounding box center [754, 63] width 59 height 21
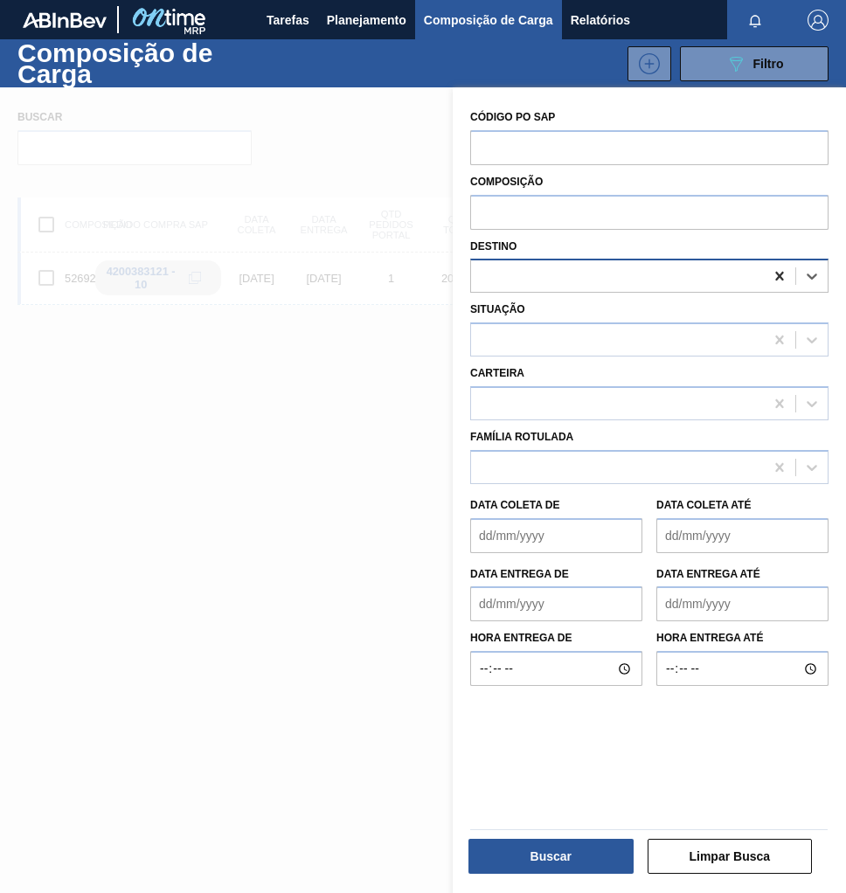
click at [781, 273] on icon at bounding box center [779, 275] width 17 height 17
type input "SAPUCA"
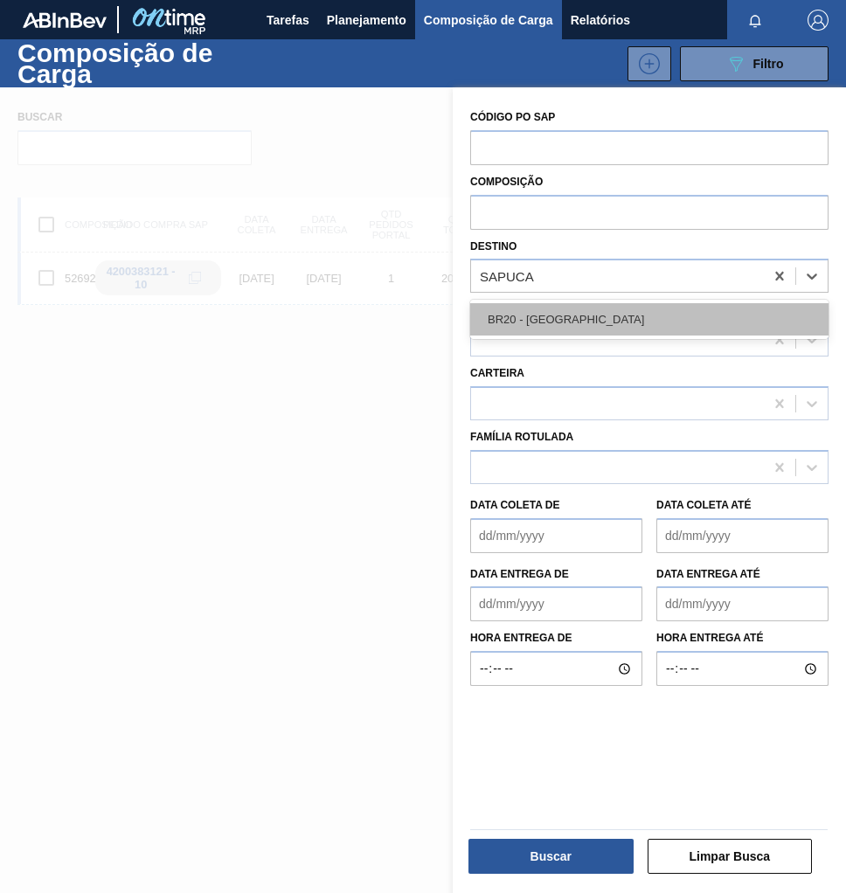
click at [574, 328] on div "BR20 - [GEOGRAPHIC_DATA]" at bounding box center [649, 319] width 358 height 32
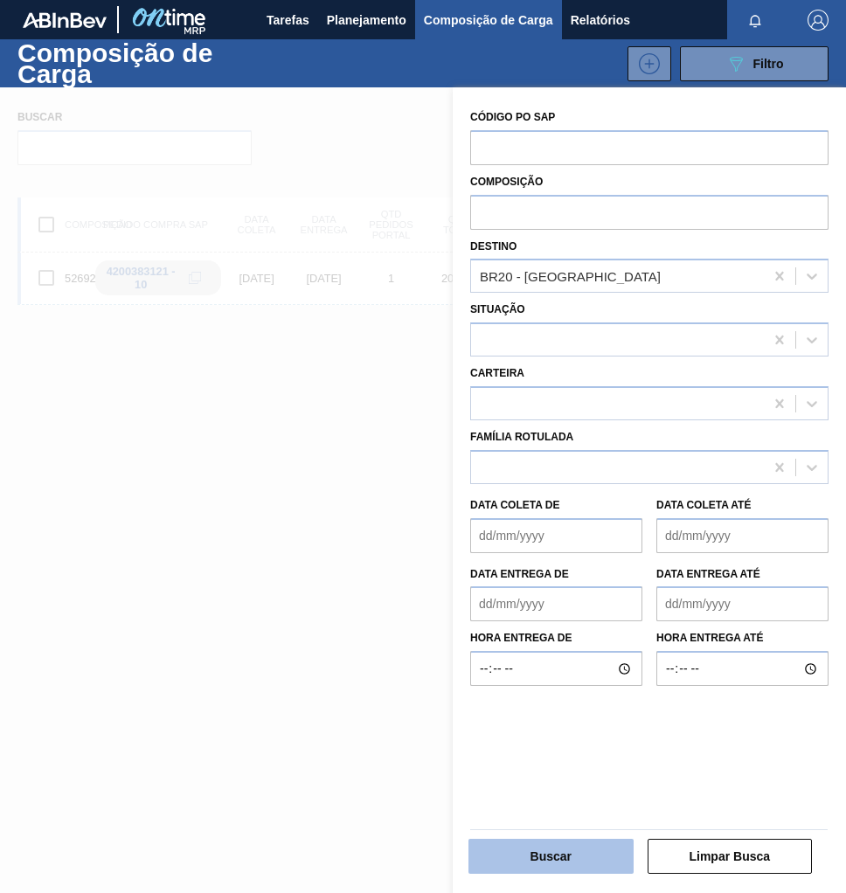
click at [569, 861] on button "Buscar" at bounding box center [550, 856] width 165 height 35
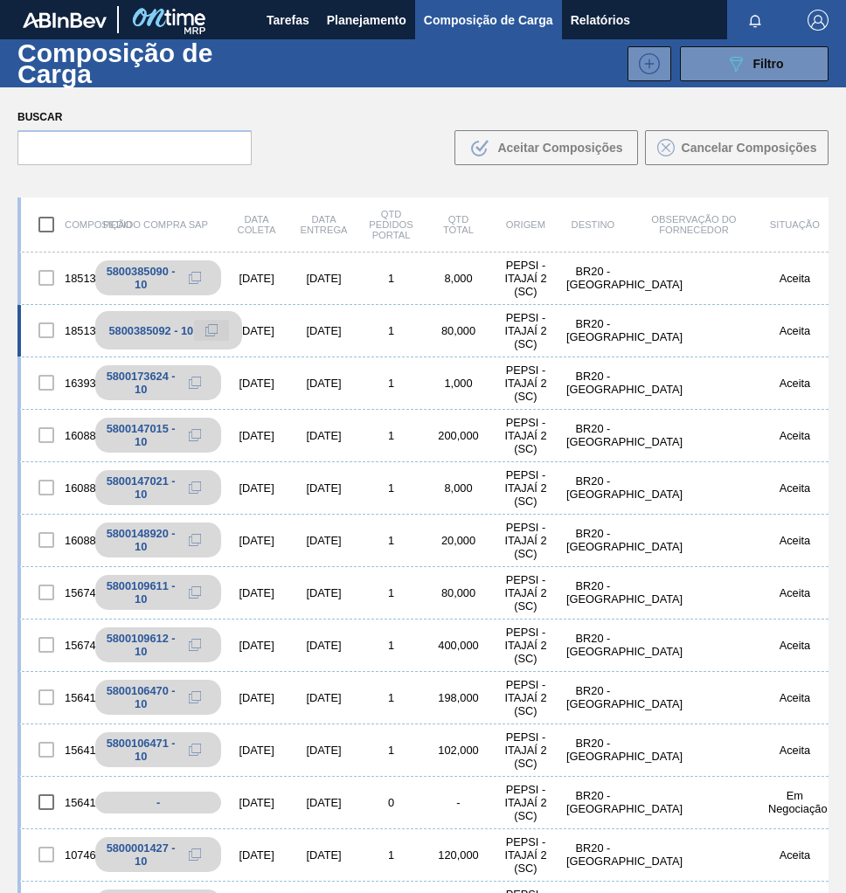
click at [216, 329] on icon at bounding box center [212, 329] width 9 height 9
click at [354, 15] on span "Planejamento" at bounding box center [366, 20] width 79 height 21
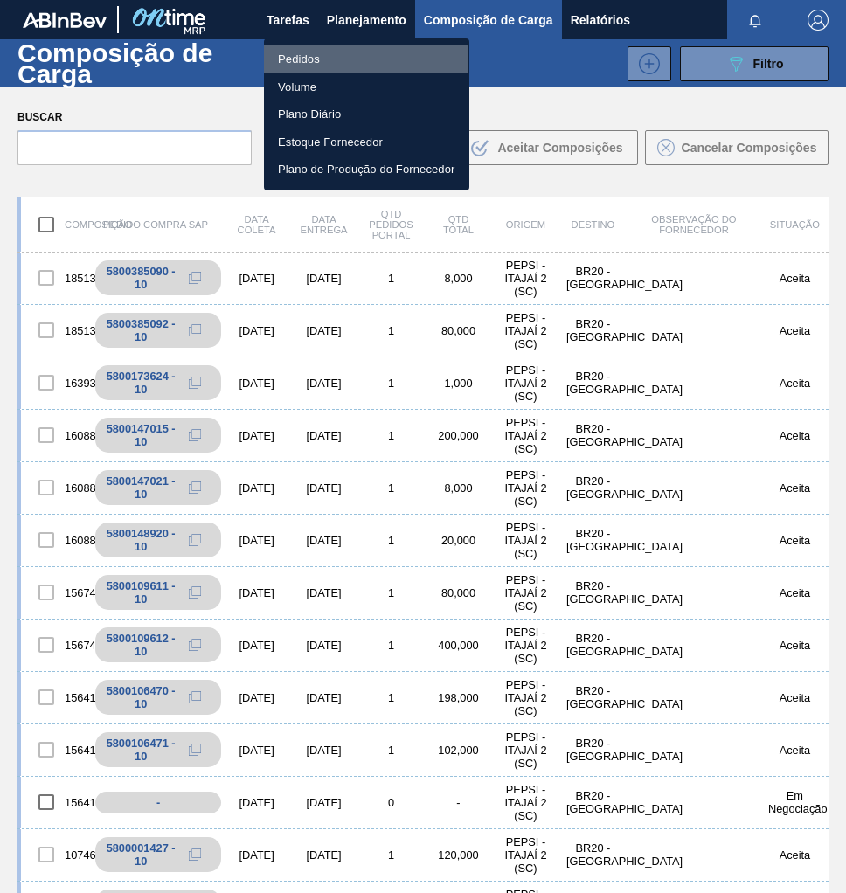
click at [291, 64] on li "Pedidos" at bounding box center [366, 59] width 205 height 28
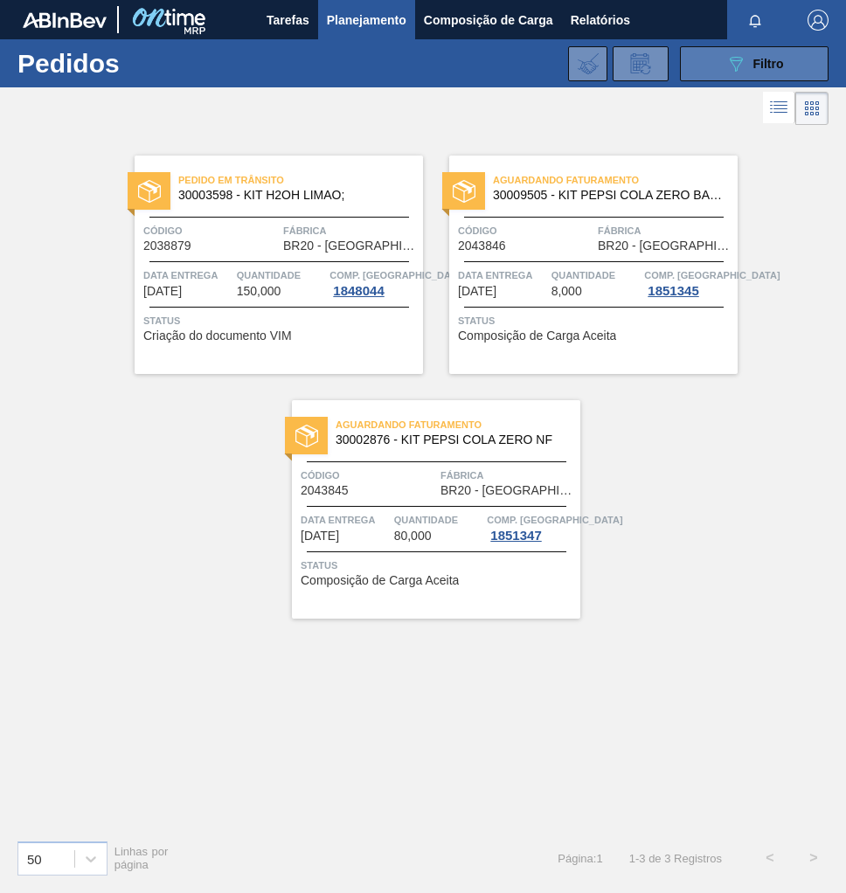
click at [753, 66] on span "Filtro" at bounding box center [768, 64] width 31 height 14
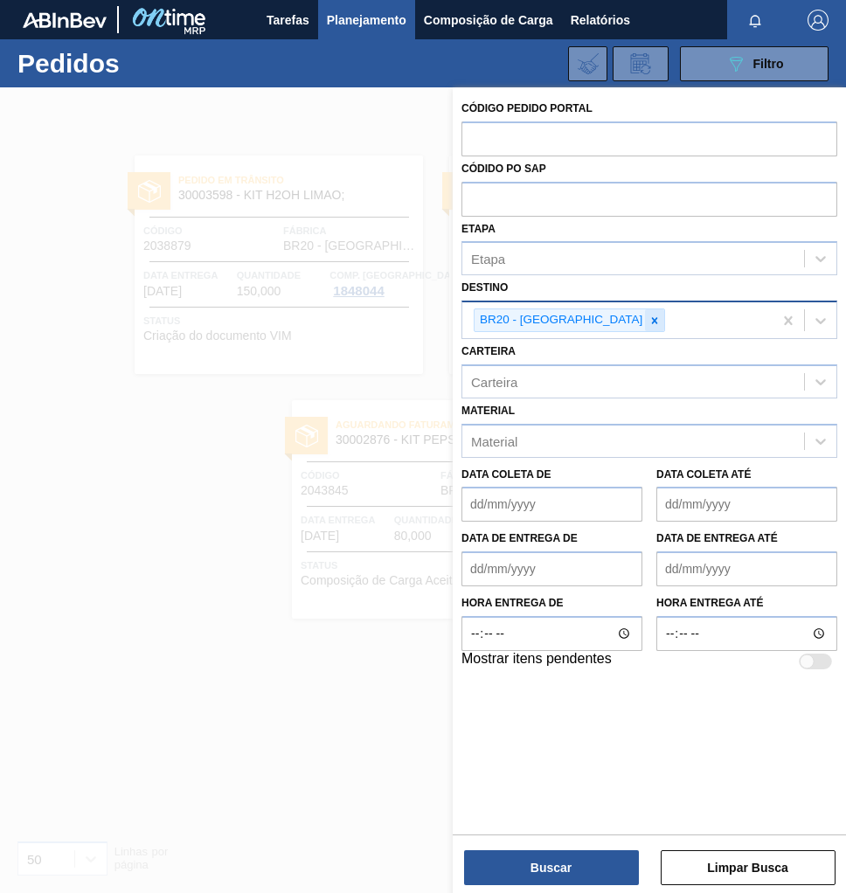
click at [652, 320] on icon at bounding box center [655, 320] width 6 height 6
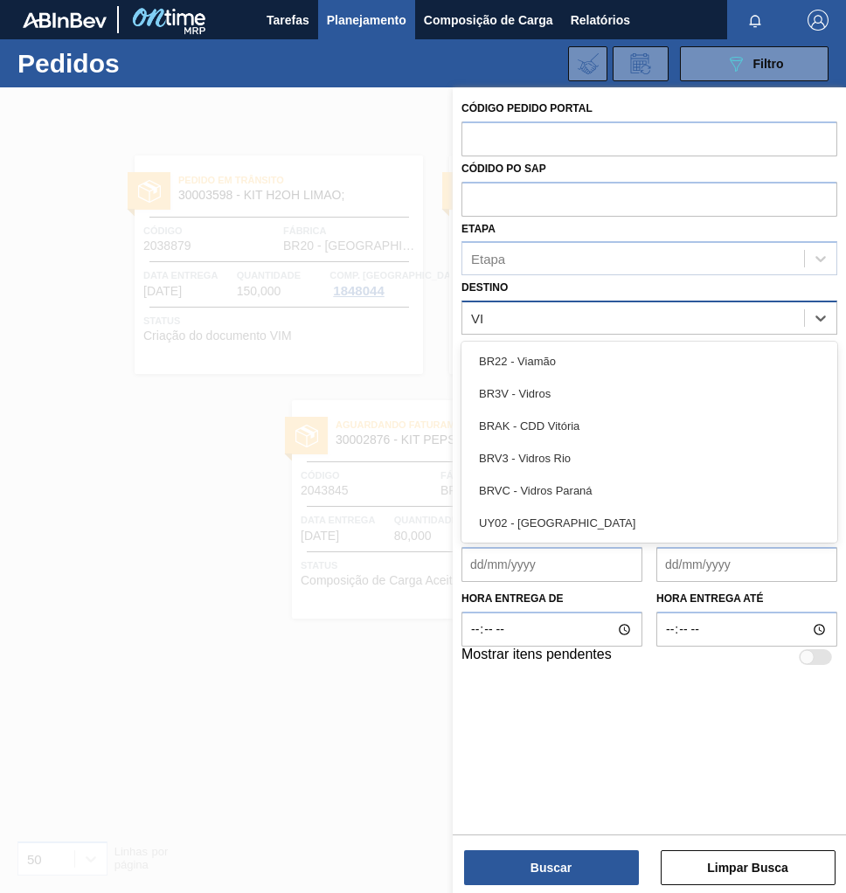
type input "VIA"
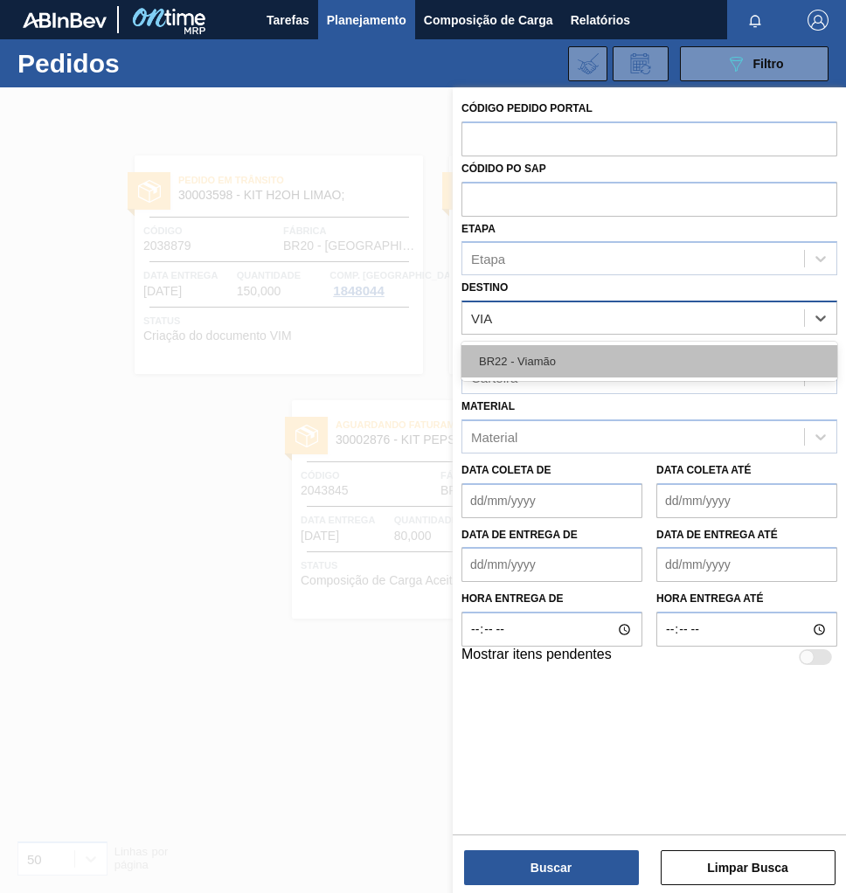
click at [551, 350] on div "BR22 - Viamão" at bounding box center [649, 361] width 376 height 32
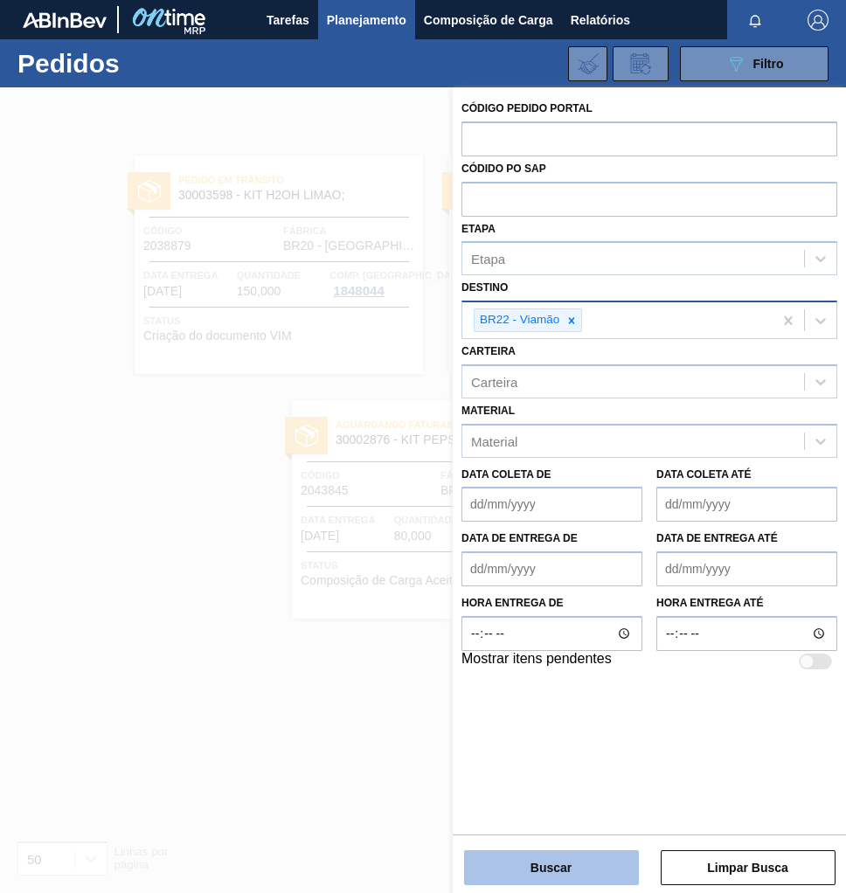
click at [581, 868] on button "Buscar" at bounding box center [551, 867] width 175 height 35
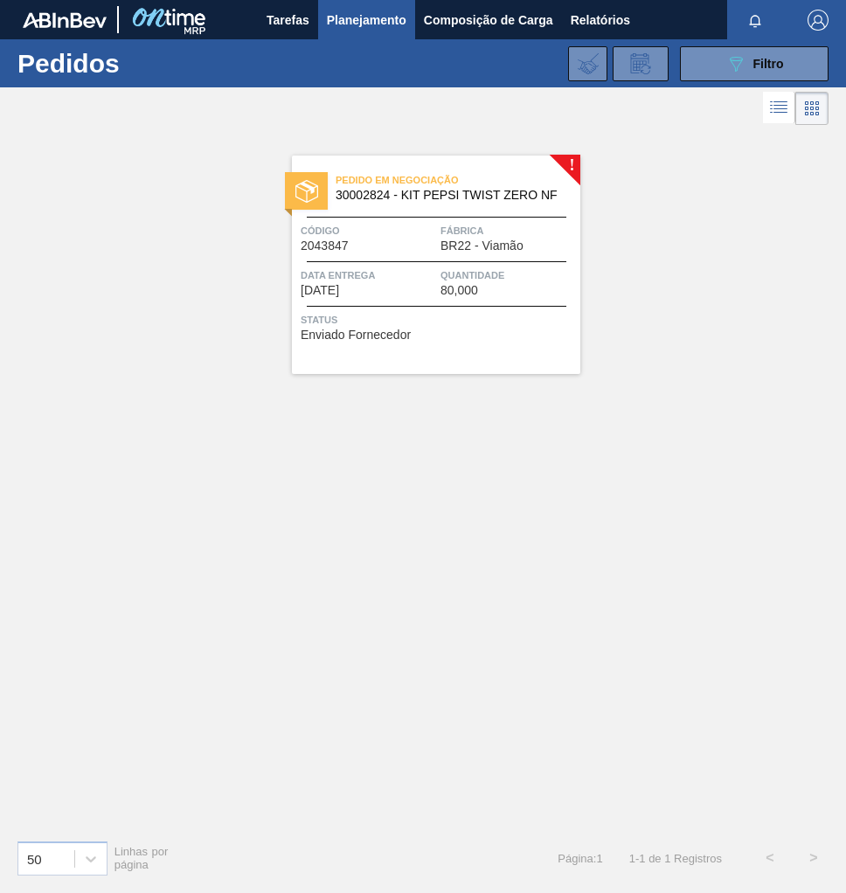
click at [399, 251] on div "Código 2043847" at bounding box center [368, 237] width 135 height 31
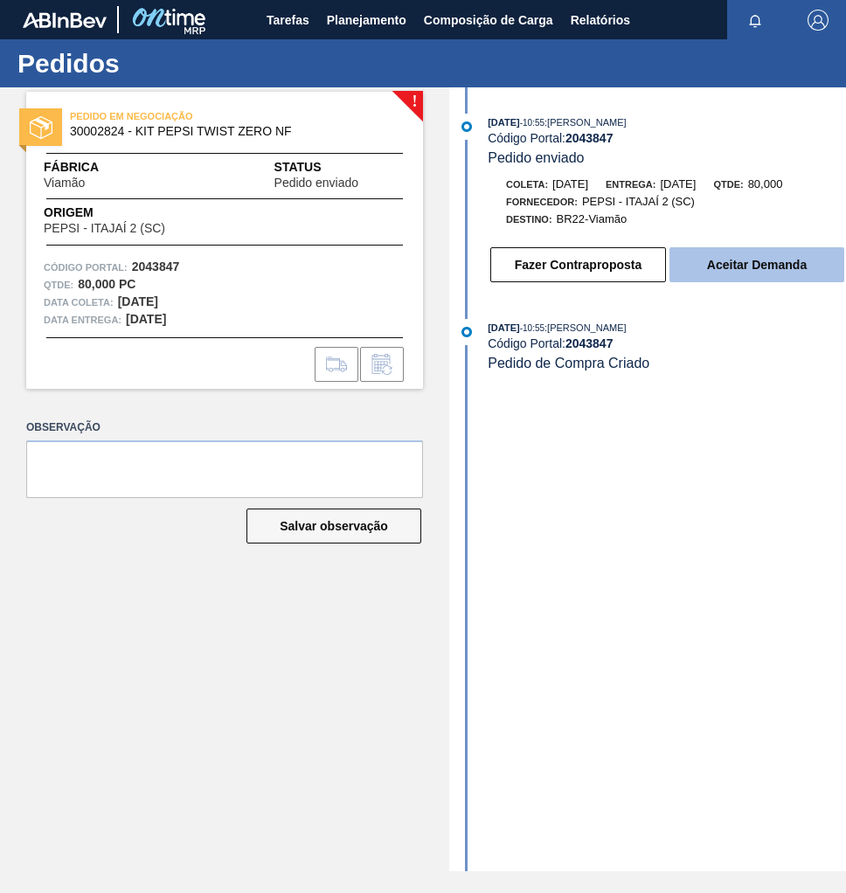
click at [785, 273] on button "Aceitar Demanda" at bounding box center [756, 264] width 175 height 35
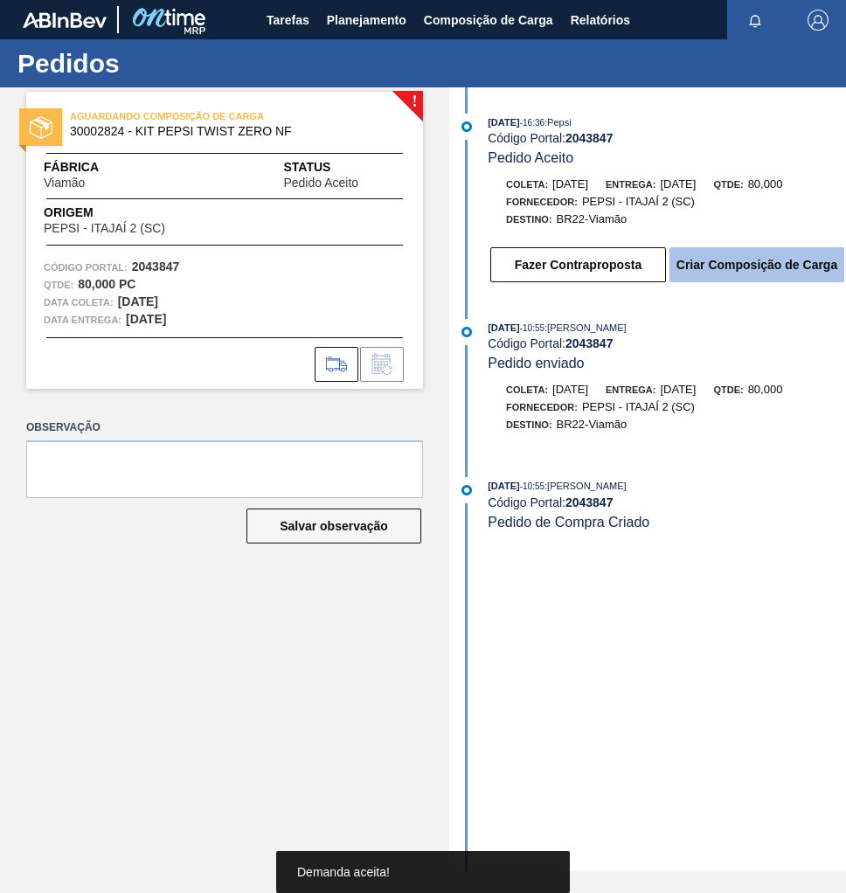
click at [773, 270] on button "Criar Composição de Carga" at bounding box center [756, 264] width 175 height 35
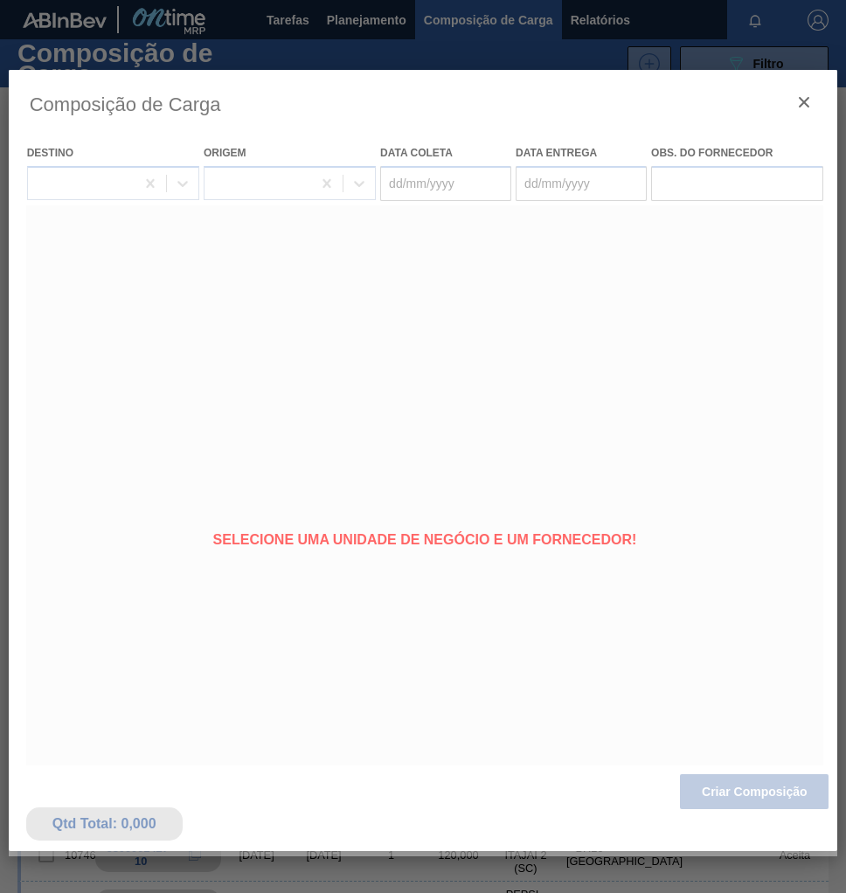
type coleta "[DATE]"
type entrega "[DATE]"
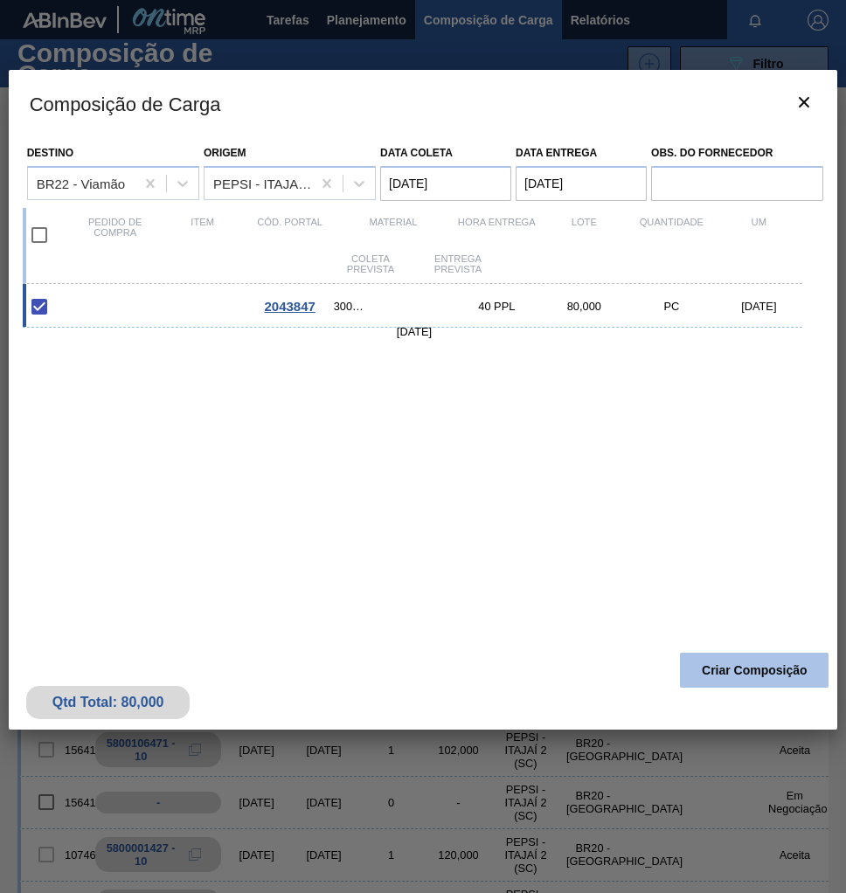
click at [731, 670] on button "Criar Composição" at bounding box center [754, 670] width 149 height 35
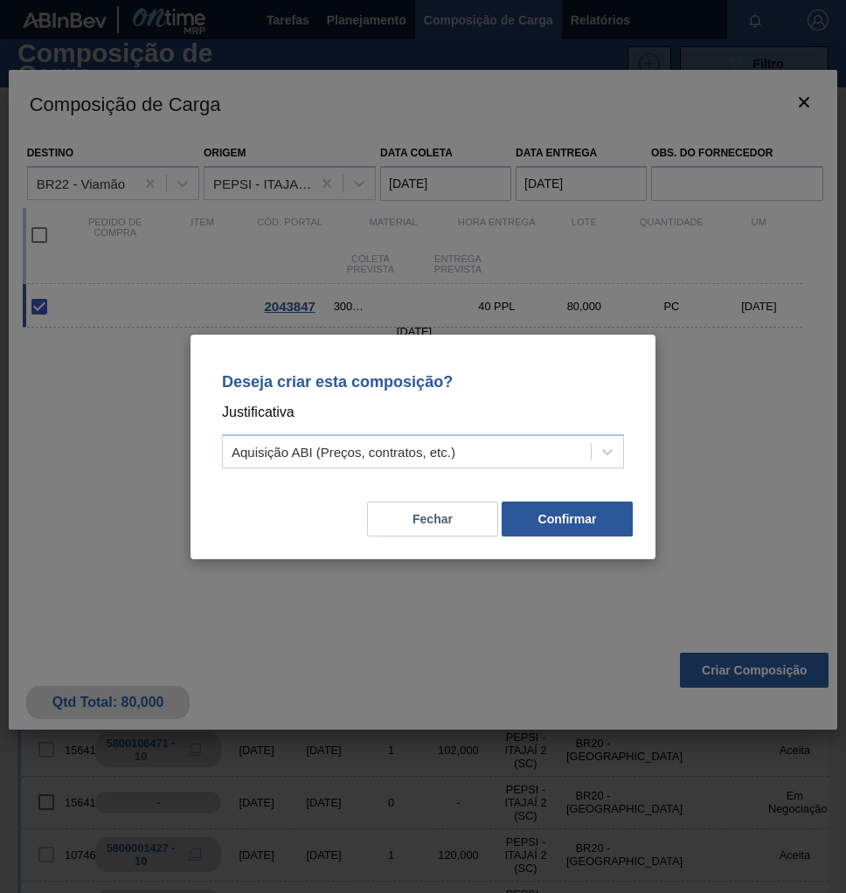
click at [580, 494] on div "Fechar Confirmar" at bounding box center [422, 508] width 423 height 59
click at [589, 510] on button "Confirmar" at bounding box center [566, 518] width 131 height 35
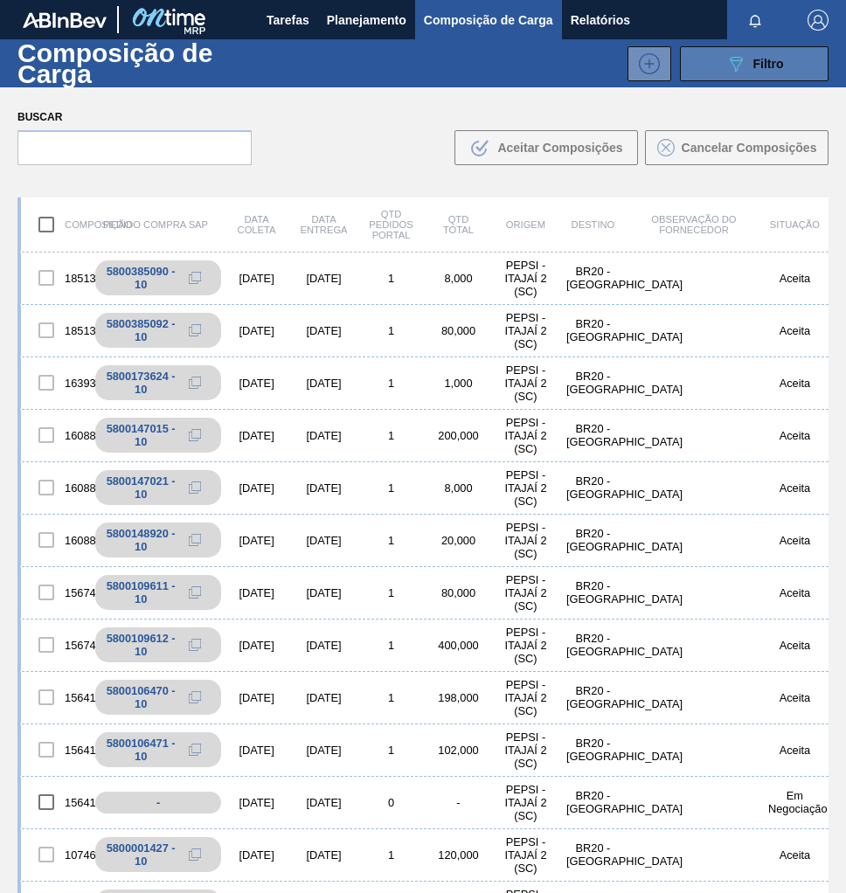
click at [737, 54] on icon "089F7B8B-B2A5-4AFE-B5C0-19BA573D28AC" at bounding box center [735, 63] width 21 height 21
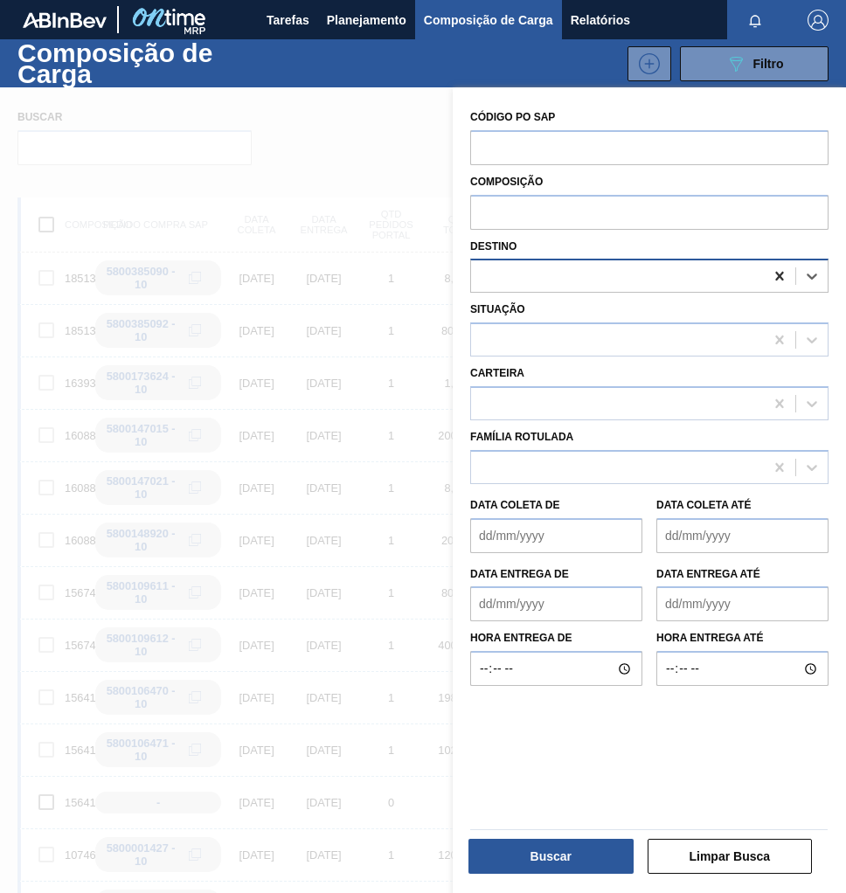
click at [766, 280] on div at bounding box center [779, 275] width 31 height 31
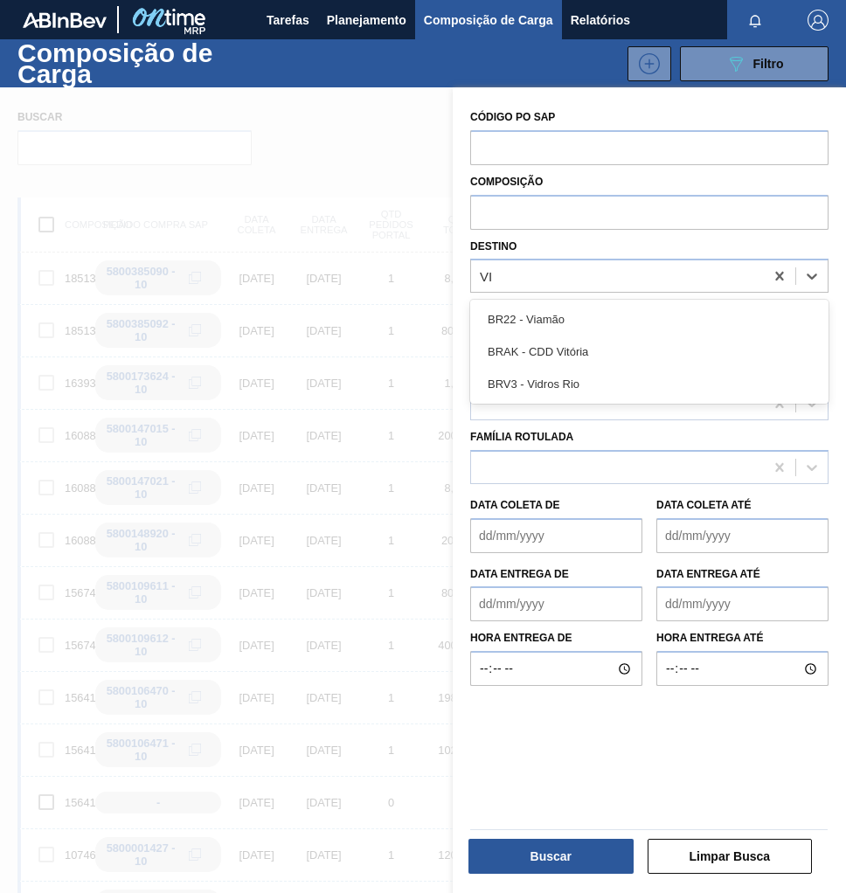
type input "VIA"
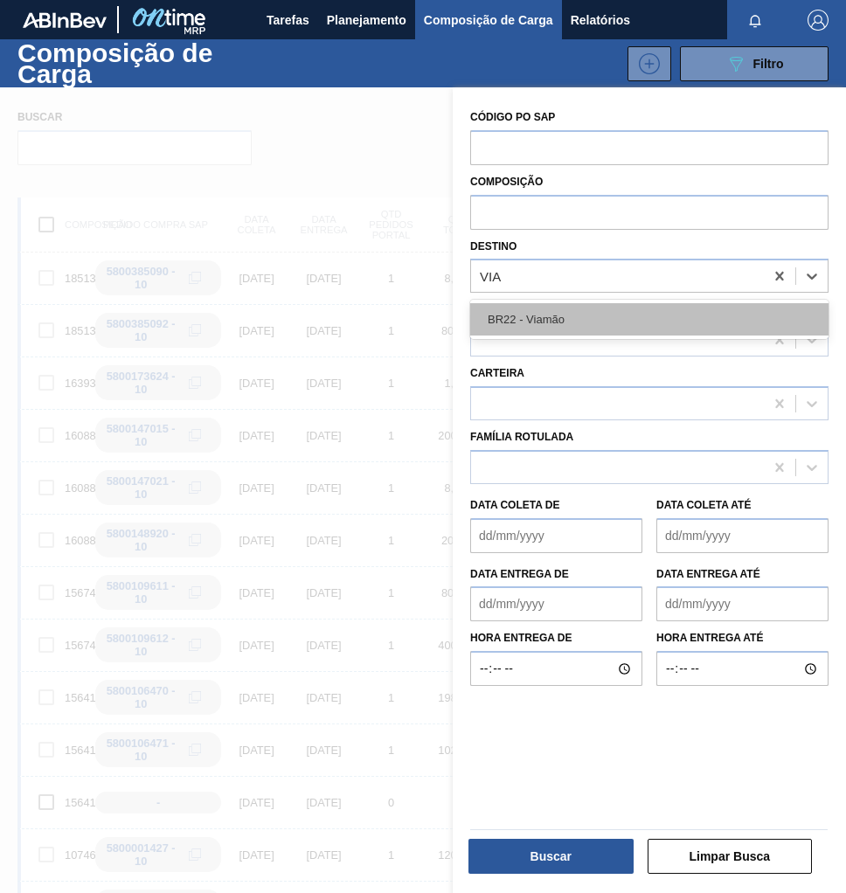
click at [623, 315] on div "BR22 - Viamão" at bounding box center [649, 319] width 358 height 32
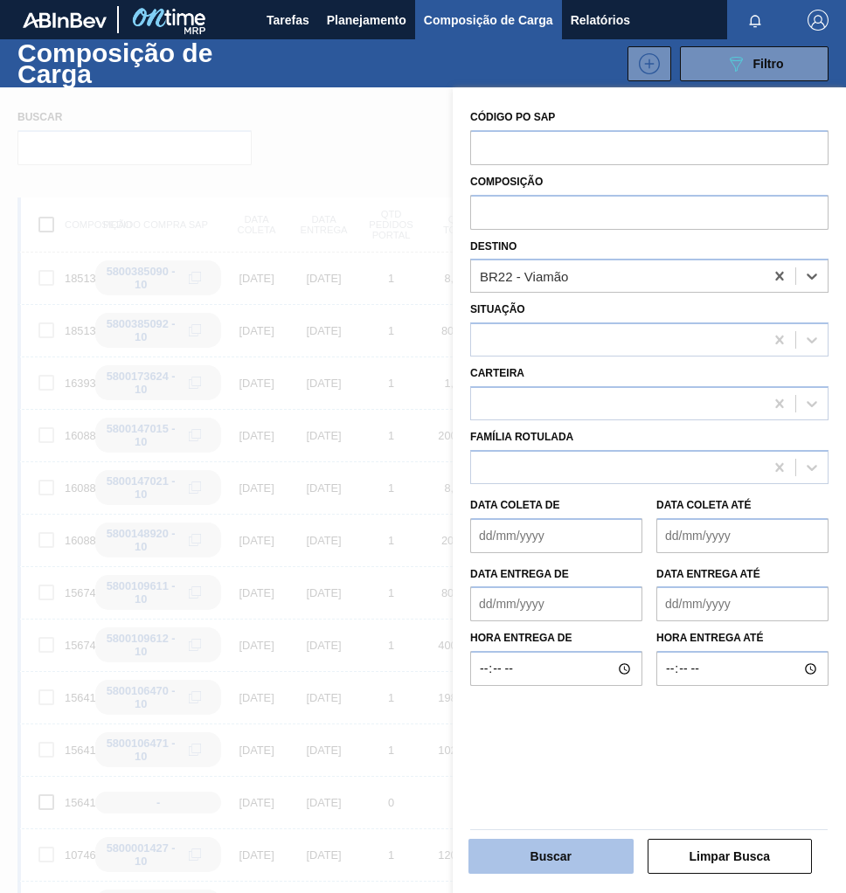
click at [574, 855] on button "Buscar" at bounding box center [550, 856] width 165 height 35
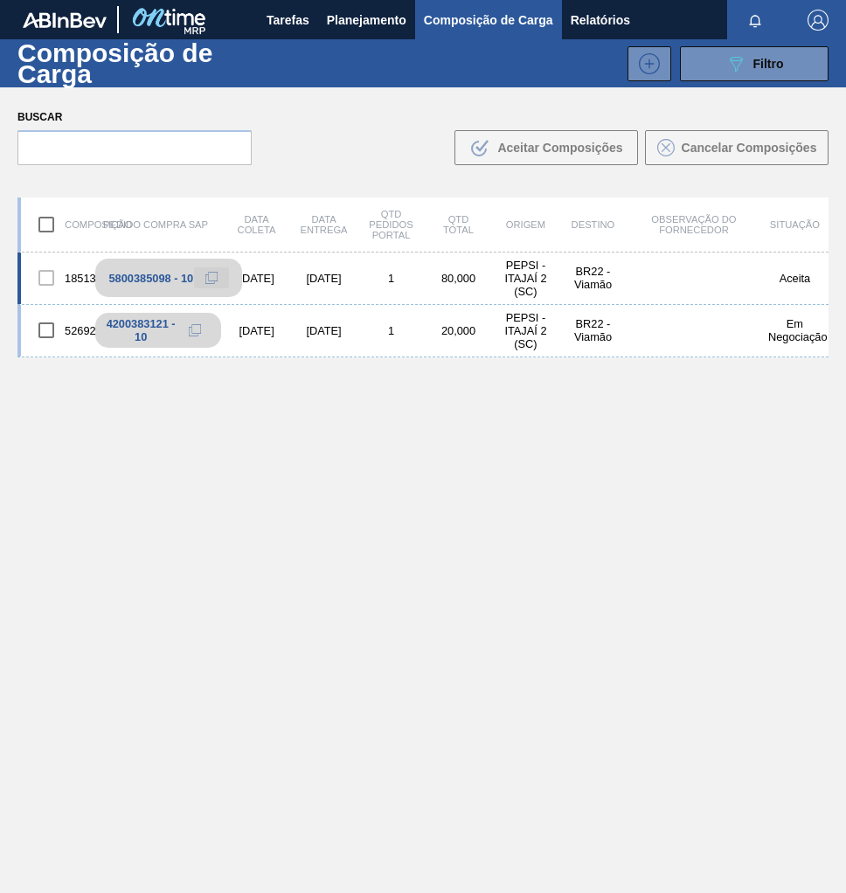
click at [206, 280] on icon at bounding box center [211, 278] width 12 height 12
click at [377, 24] on span "Planejamento" at bounding box center [366, 20] width 79 height 21
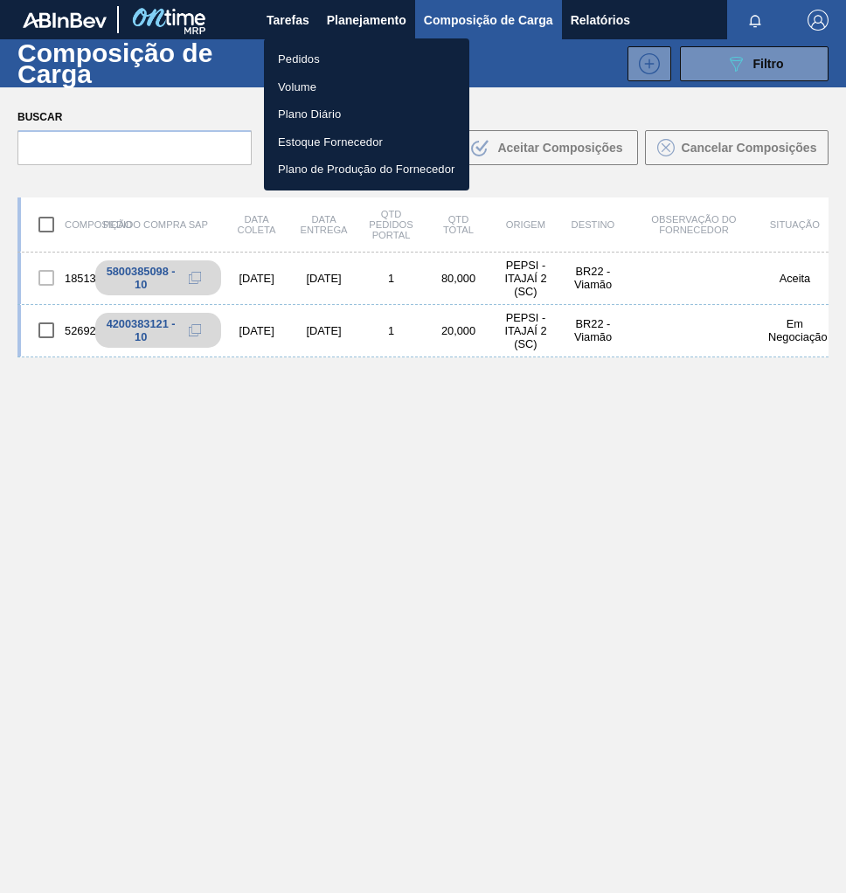
click at [329, 57] on li "Pedidos" at bounding box center [366, 59] width 205 height 28
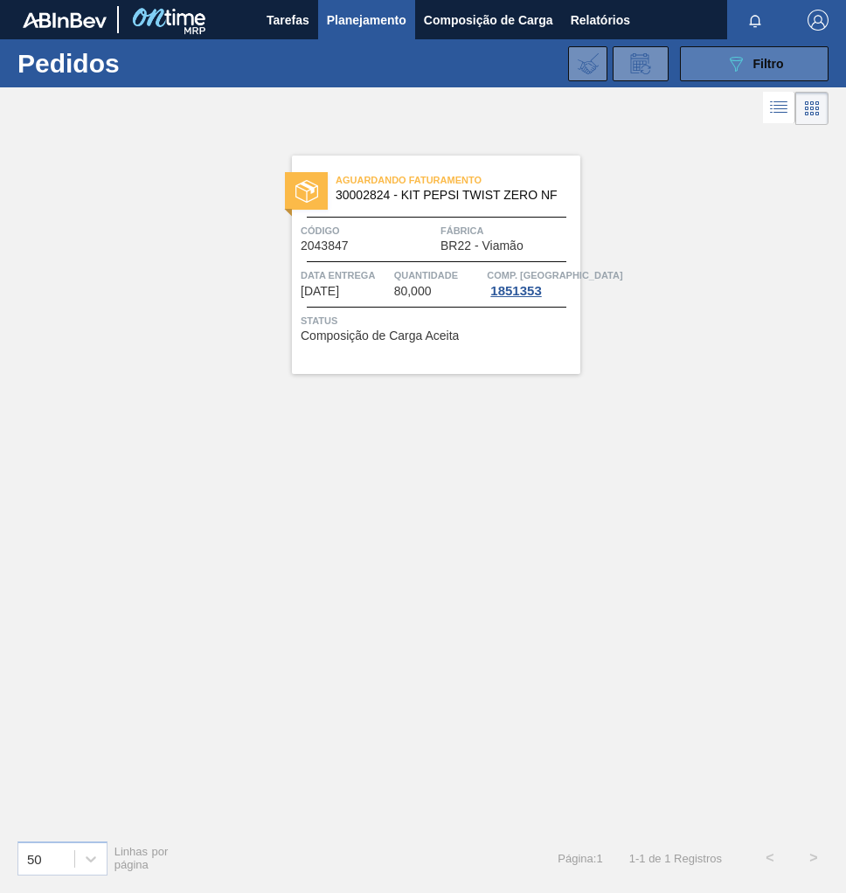
click at [789, 66] on button "089F7B8B-B2A5-4AFE-B5C0-19BA573D28AC Filtro" at bounding box center [754, 63] width 149 height 35
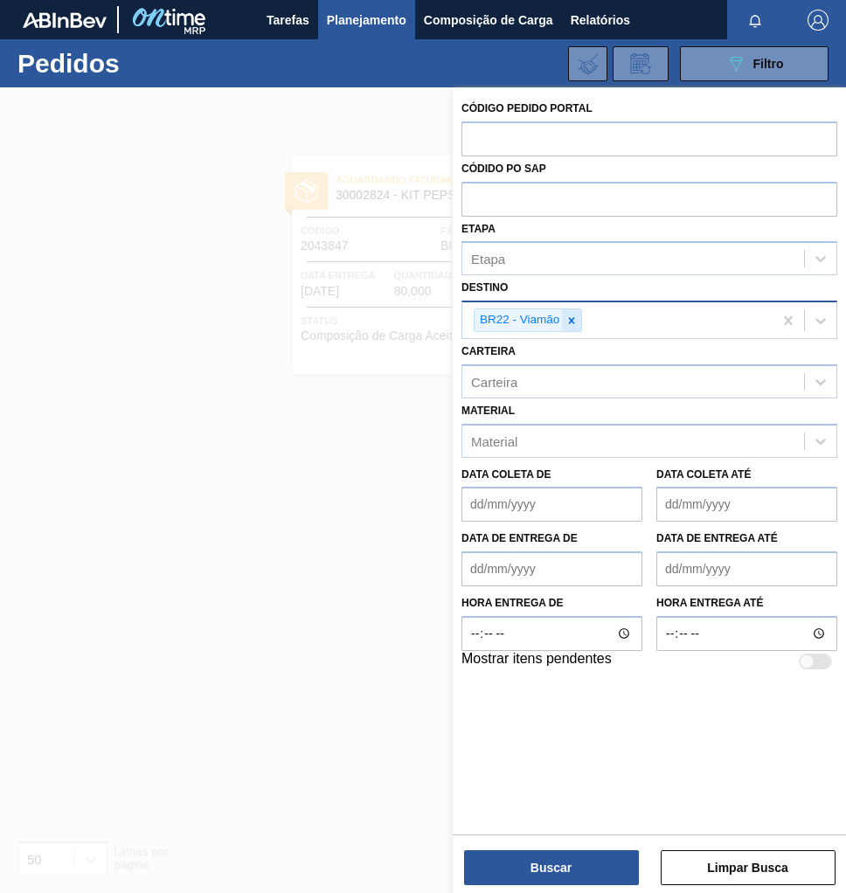
click at [577, 318] on icon at bounding box center [571, 321] width 12 height 12
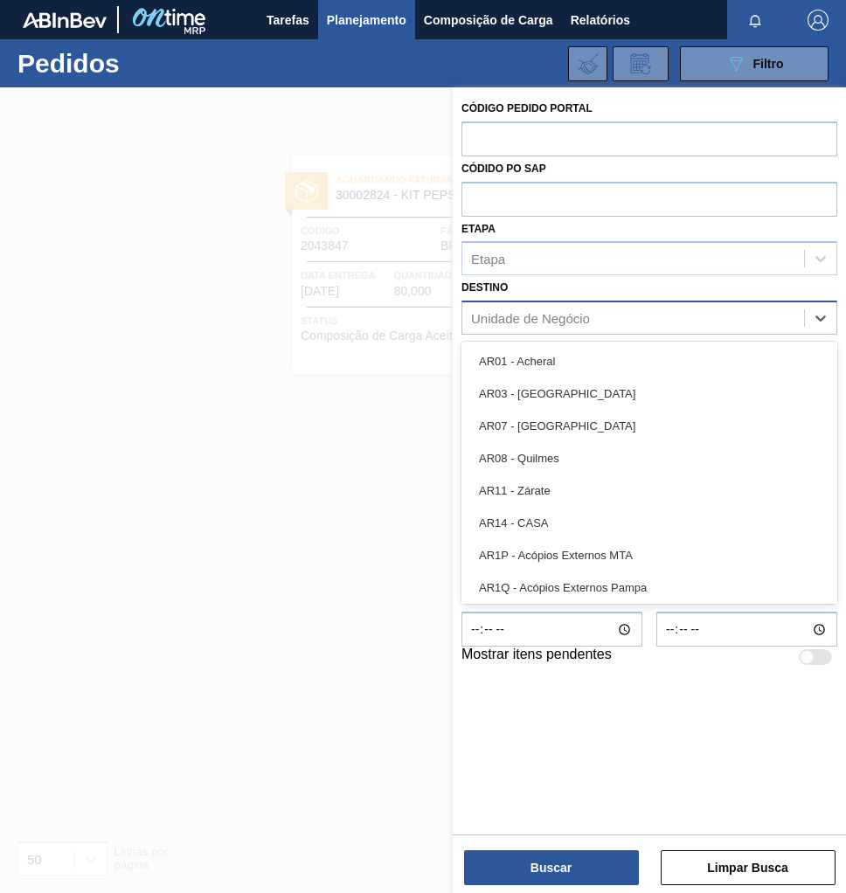
click at [476, 319] on div "Unidade de Negócio" at bounding box center [530, 318] width 119 height 15
type input "JUN"
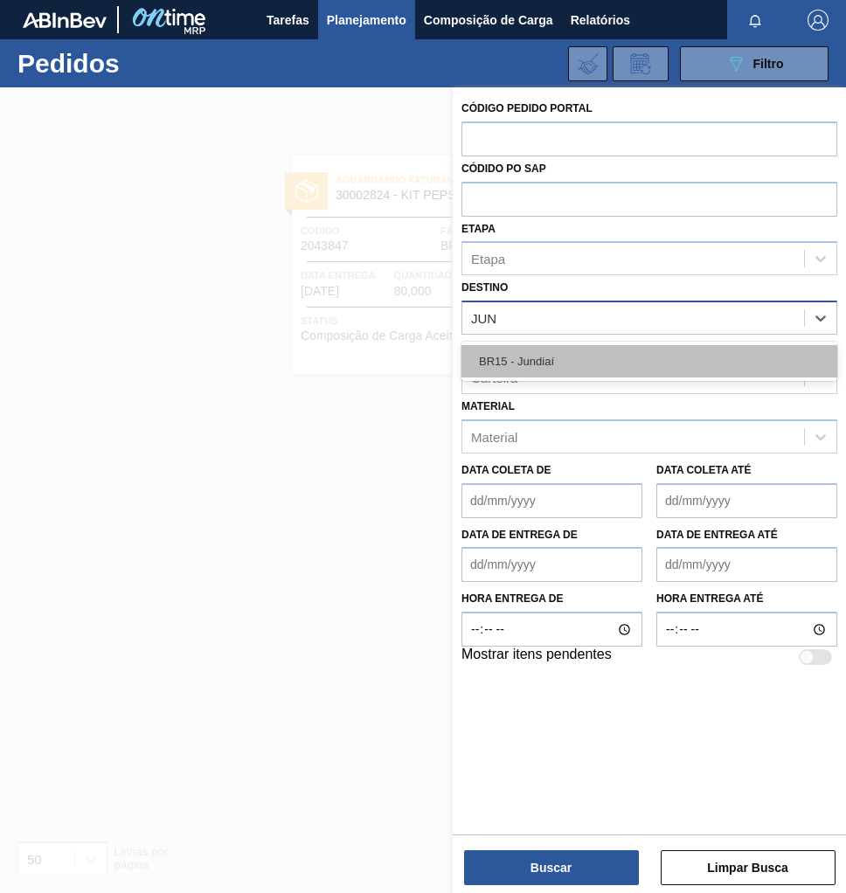
click at [572, 349] on div "BR15 - Jundiaí" at bounding box center [649, 361] width 376 height 32
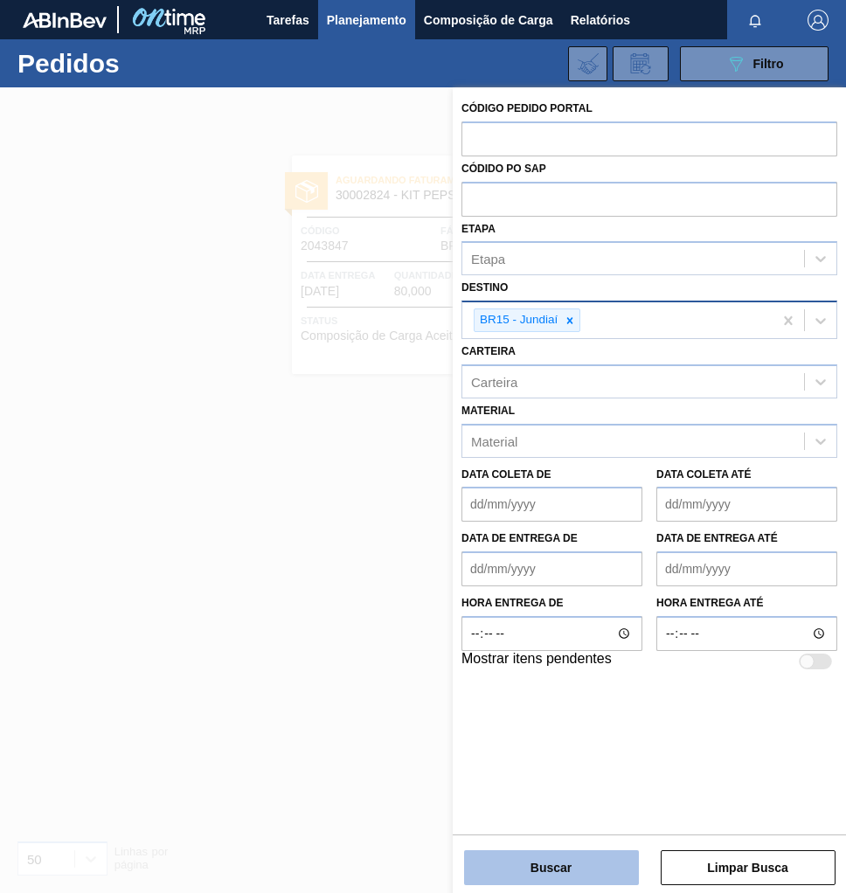
click at [563, 867] on button "Buscar" at bounding box center [551, 867] width 175 height 35
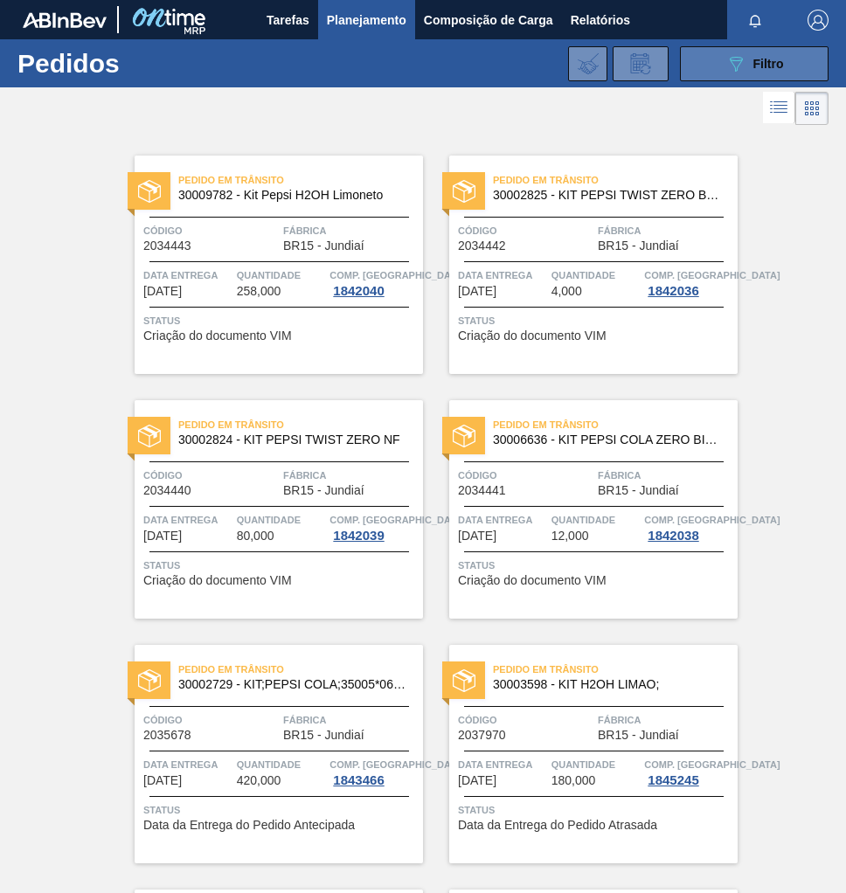
click at [749, 60] on div "089F7B8B-B2A5-4AFE-B5C0-19BA573D28AC Filtro" at bounding box center [754, 63] width 59 height 21
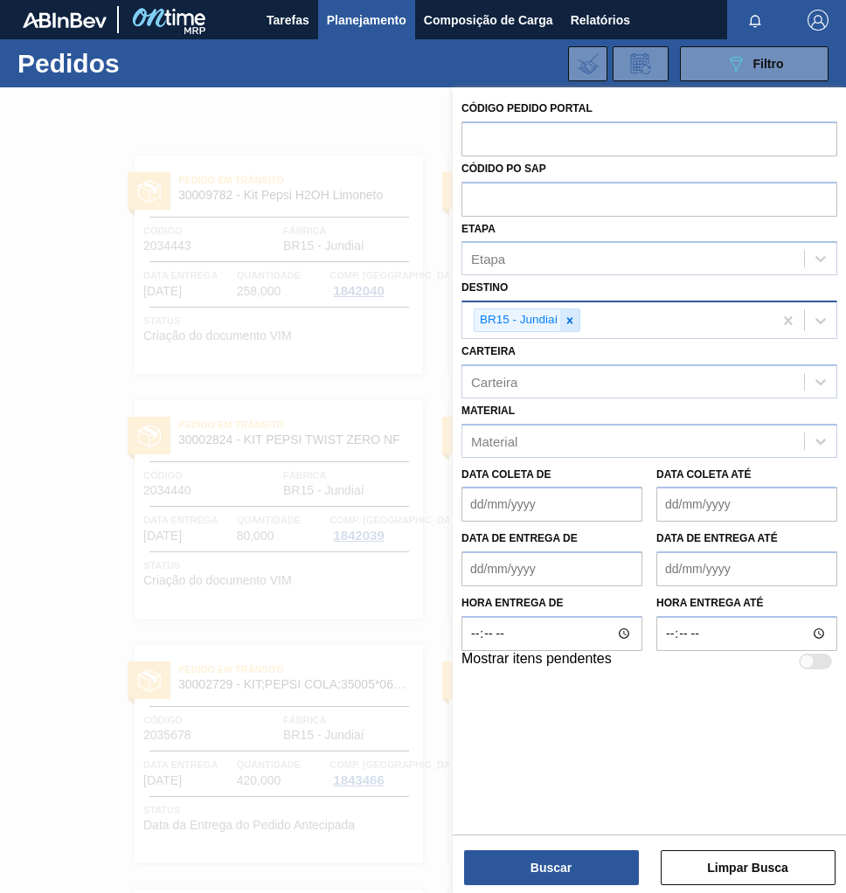
click at [577, 317] on div at bounding box center [569, 320] width 19 height 22
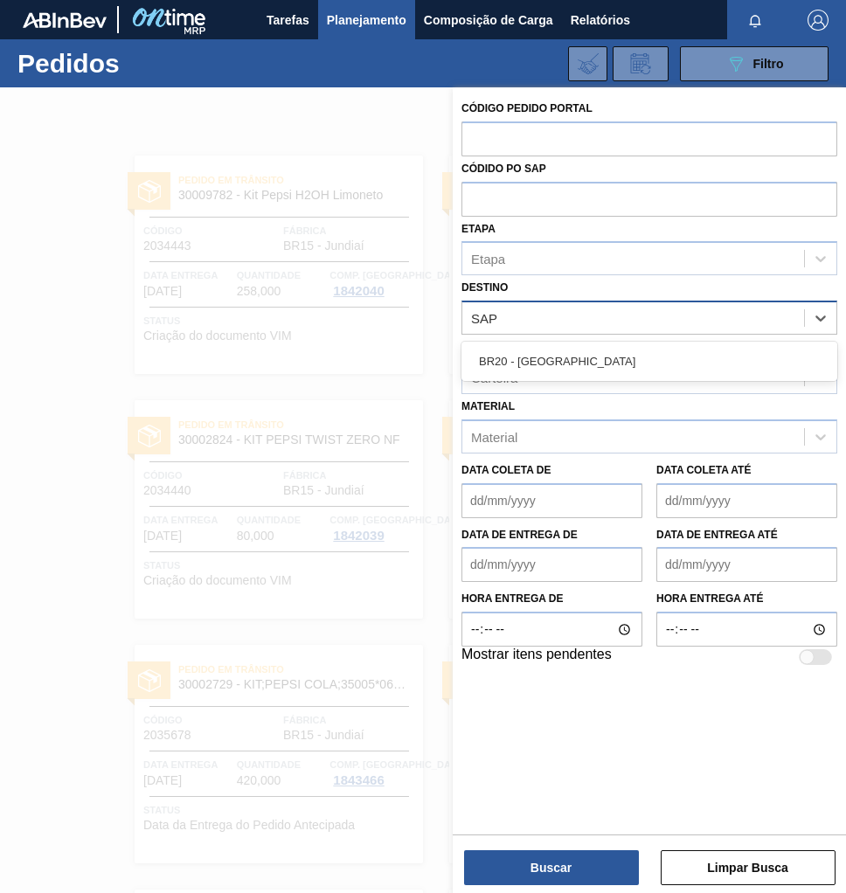
type input "SAPU"
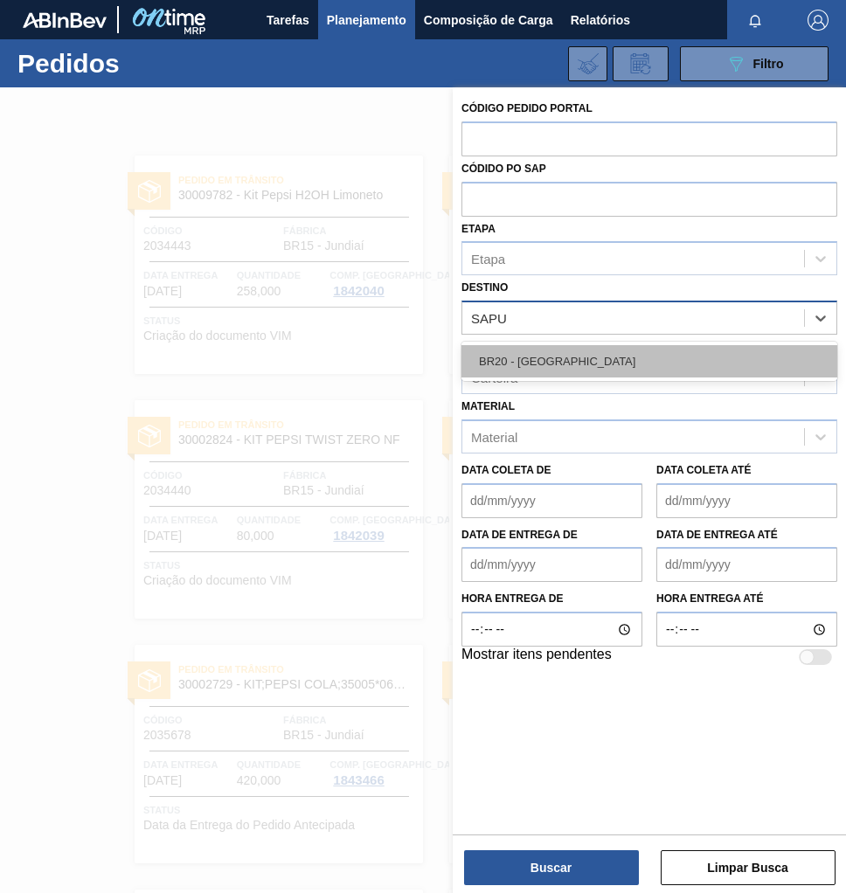
click at [536, 358] on div "BR20 - [GEOGRAPHIC_DATA]" at bounding box center [649, 361] width 376 height 32
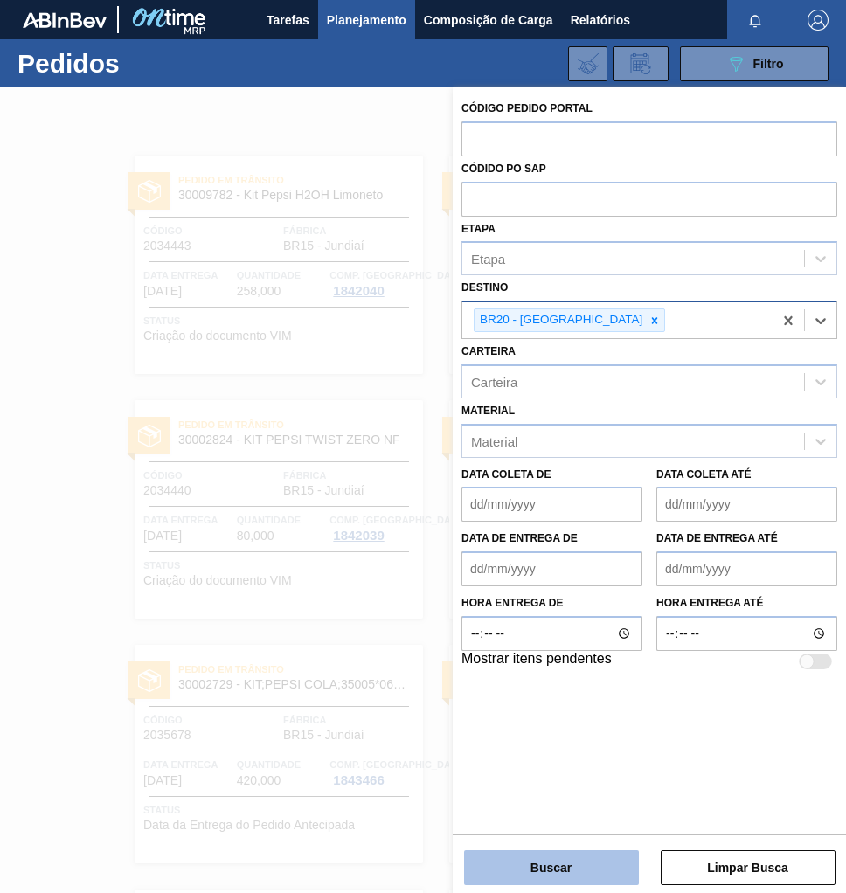
click at [577, 868] on button "Buscar" at bounding box center [551, 867] width 175 height 35
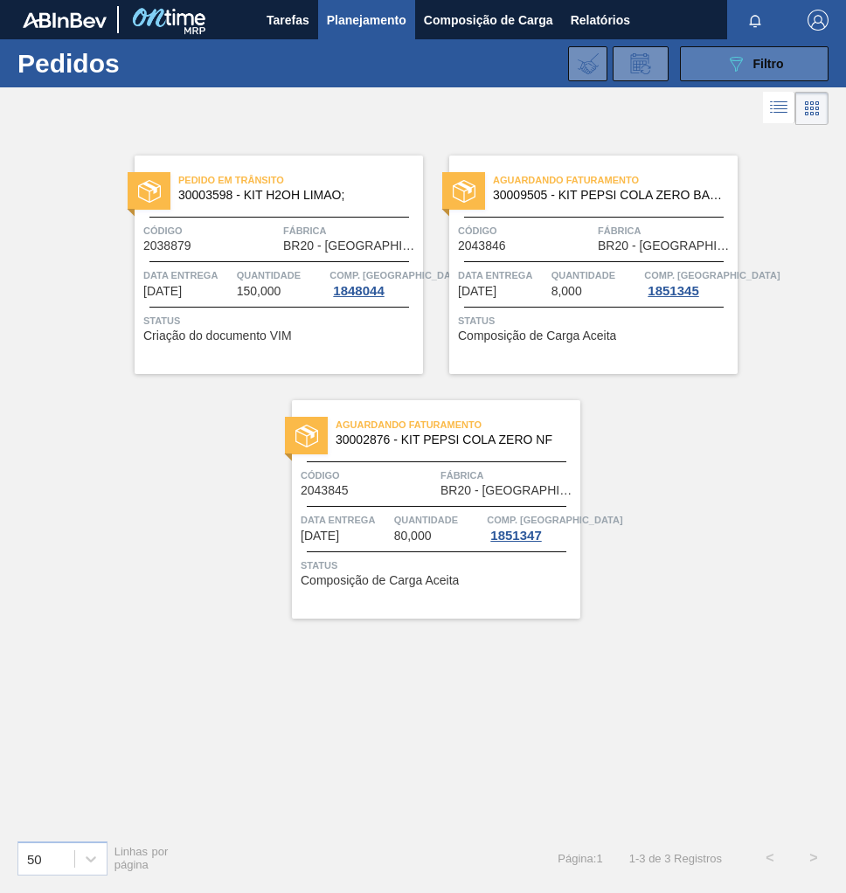
click at [807, 68] on button "089F7B8B-B2A5-4AFE-B5C0-19BA573D28AC Filtro" at bounding box center [754, 63] width 149 height 35
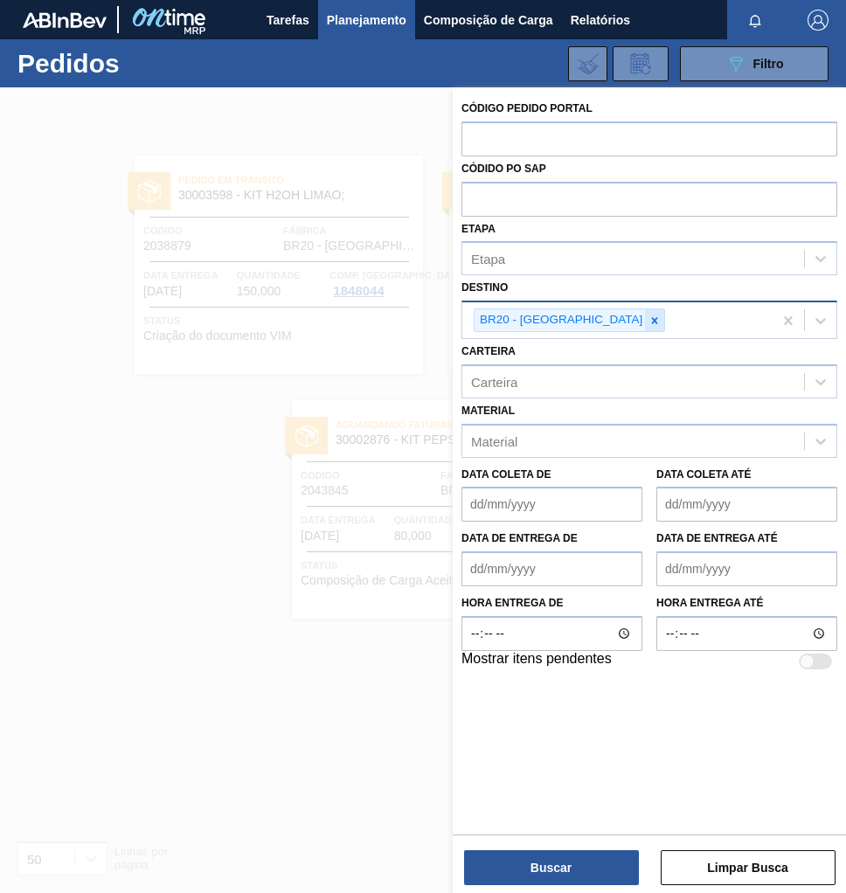
click at [645, 320] on div at bounding box center [654, 320] width 19 height 22
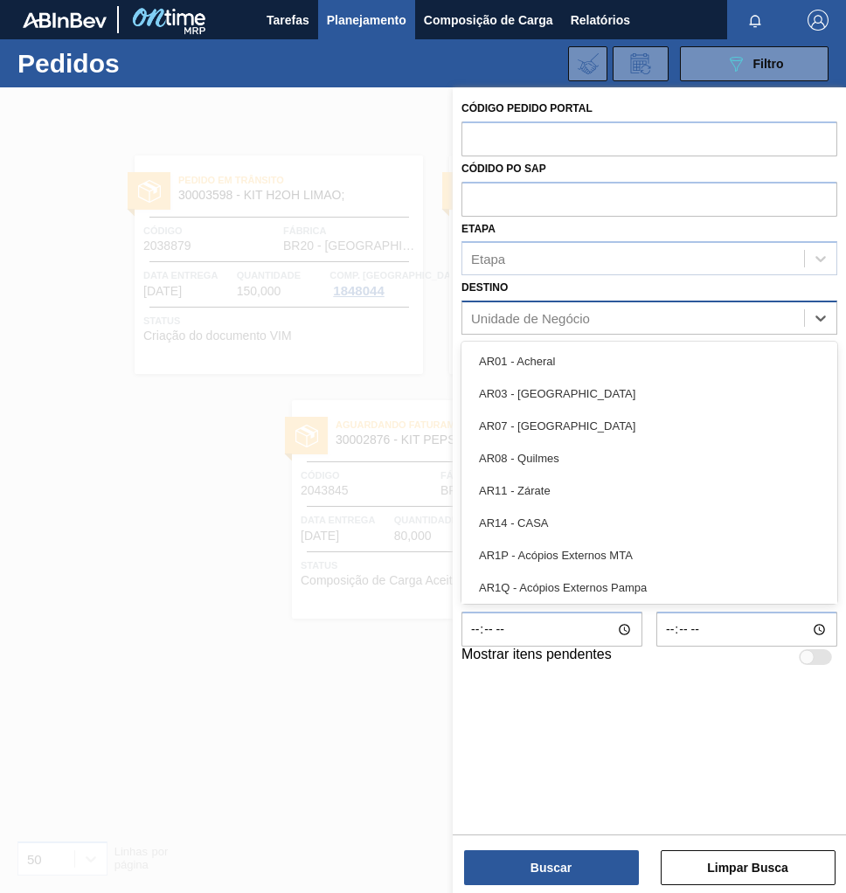
click at [536, 320] on div "Unidade de Negócio" at bounding box center [530, 318] width 119 height 15
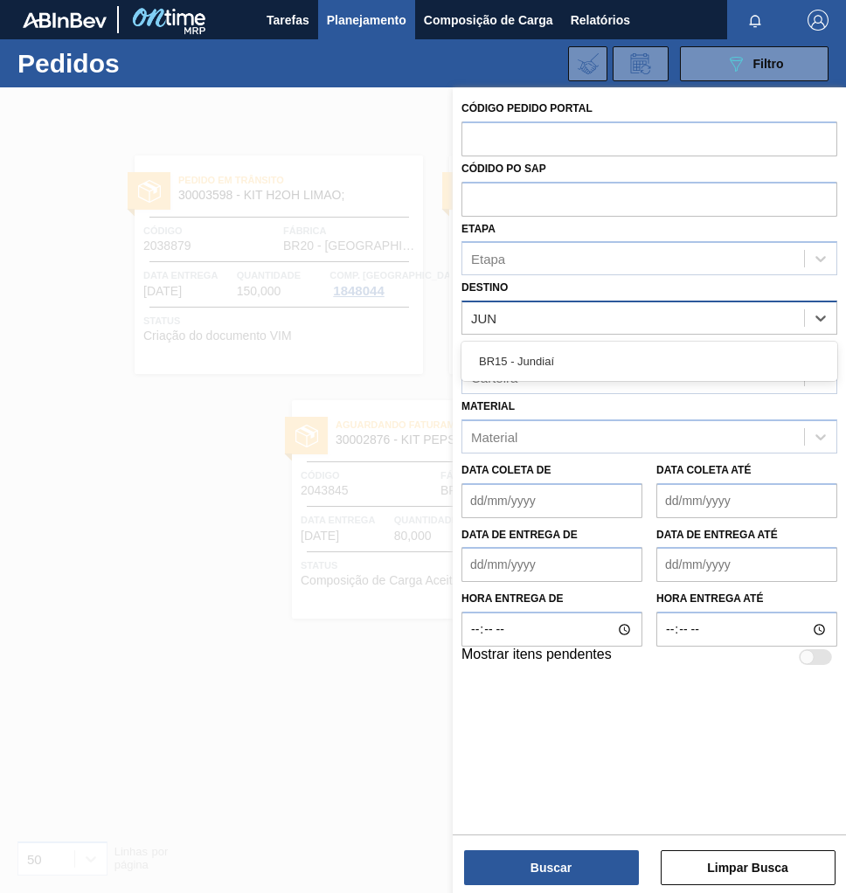
type input "JUND"
click at [527, 369] on div "BR15 - Jundiaí" at bounding box center [649, 361] width 376 height 32
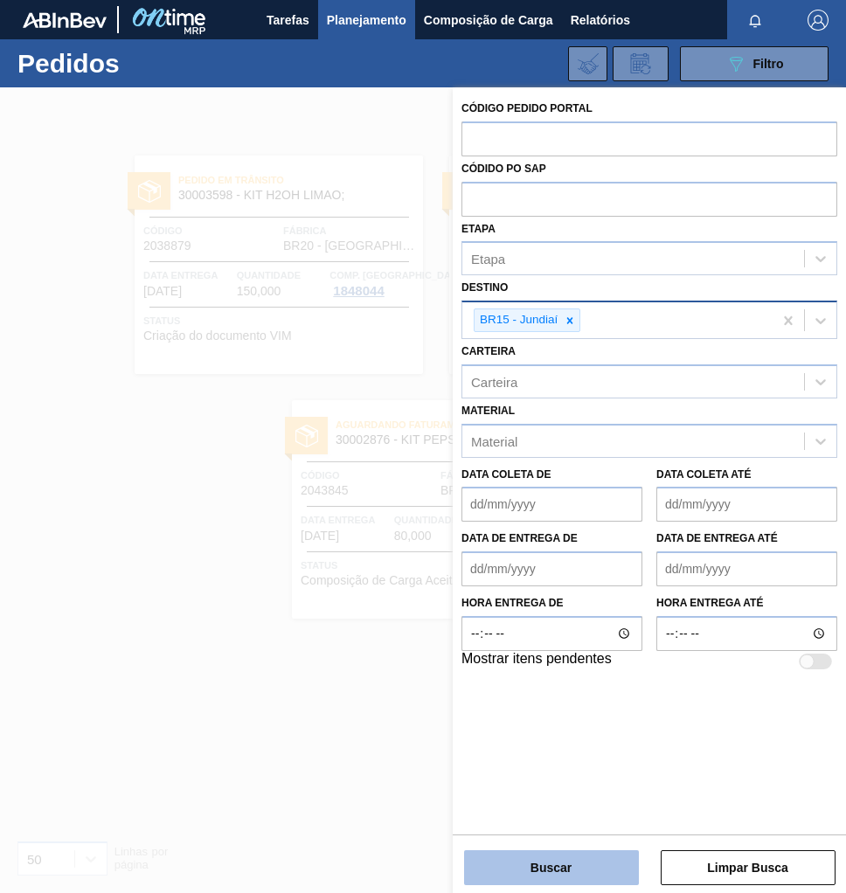
click at [574, 860] on button "Buscar" at bounding box center [551, 867] width 175 height 35
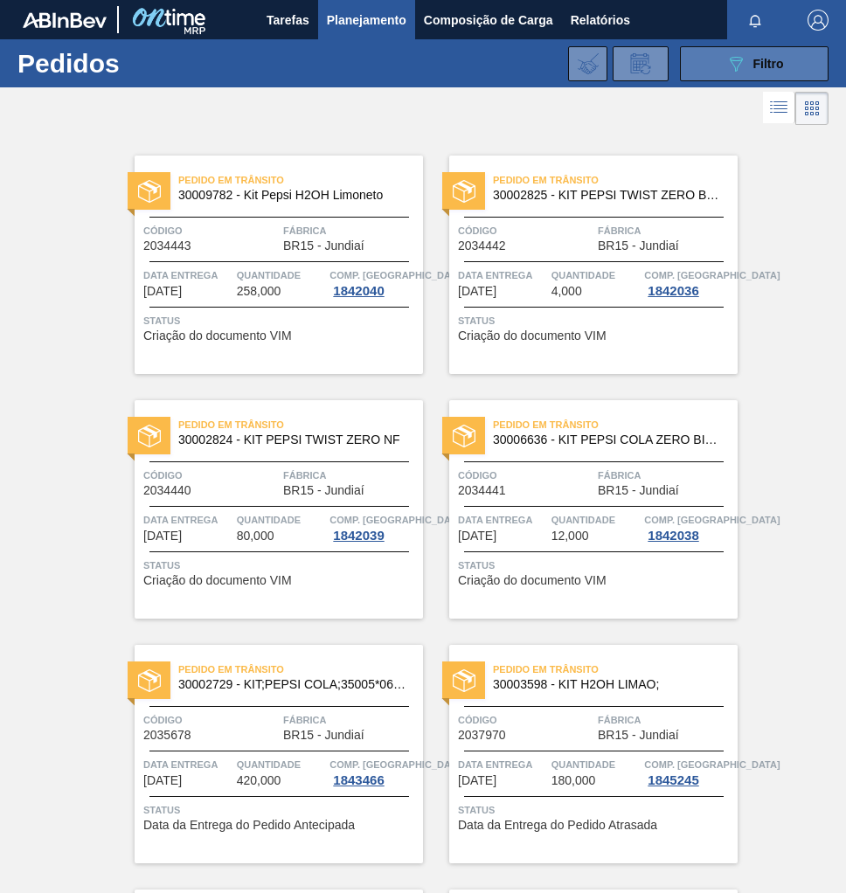
click at [773, 64] on span "Filtro" at bounding box center [768, 64] width 31 height 14
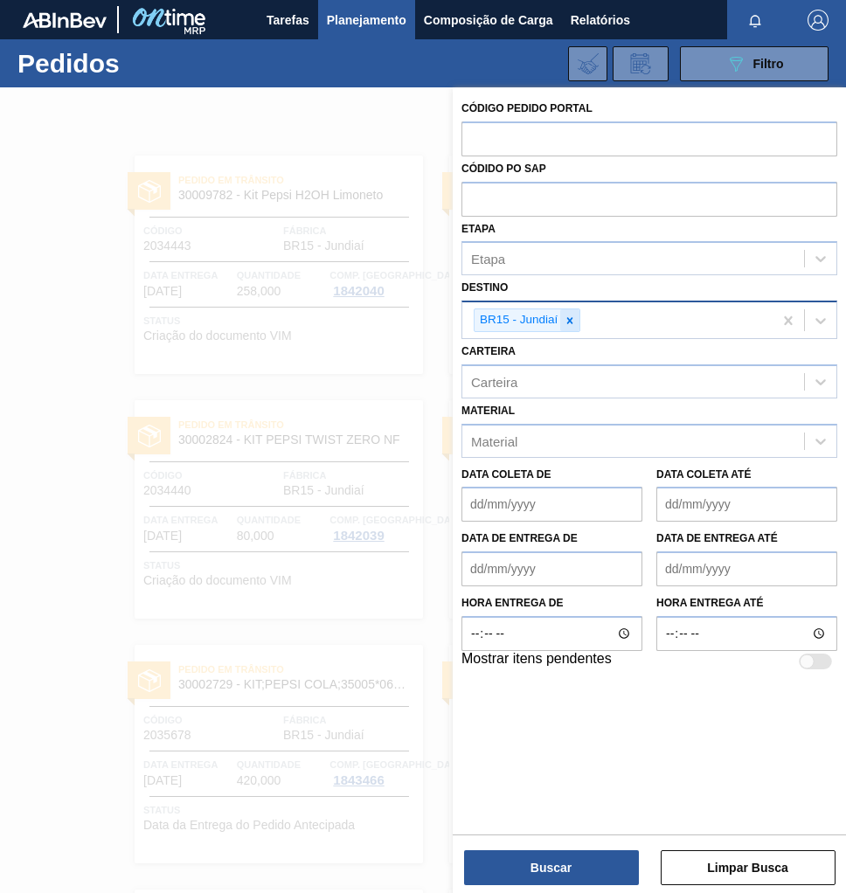
click at [566, 319] on icon at bounding box center [569, 321] width 12 height 12
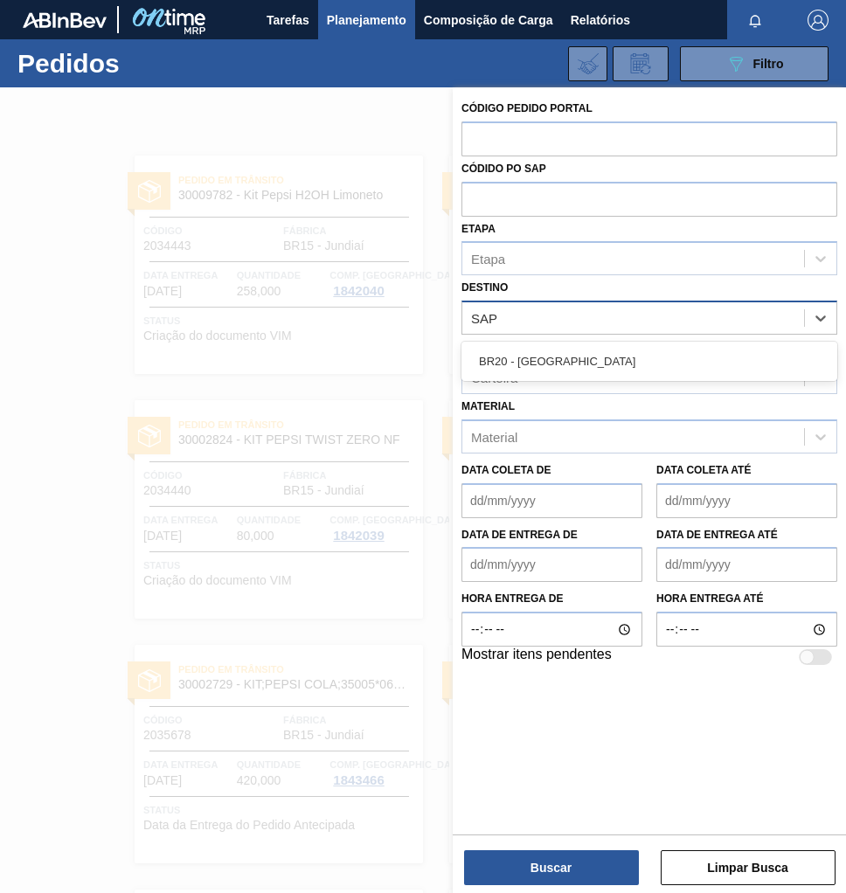
type input "SAPU"
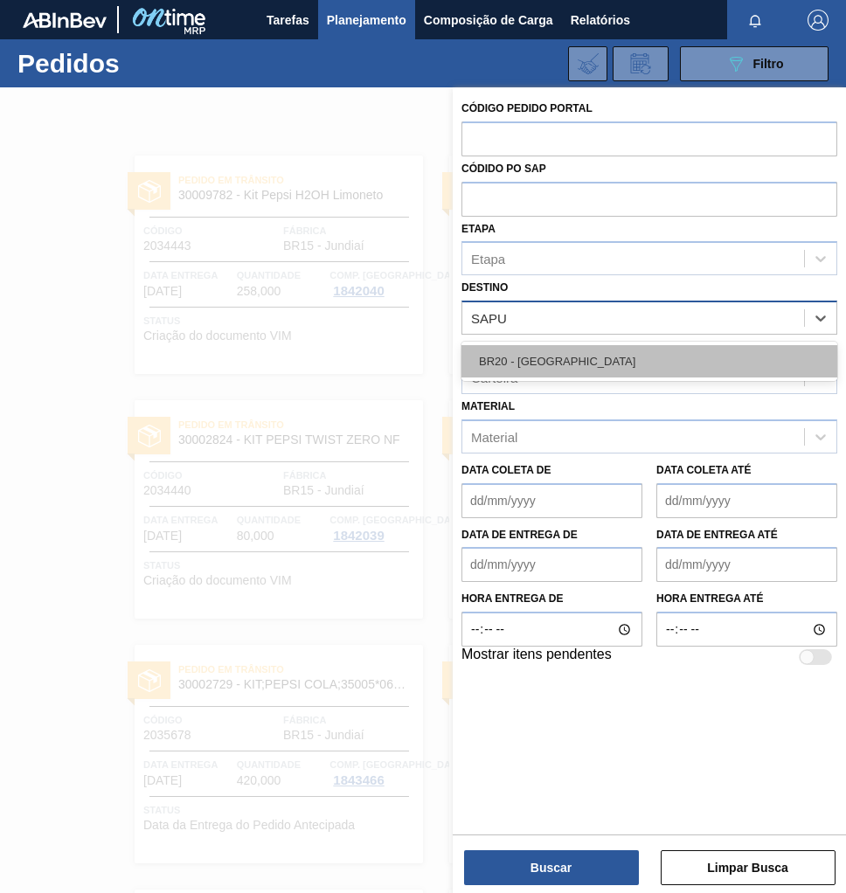
click at [571, 370] on div "BR20 - [GEOGRAPHIC_DATA]" at bounding box center [649, 361] width 376 height 32
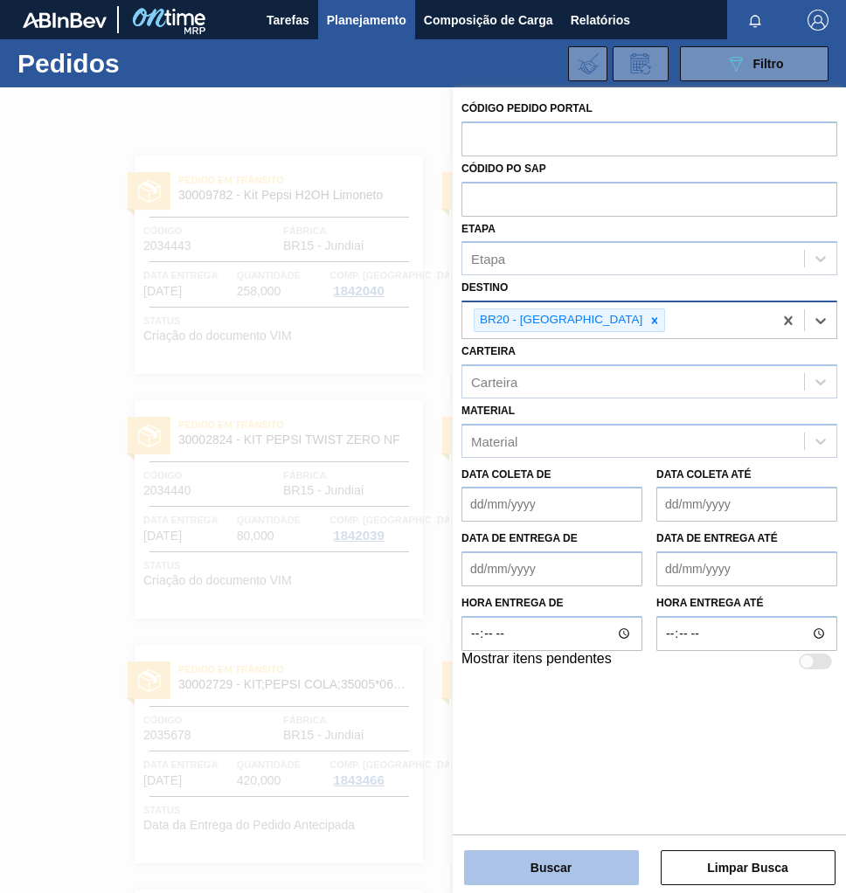
click at [524, 868] on button "Buscar" at bounding box center [551, 867] width 175 height 35
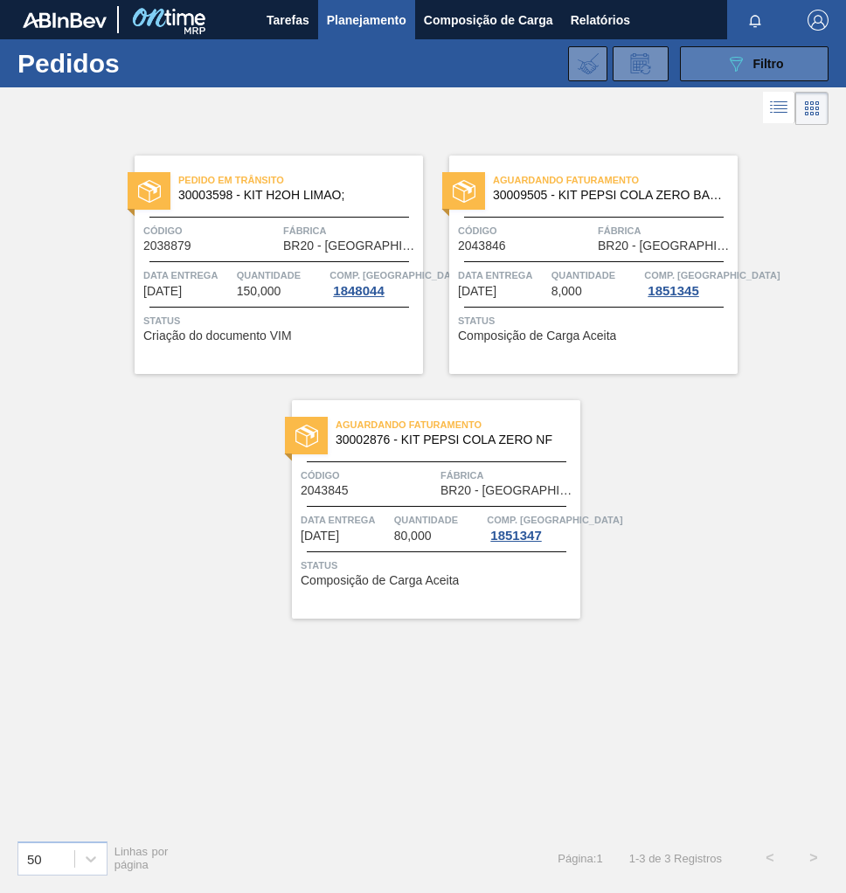
click at [787, 64] on button "089F7B8B-B2A5-4AFE-B5C0-19BA573D28AC Filtro" at bounding box center [754, 63] width 149 height 35
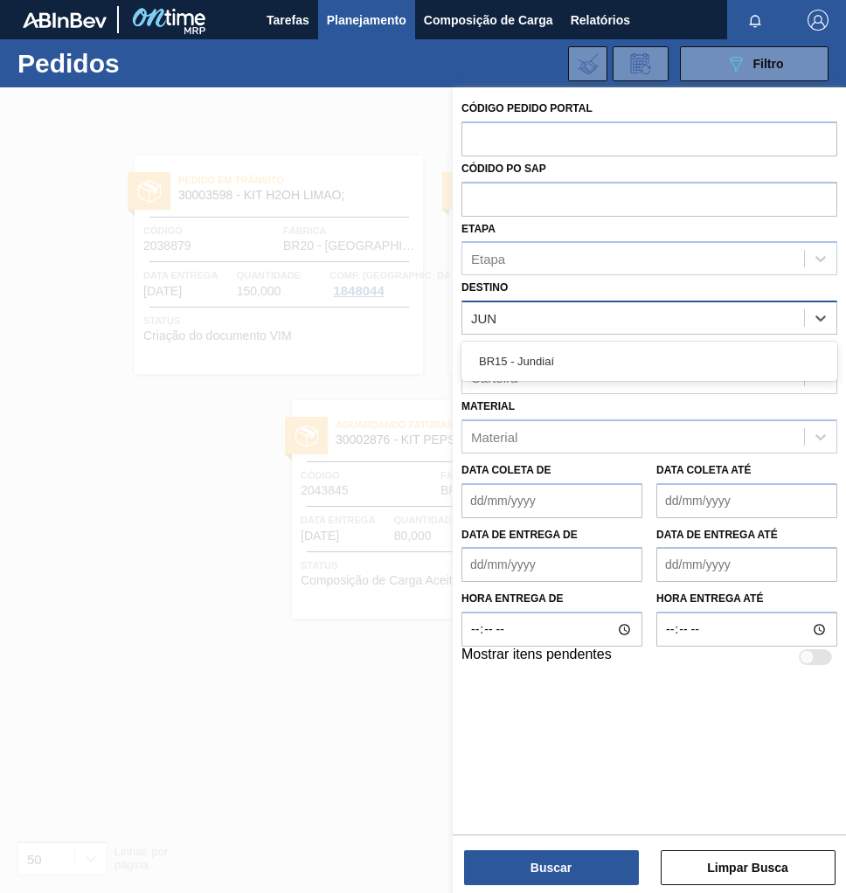
type input "JUND"
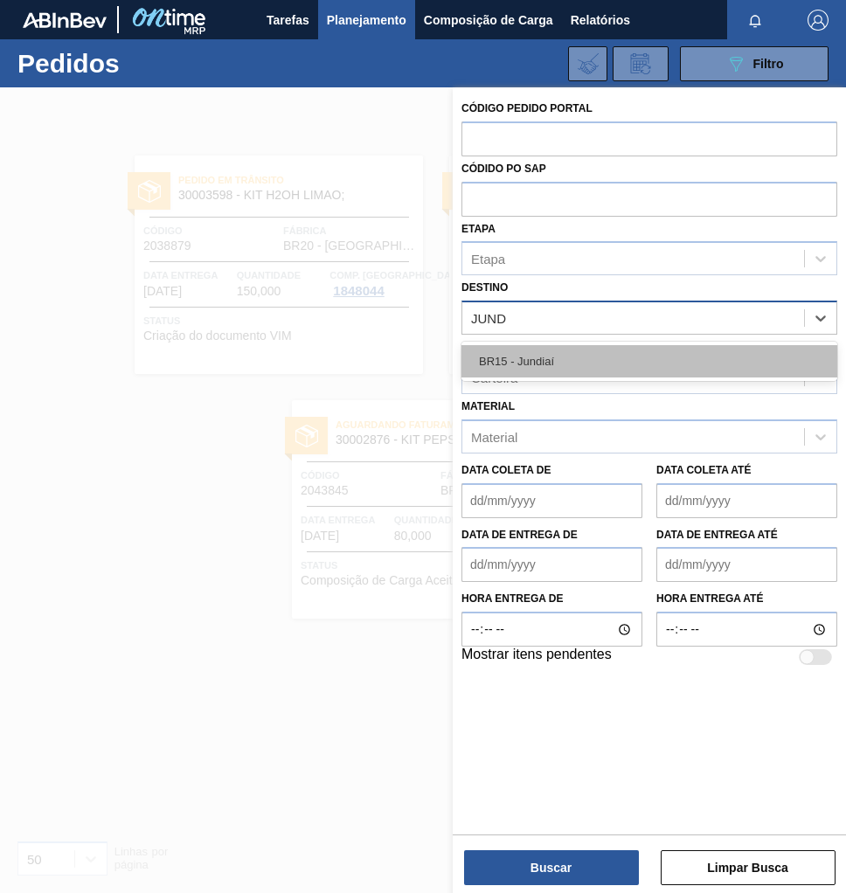
click at [541, 363] on div "BR15 - Jundiaí" at bounding box center [649, 361] width 376 height 32
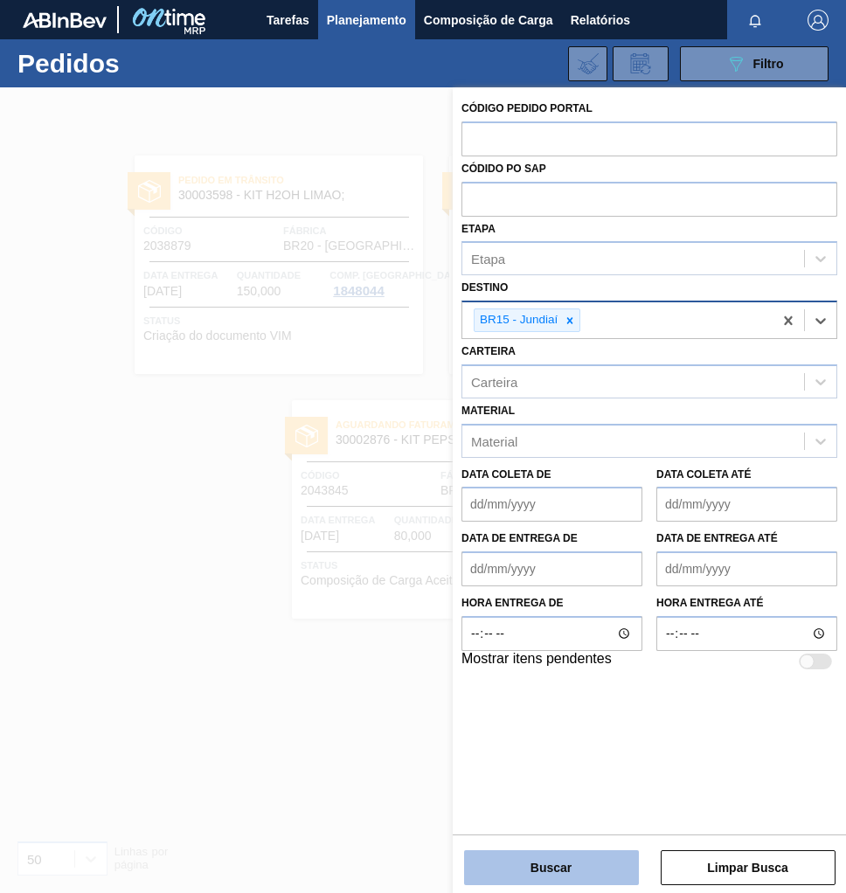
click at [588, 861] on button "Buscar" at bounding box center [551, 867] width 175 height 35
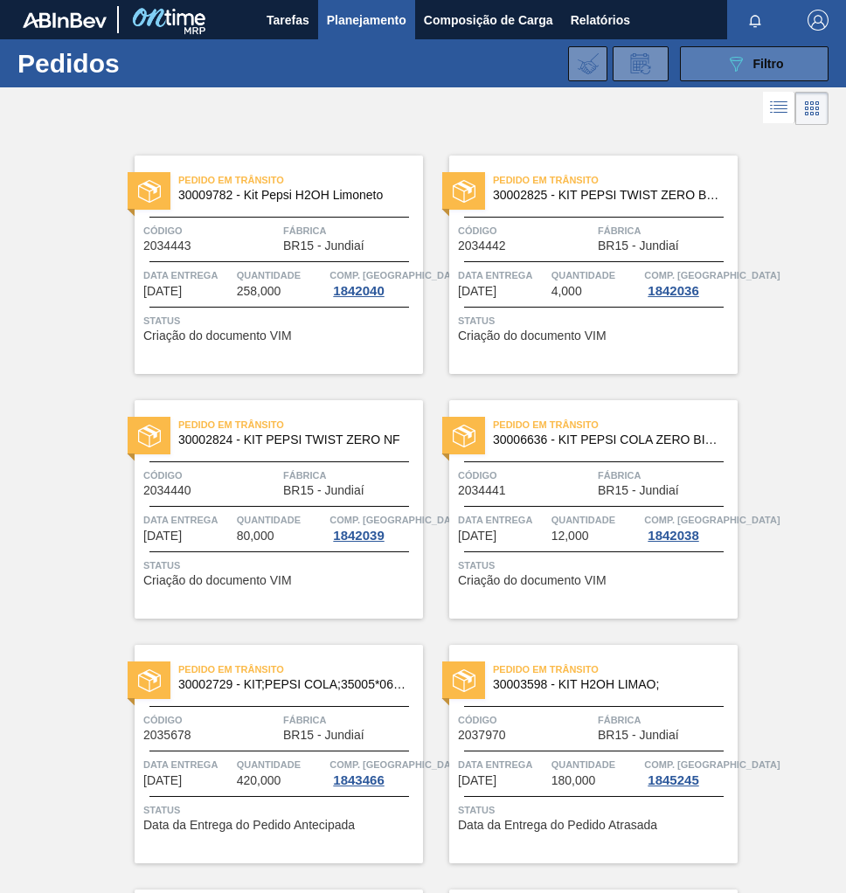
click at [786, 73] on button "089F7B8B-B2A5-4AFE-B5C0-19BA573D28AC Filtro" at bounding box center [754, 63] width 149 height 35
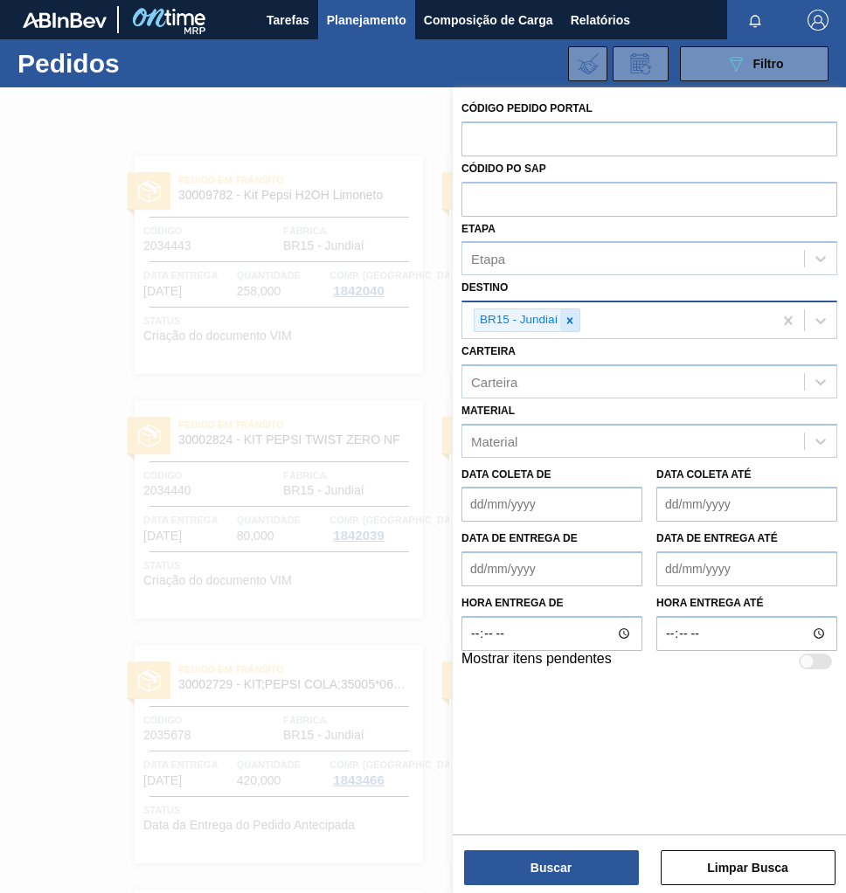
click at [577, 319] on div at bounding box center [569, 320] width 19 height 22
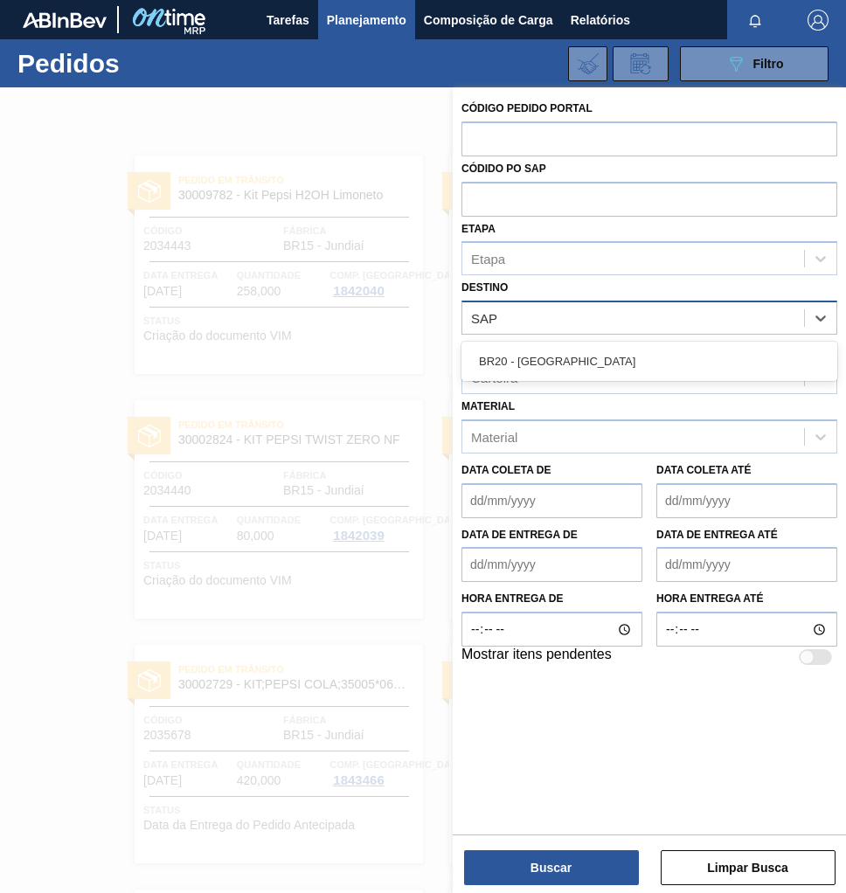
type input "SAPU"
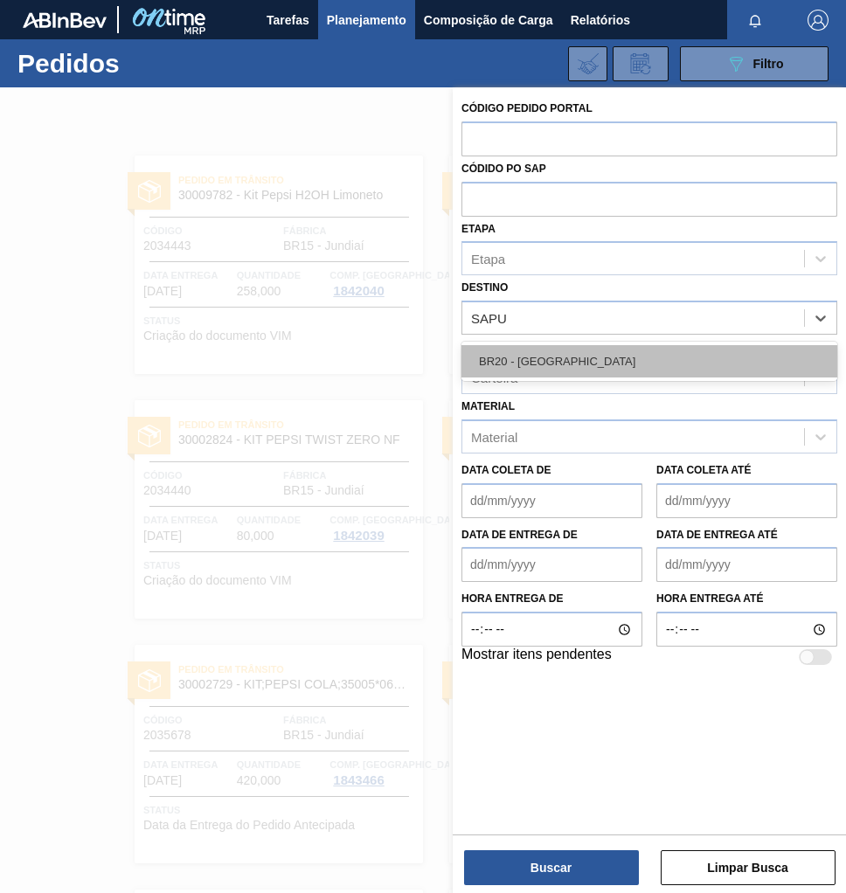
click at [570, 368] on div "BR20 - [GEOGRAPHIC_DATA]" at bounding box center [649, 361] width 376 height 32
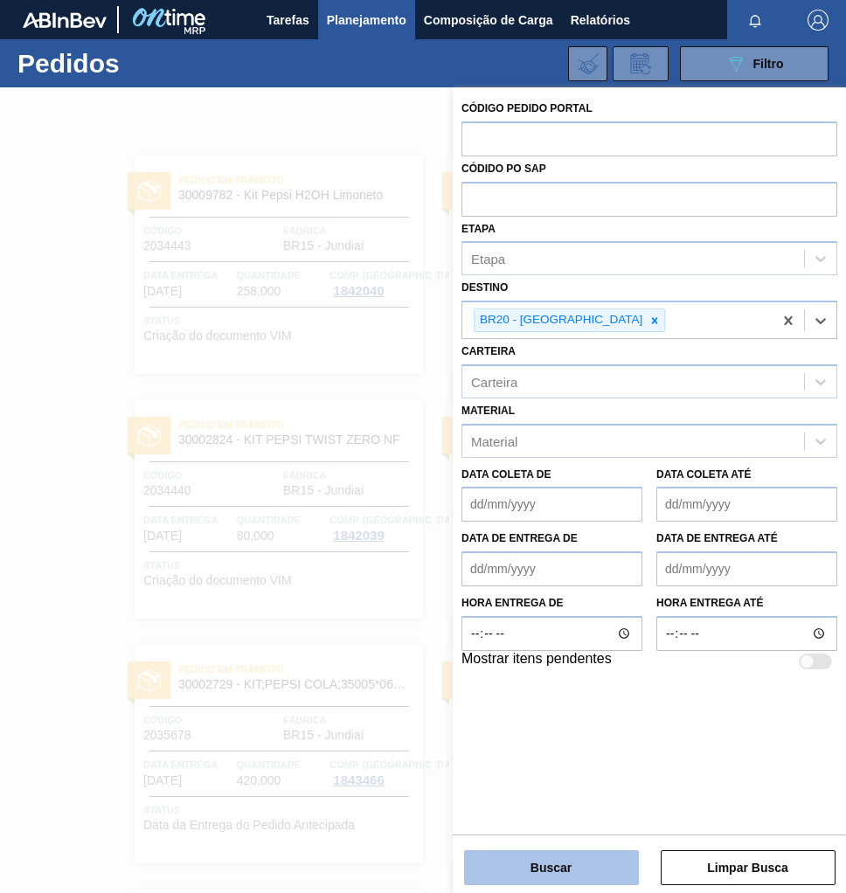
click at [574, 864] on button "Buscar" at bounding box center [551, 867] width 175 height 35
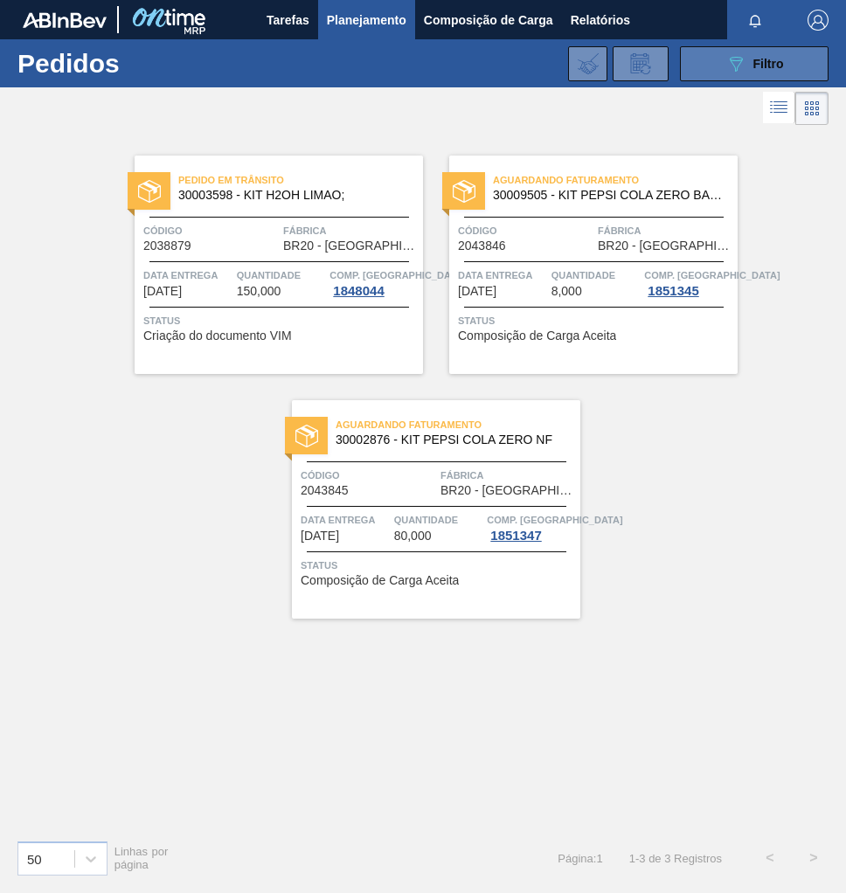
click at [750, 66] on div "089F7B8B-B2A5-4AFE-B5C0-19BA573D28AC Filtro" at bounding box center [754, 63] width 59 height 21
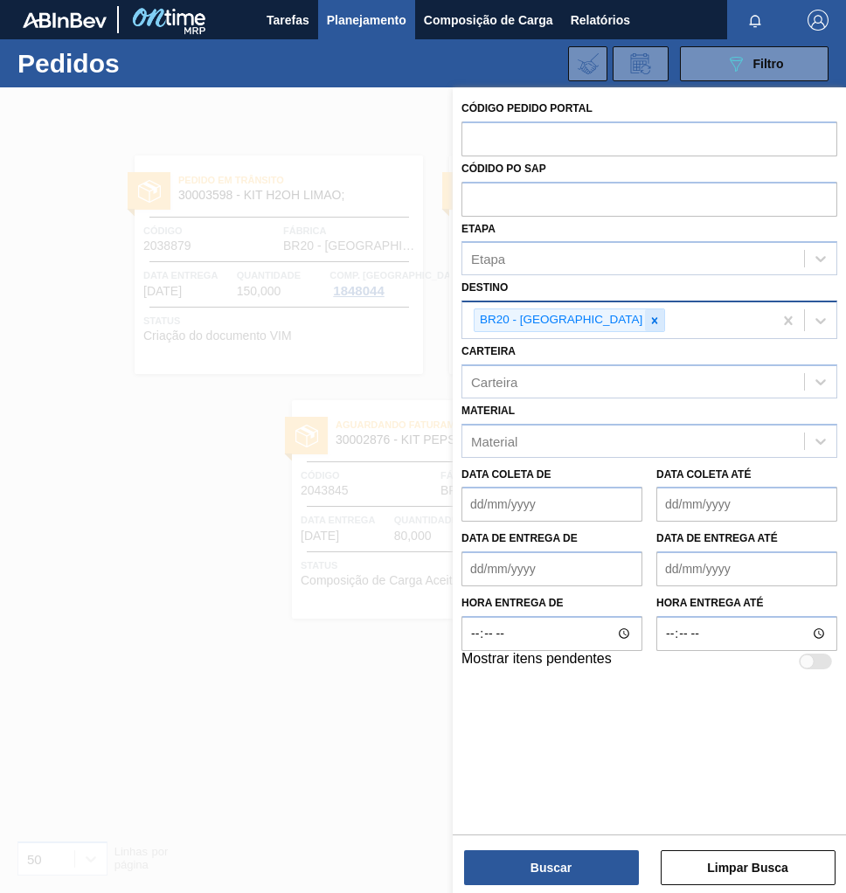
click at [648, 324] on icon at bounding box center [654, 321] width 12 height 12
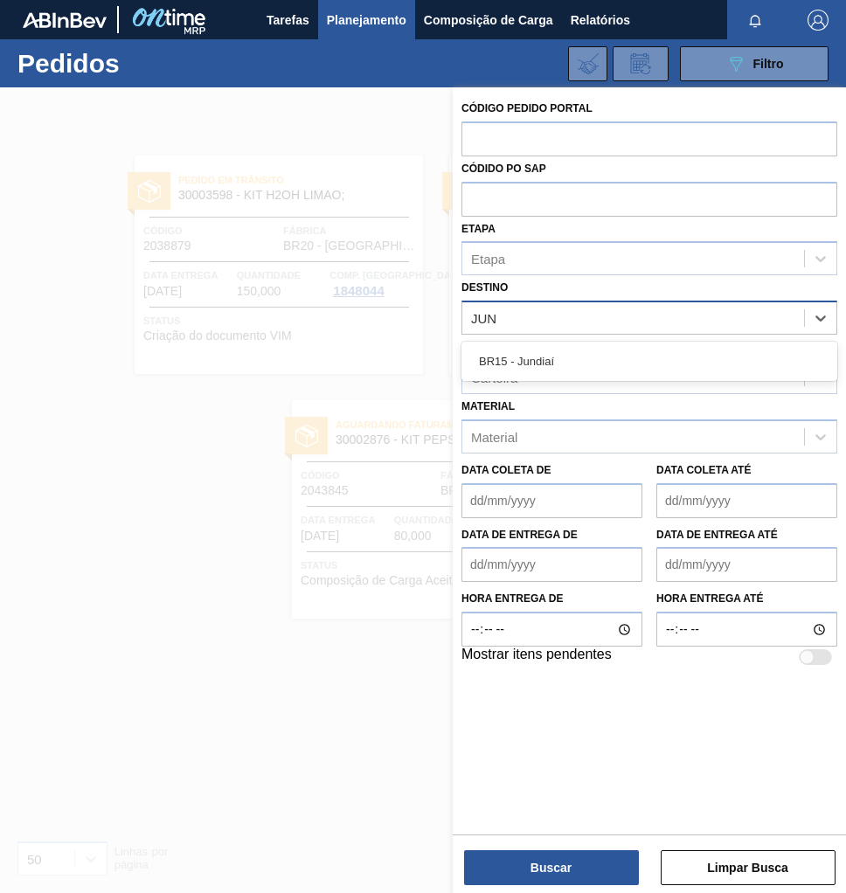
type input "JUND"
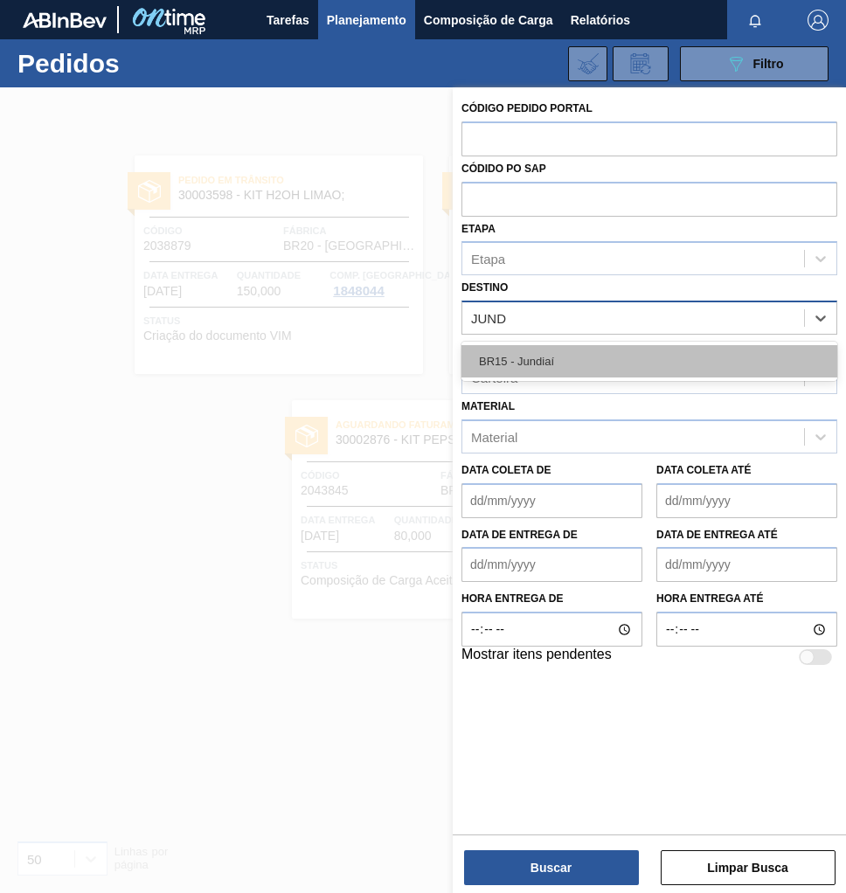
click at [541, 365] on div "BR15 - Jundiaí" at bounding box center [649, 361] width 376 height 32
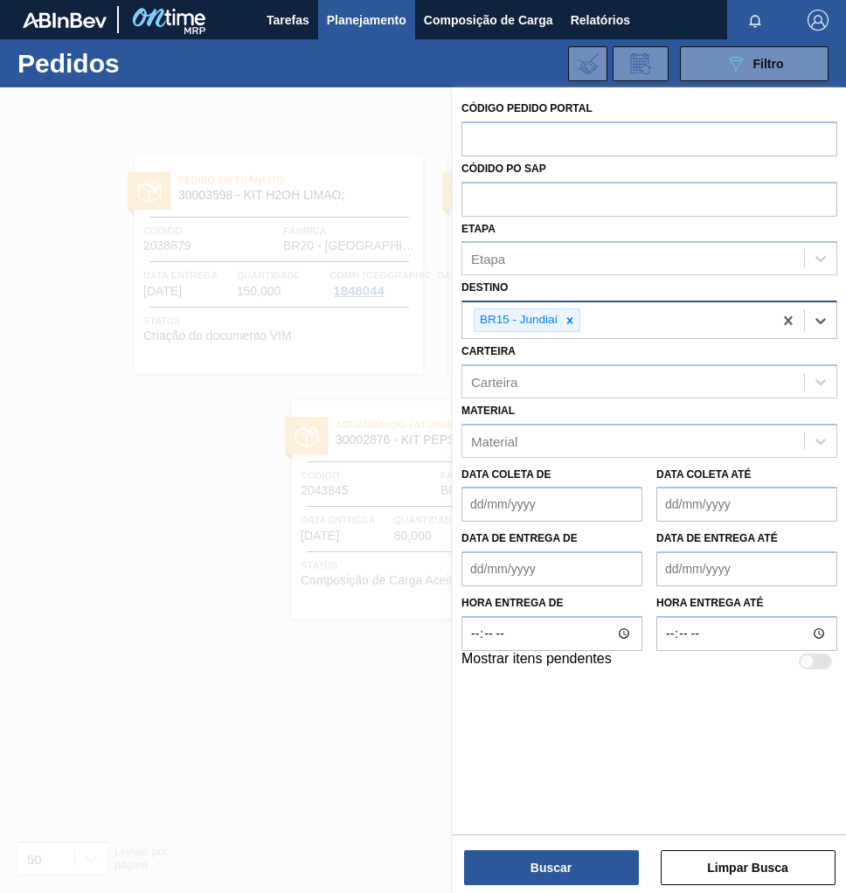
click at [314, 686] on div at bounding box center [423, 533] width 846 height 893
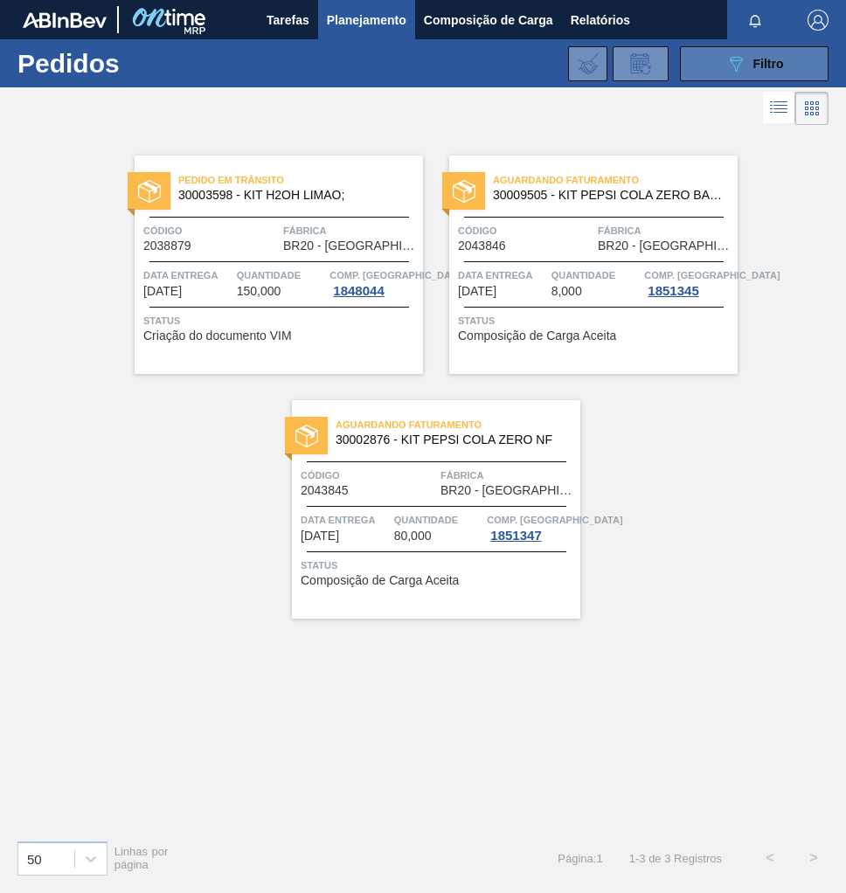
click at [728, 67] on icon "089F7B8B-B2A5-4AFE-B5C0-19BA573D28AC" at bounding box center [735, 63] width 21 height 21
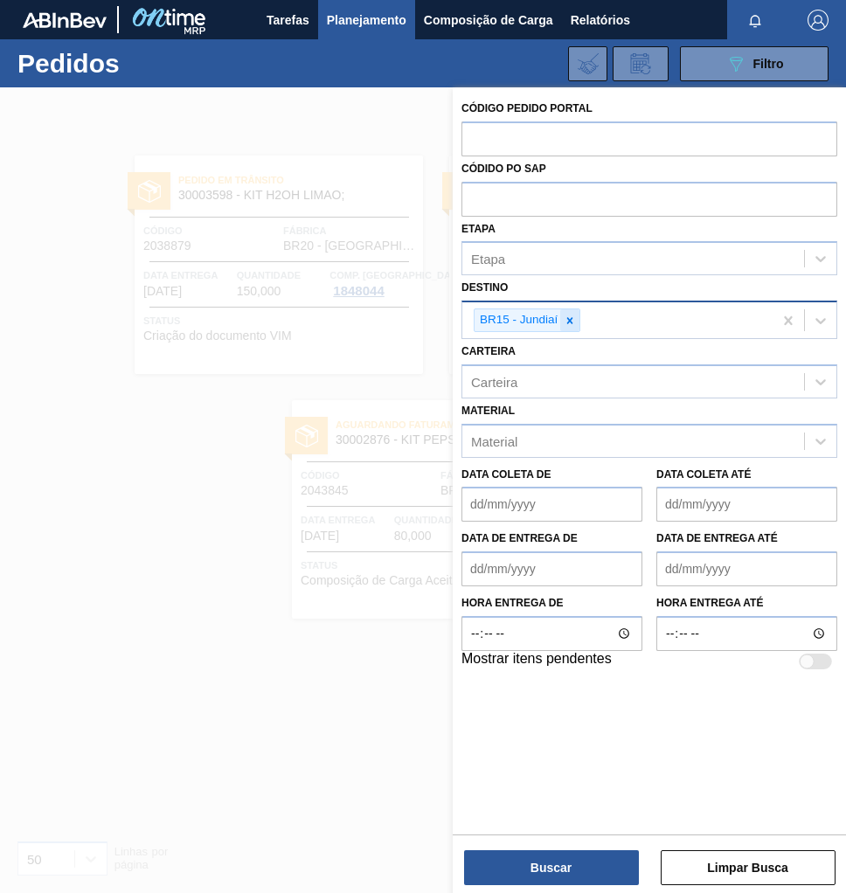
click at [570, 321] on icon at bounding box center [570, 320] width 6 height 6
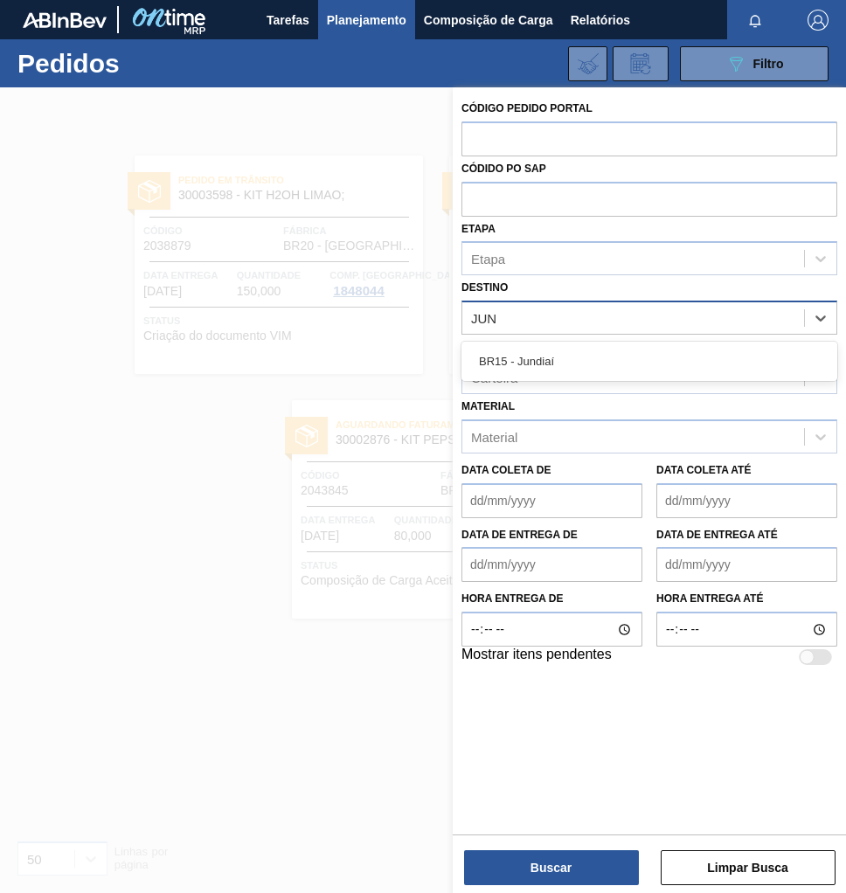
type input "JUND"
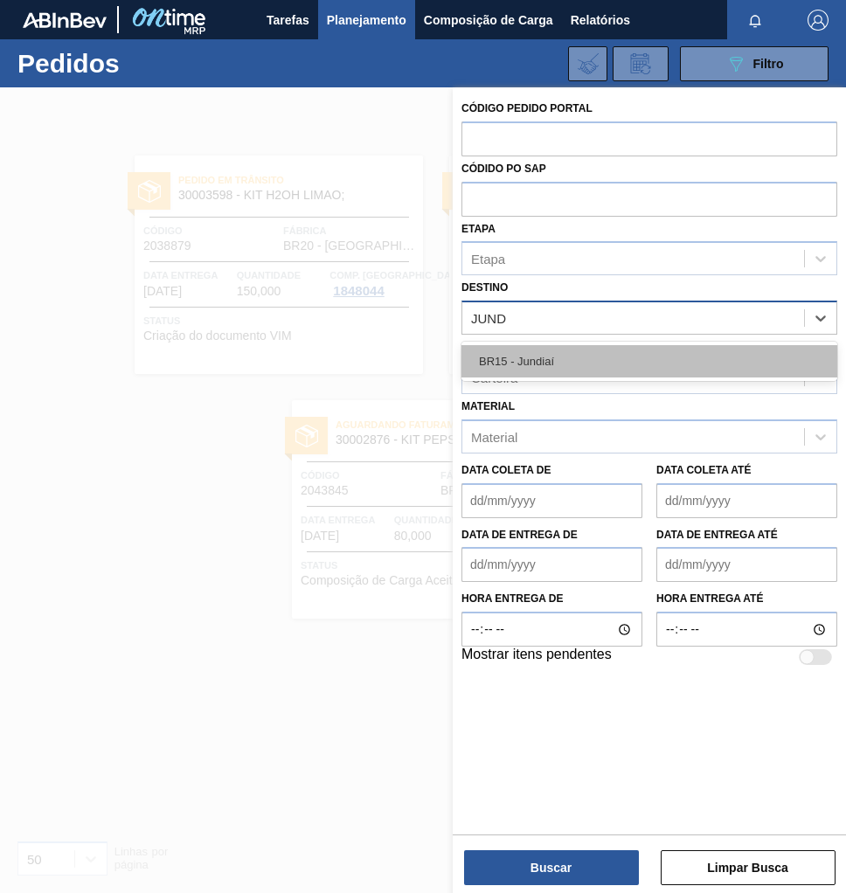
click at [563, 361] on div "BR15 - Jundiaí" at bounding box center [649, 361] width 376 height 32
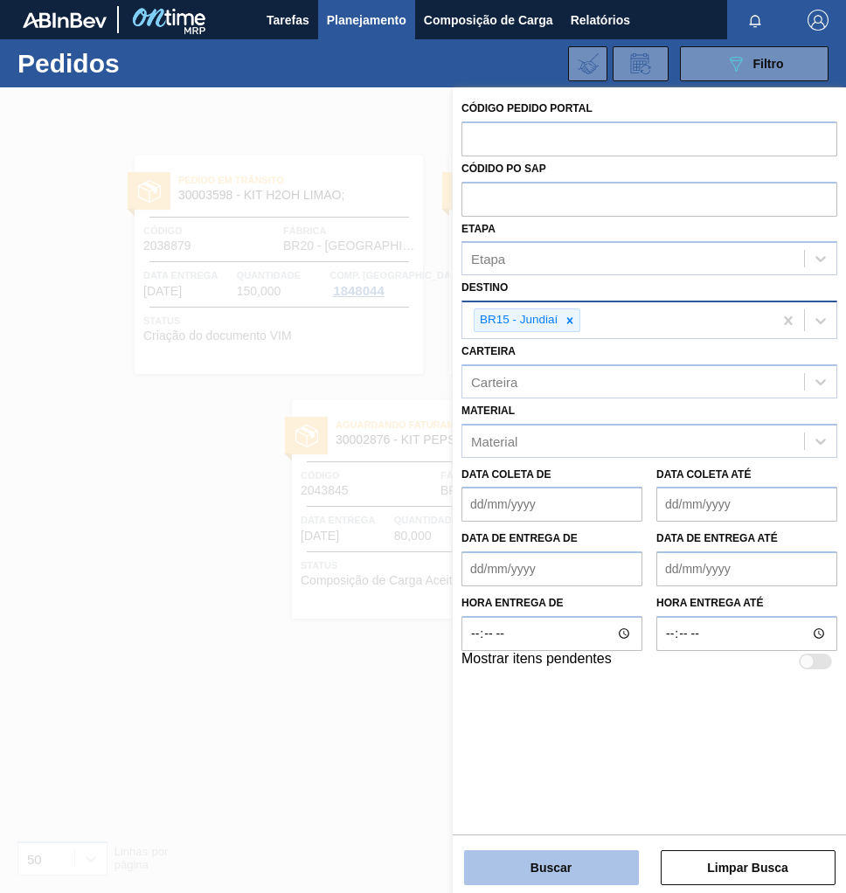
click at [573, 862] on button "Buscar" at bounding box center [551, 867] width 175 height 35
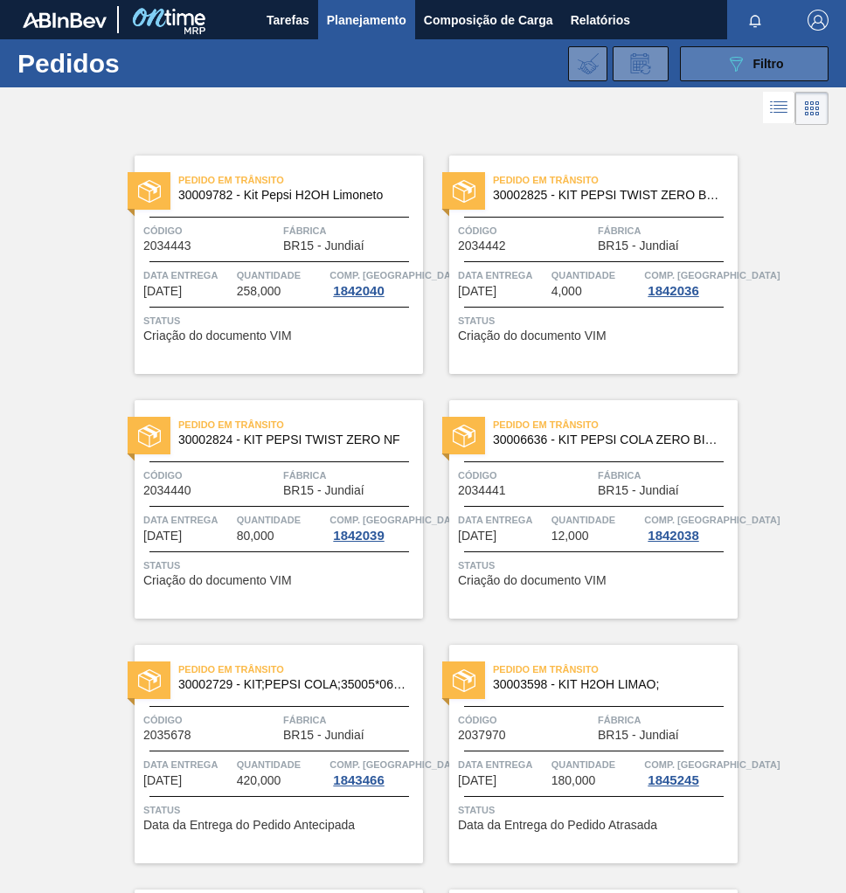
click at [753, 65] on span "Filtro" at bounding box center [768, 64] width 31 height 14
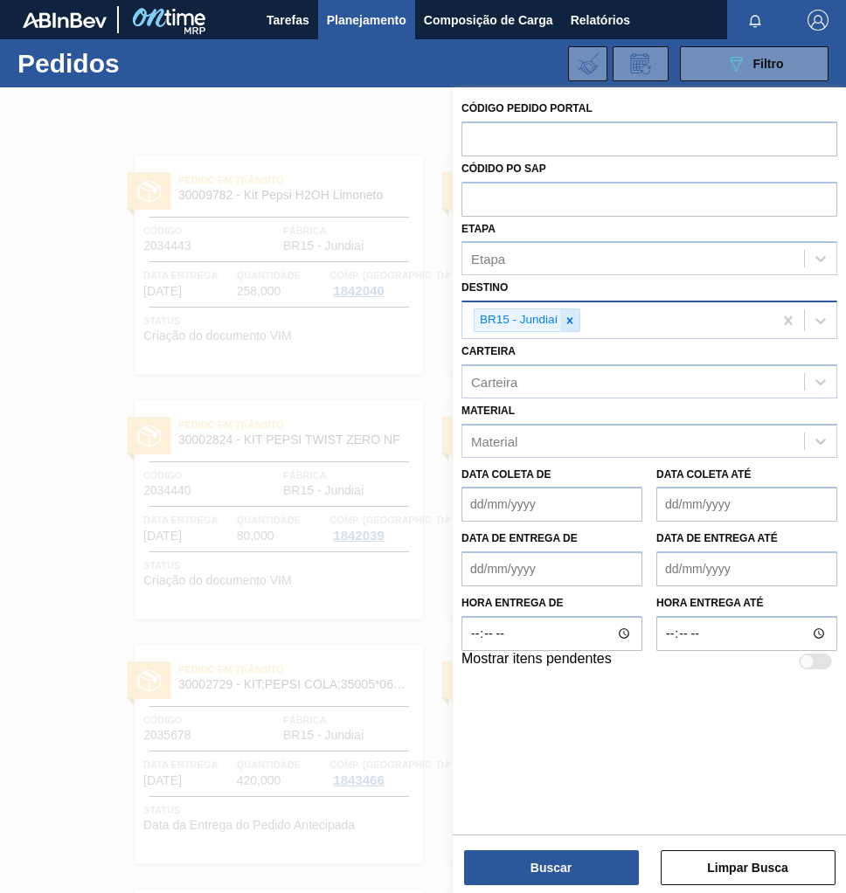
click at [568, 316] on icon at bounding box center [569, 321] width 12 height 12
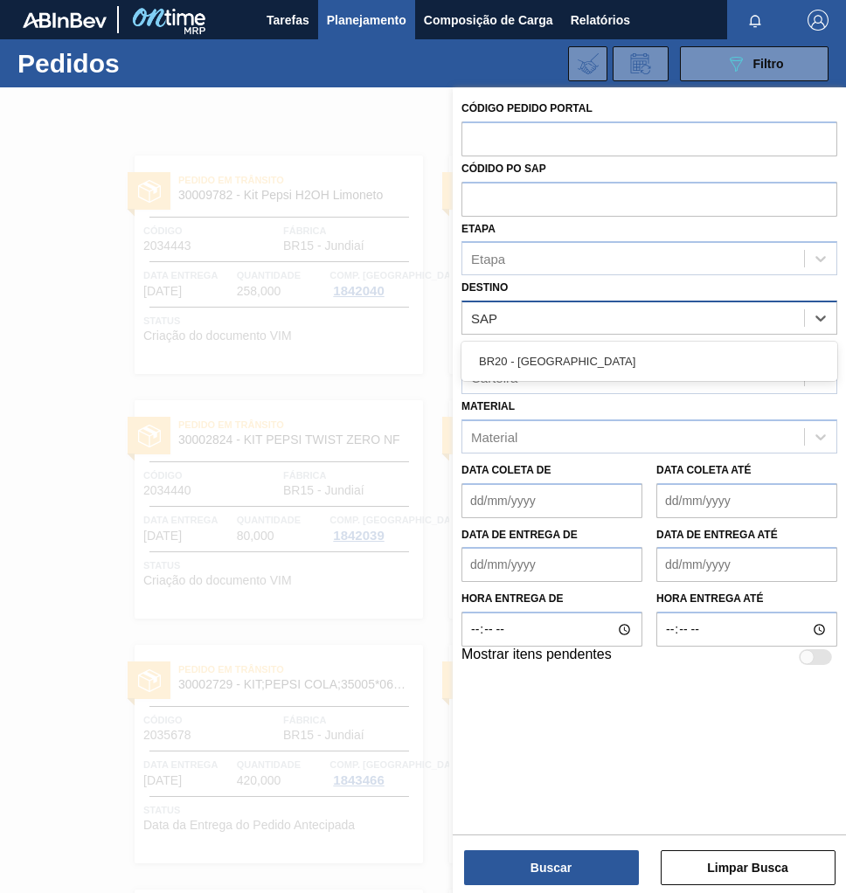
type input "SAPU"
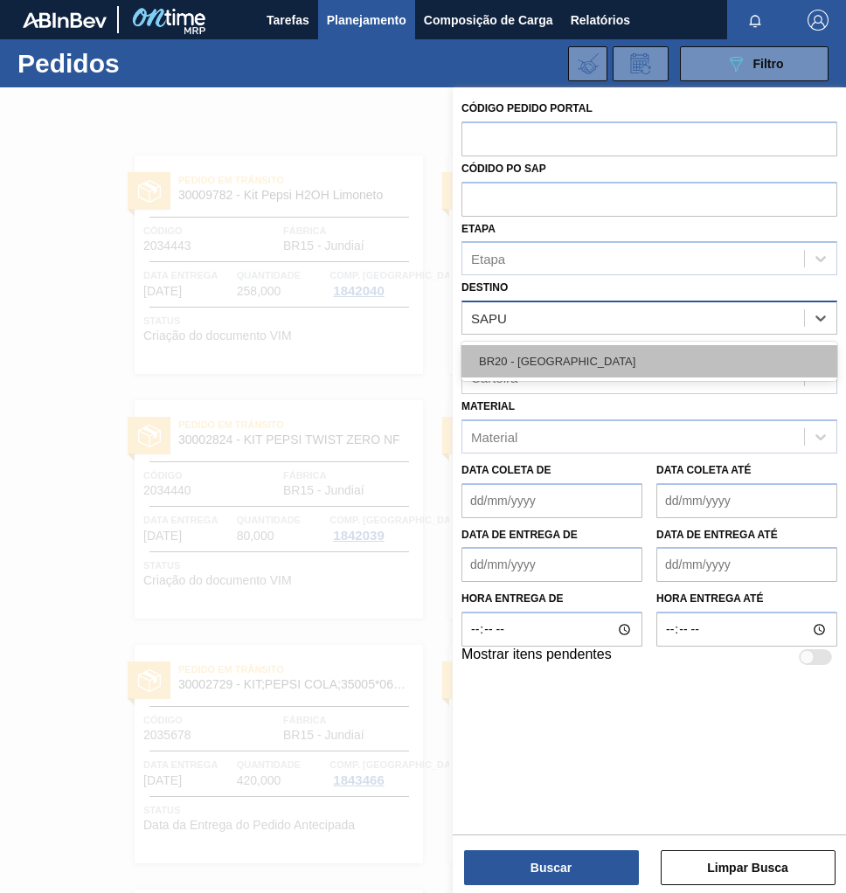
click at [577, 354] on div "BR20 - [GEOGRAPHIC_DATA]" at bounding box center [649, 361] width 376 height 32
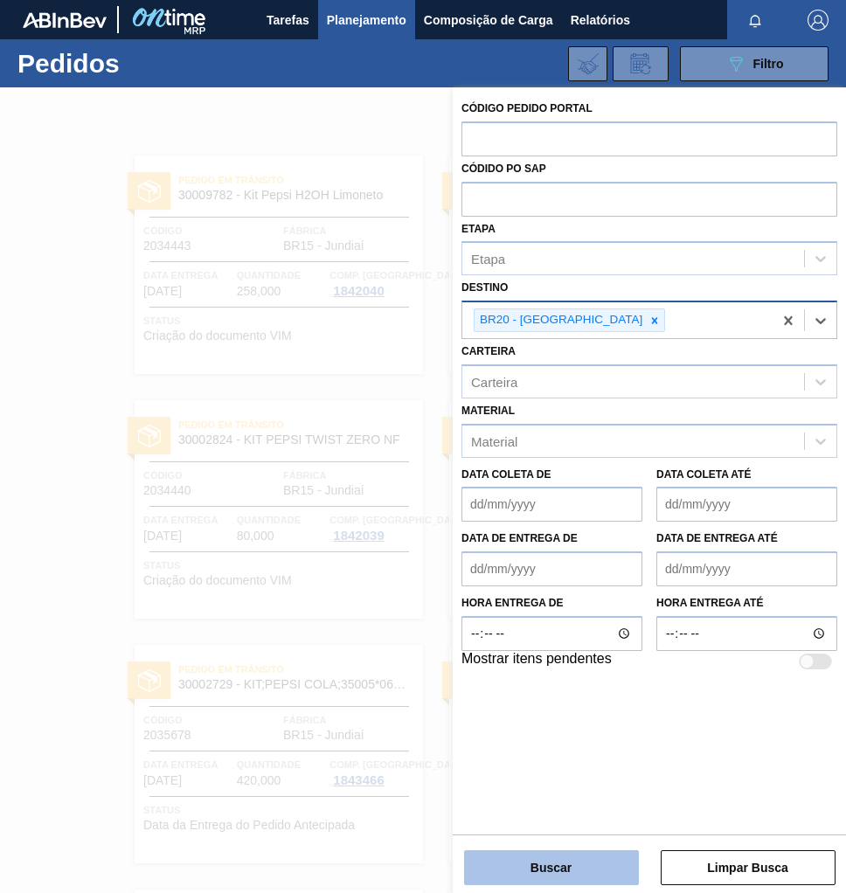
click at [565, 868] on button "Buscar" at bounding box center [551, 867] width 175 height 35
